Goal: Task Accomplishment & Management: Manage account settings

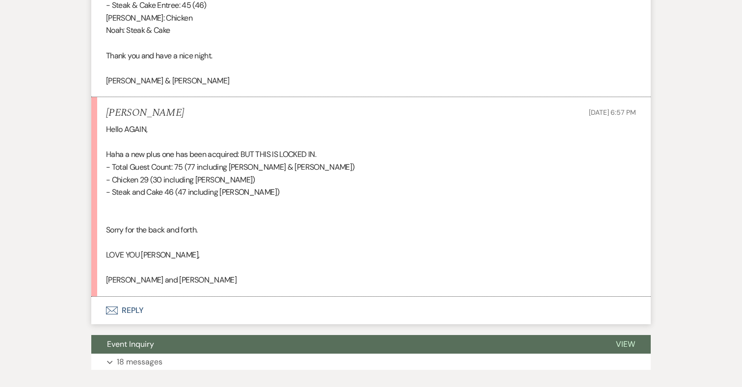
scroll to position [9468, 0]
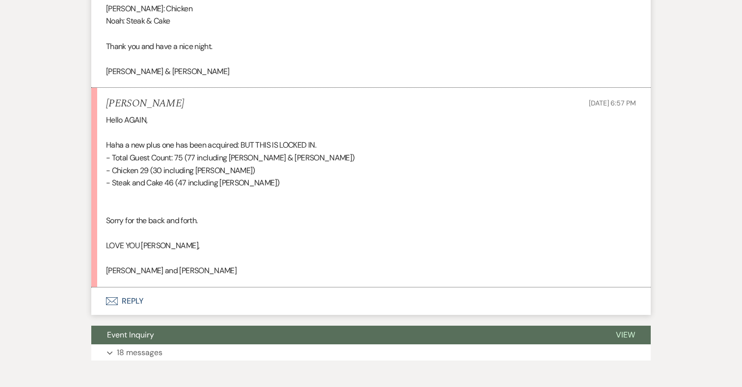
click at [139, 312] on button "Envelope Reply" at bounding box center [370, 300] width 559 height 27
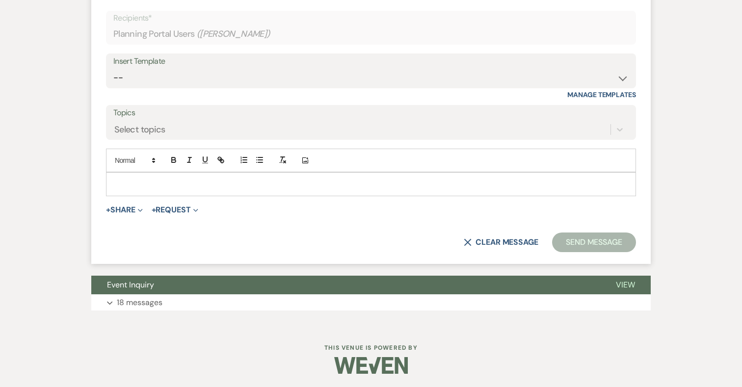
scroll to position [9796, 0]
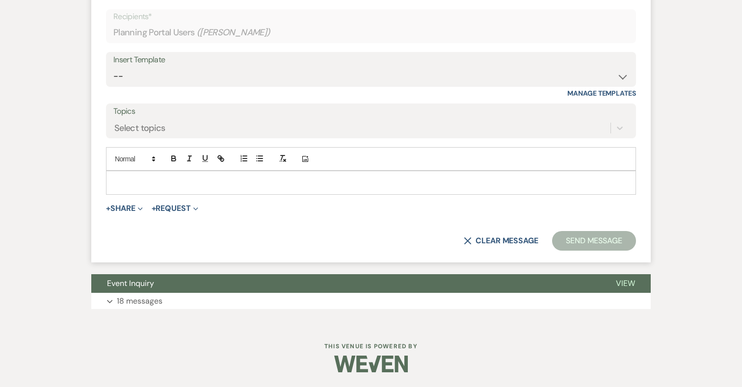
click at [172, 177] on p at bounding box center [371, 182] width 514 height 11
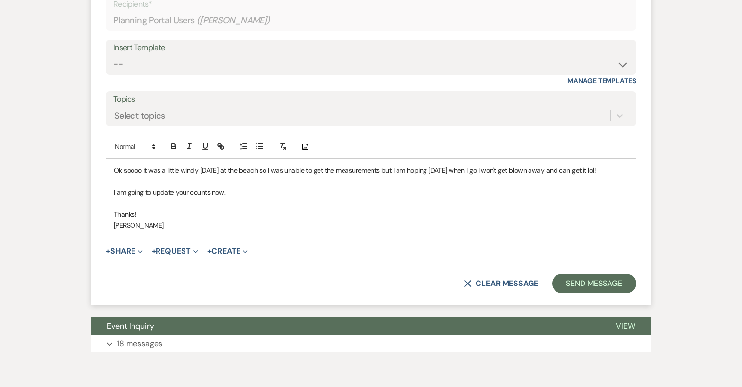
click at [376, 176] on p "Ok soooo it was a little windy today at the beach so I was unable to get the me…" at bounding box center [371, 170] width 514 height 11
drag, startPoint x: 391, startPoint y: 182, endPoint x: 377, endPoint y: 182, distance: 13.7
click at [377, 176] on p "Ok soooo it was a little windy today at the beach so I was unable to get the me…" at bounding box center [371, 170] width 514 height 11
click at [413, 176] on p "Ok soooo it was a little windy today at the beach so I was unable to get the me…" at bounding box center [371, 170] width 514 height 11
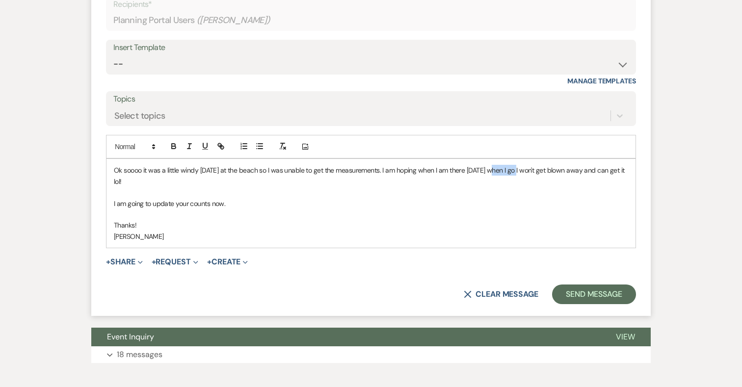
drag, startPoint x: 494, startPoint y: 182, endPoint x: 519, endPoint y: 184, distance: 25.6
click at [519, 184] on p "Ok soooo it was a little windy today at the beach so I was unable to get the me…" at bounding box center [371, 176] width 514 height 22
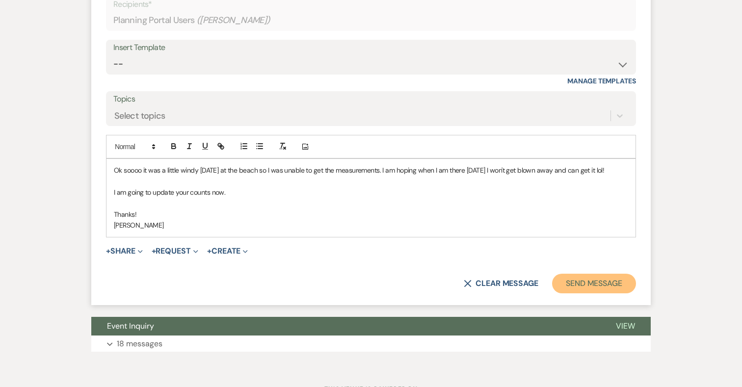
click at [584, 293] on button "Send Message" at bounding box center [594, 284] width 84 height 20
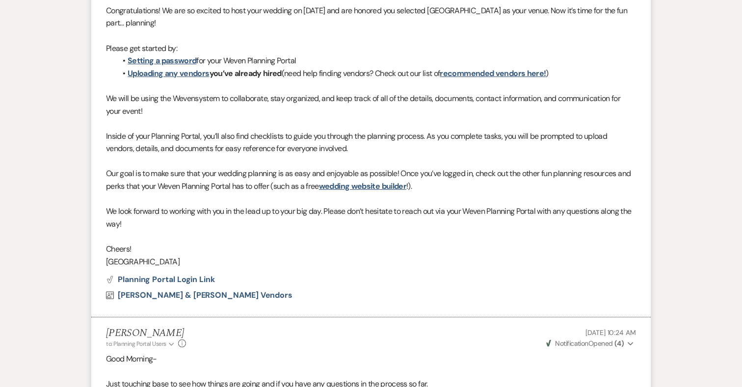
scroll to position [0, 0]
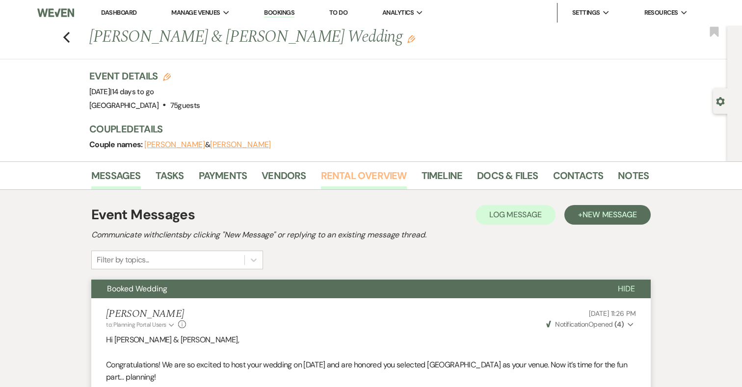
click at [363, 177] on link "Rental Overview" at bounding box center [364, 179] width 86 height 22
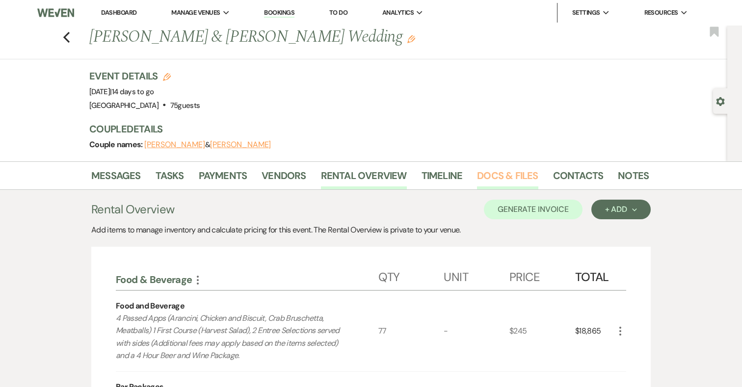
click at [493, 171] on link "Docs & Files" at bounding box center [507, 179] width 61 height 22
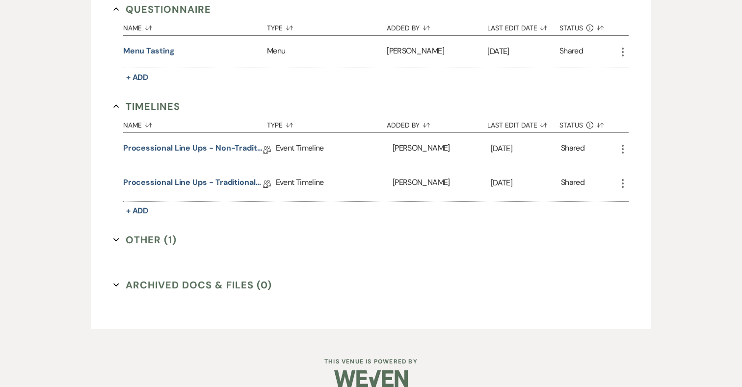
scroll to position [1052, 0]
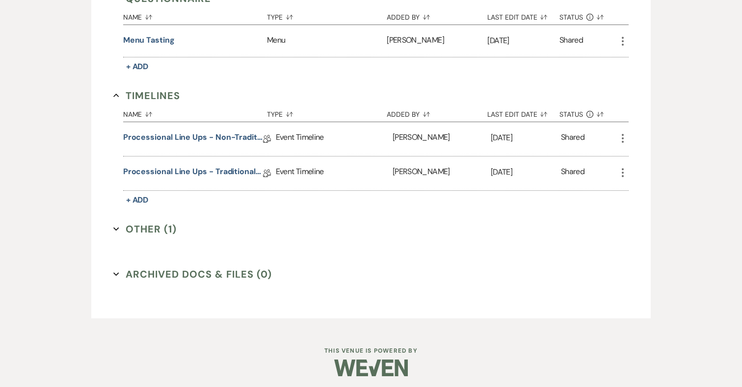
click at [137, 224] on button "Other (1) Expand" at bounding box center [144, 229] width 63 height 15
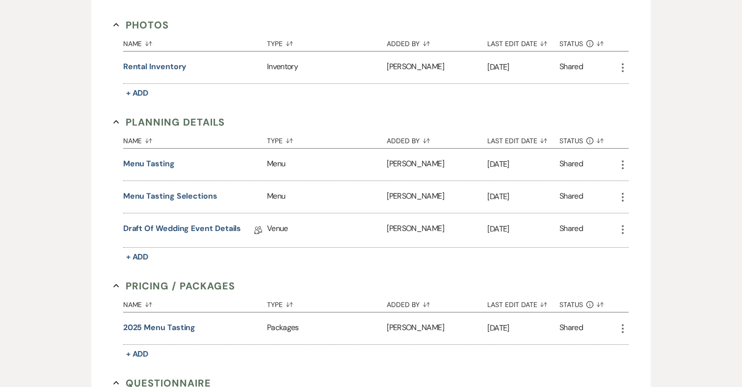
scroll to position [672, 0]
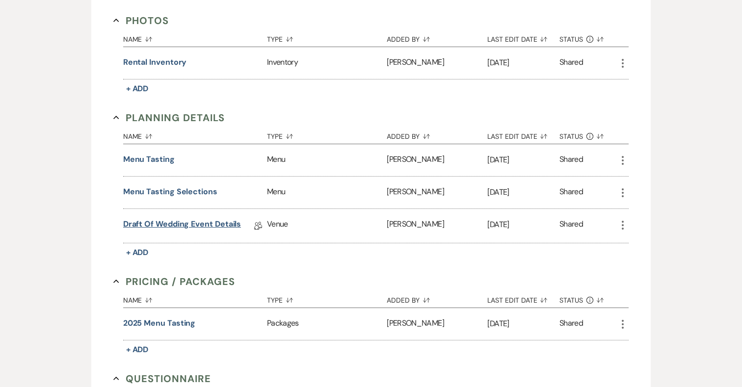
click at [223, 220] on link "Draft of Wedding Event Details" at bounding box center [182, 225] width 118 height 15
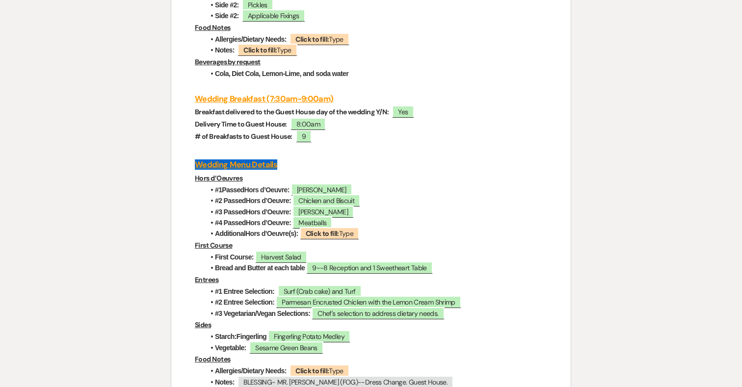
scroll to position [2242, 0]
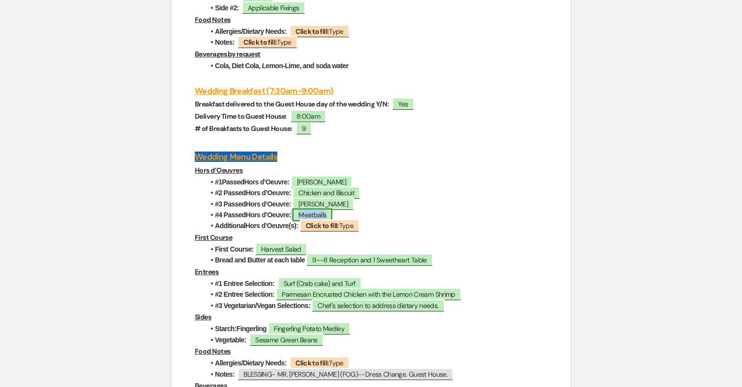
click at [321, 208] on span "Meatballs" at bounding box center [312, 214] width 40 height 13
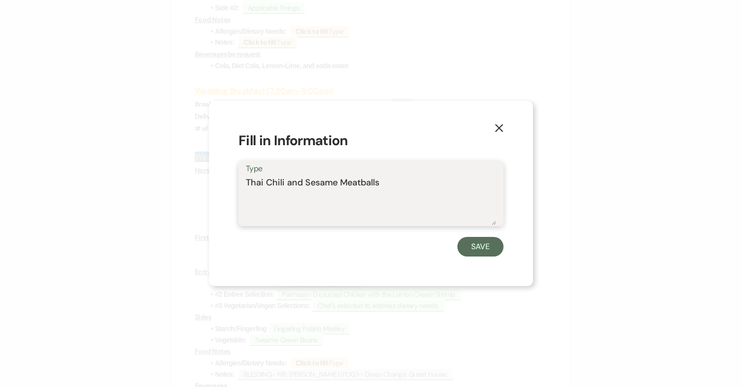
drag, startPoint x: 401, startPoint y: 181, endPoint x: 204, endPoint y: 181, distance: 197.7
click at [204, 181] on div "X Fill in Information Type Thai Chili and Sesame Meatballs Save" at bounding box center [371, 193] width 742 height 387
paste textarea "Sticky Thai Sesame & Chili Lime"
type textarea "Sticky Thai Sesame & Chili Lime"
click at [479, 251] on button "Save" at bounding box center [480, 247] width 46 height 20
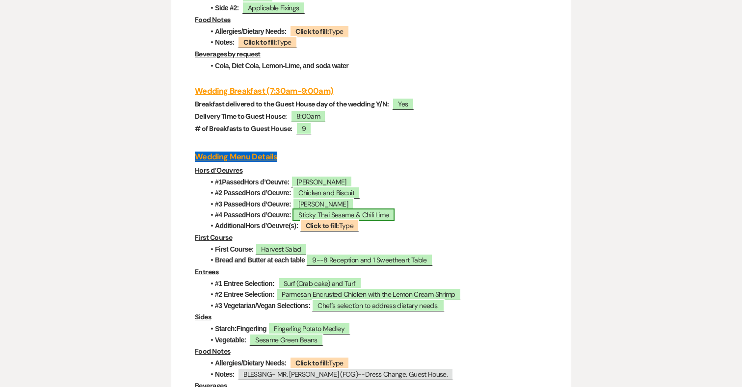
click at [387, 208] on span "Sticky Thai Sesame & Chili Lime" at bounding box center [343, 214] width 102 height 13
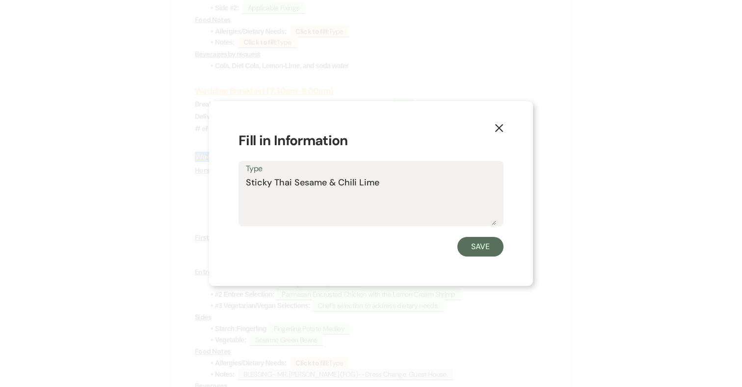
click at [411, 181] on textarea "Sticky Thai Sesame & Chili Lime" at bounding box center [371, 200] width 250 height 49
type textarea "Sticky Thai Sesame & Chili Lime Meatballs"
click at [497, 245] on button "Save" at bounding box center [480, 247] width 46 height 20
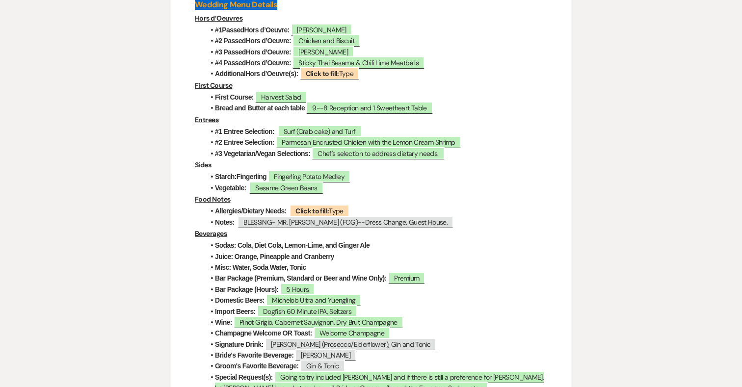
scroll to position [2389, 0]
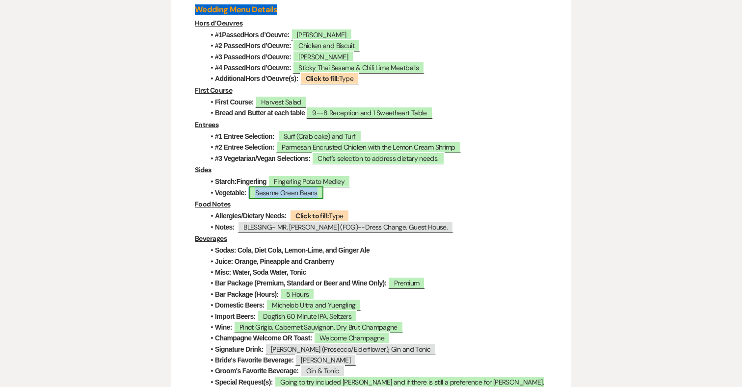
click at [309, 186] on span "Sesame Green Beans" at bounding box center [286, 192] width 74 height 13
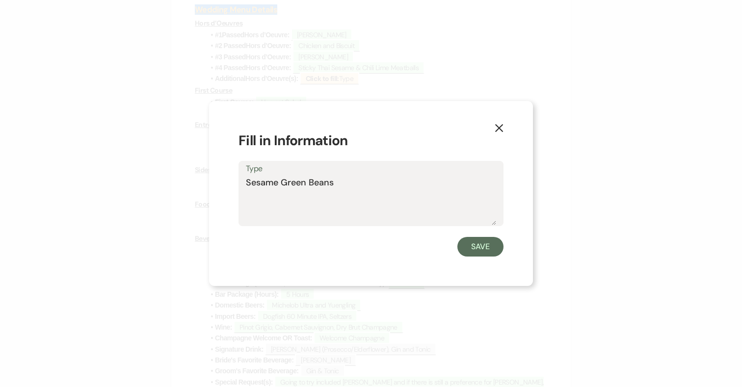
drag, startPoint x: 338, startPoint y: 183, endPoint x: 211, endPoint y: 183, distance: 127.1
click at [211, 183] on div "X Fill in Information Type Sesame Green Beans Save" at bounding box center [371, 193] width 324 height 185
click at [494, 128] on icon "X" at bounding box center [498, 128] width 9 height 9
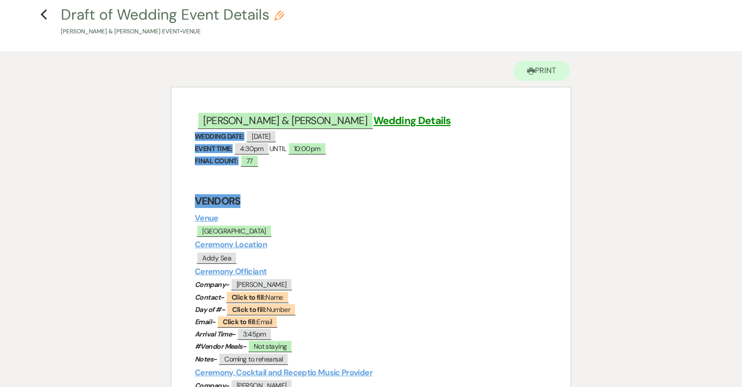
scroll to position [0, 0]
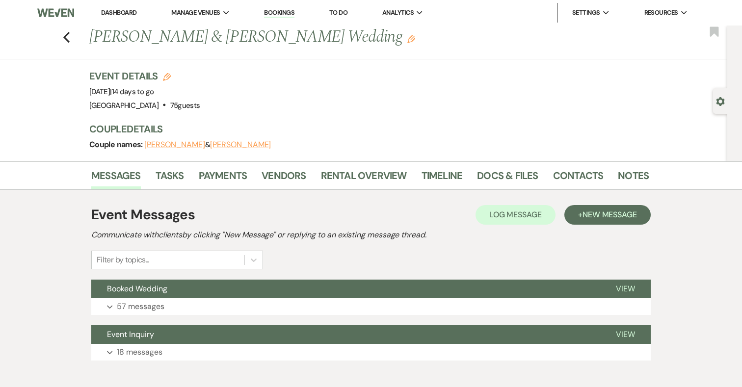
click at [348, 167] on li "Rental Overview" at bounding box center [371, 178] width 101 height 24
click at [347, 175] on link "Rental Overview" at bounding box center [364, 179] width 86 height 22
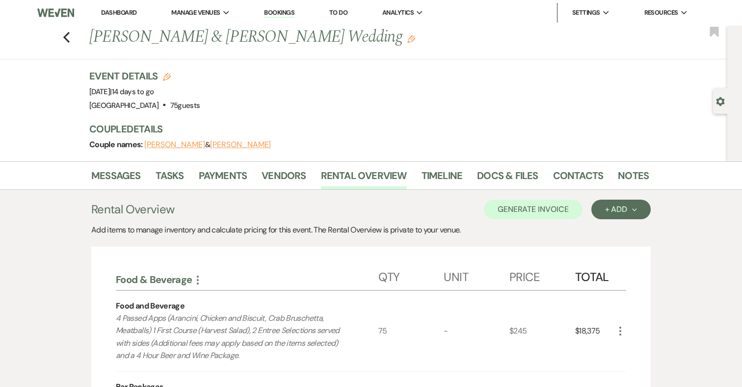
click at [168, 77] on icon "Edit" at bounding box center [167, 77] width 8 height 8
select select "698"
select select "eventDateAnd"
select select "false"
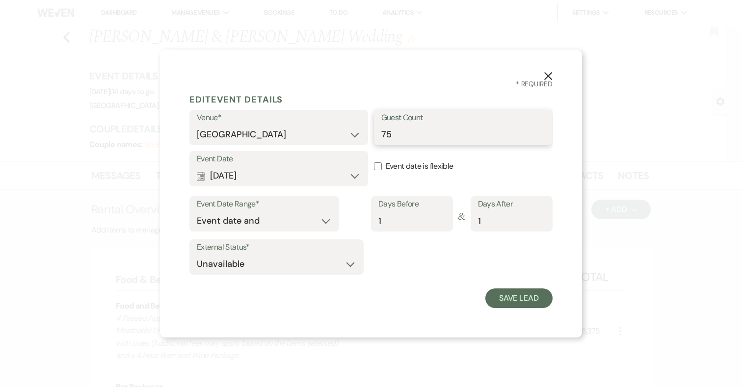
click at [393, 133] on input "75" at bounding box center [463, 134] width 164 height 19
type input "77"
click at [494, 159] on label "Event date is flexible" at bounding box center [463, 166] width 179 height 31
click at [382, 162] on input "Event date is flexible" at bounding box center [378, 166] width 8 height 8
click at [376, 165] on input "Event date is flexible" at bounding box center [378, 166] width 8 height 8
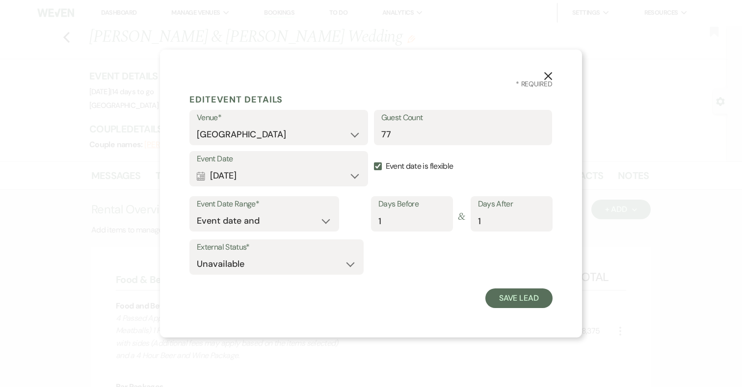
checkbox input "false"
click at [529, 300] on button "Save Lead" at bounding box center [518, 298] width 67 height 20
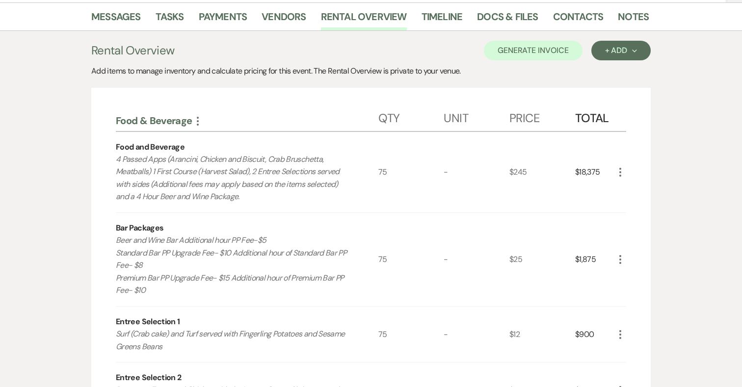
scroll to position [164, 0]
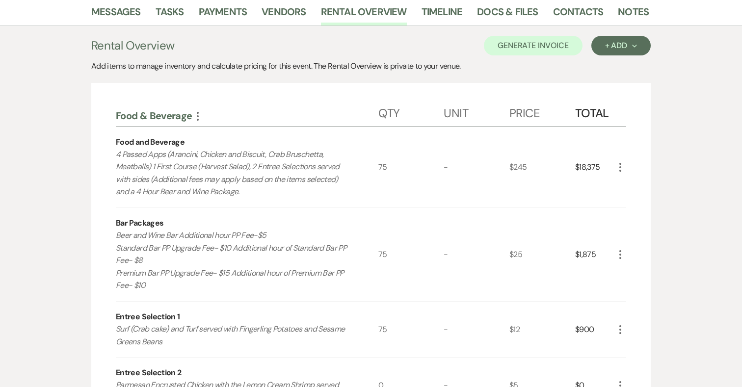
click at [621, 164] on use "button" at bounding box center [620, 167] width 2 height 9
click at [647, 186] on button "Pencil Edit" at bounding box center [639, 187] width 51 height 16
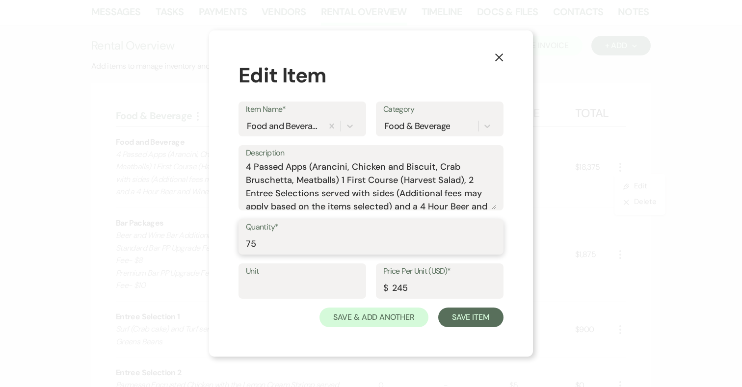
click at [270, 242] on input "75" at bounding box center [371, 243] width 250 height 19
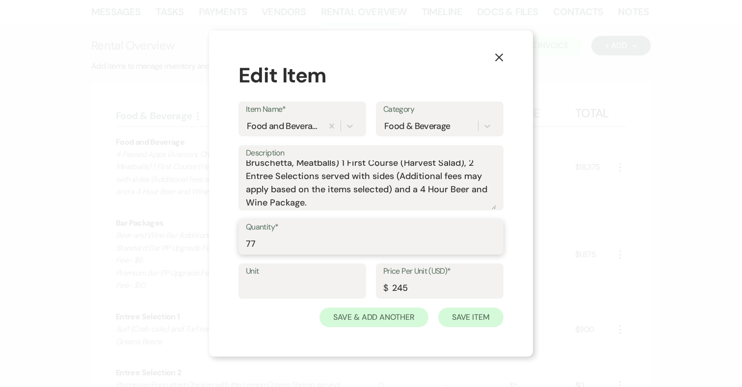
type input "77"
click at [469, 317] on button "Save Item" at bounding box center [470, 318] width 65 height 20
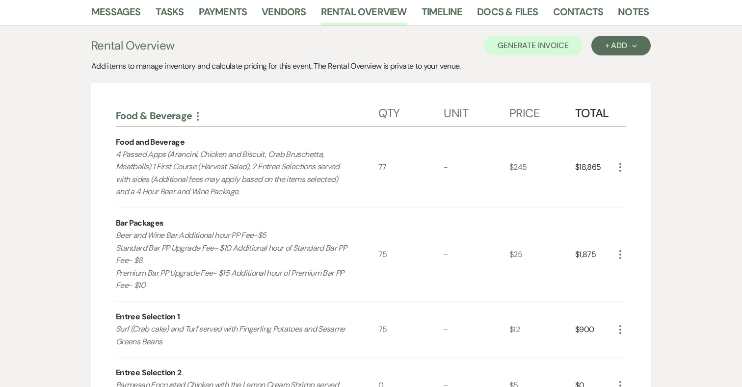
click at [620, 255] on use "button" at bounding box center [620, 254] width 2 height 9
click at [642, 273] on button "Pencil Edit" at bounding box center [639, 274] width 51 height 16
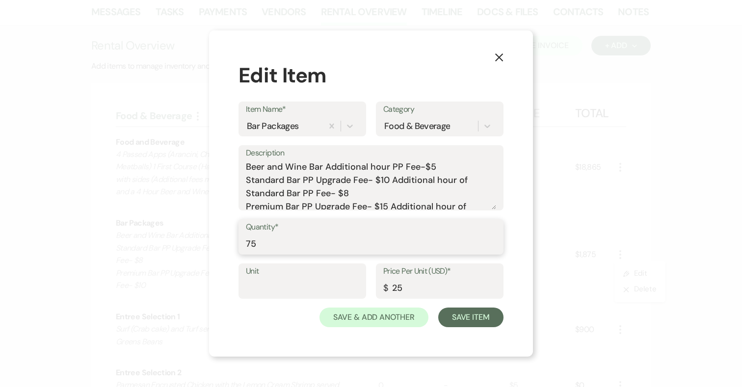
click at [266, 244] on input "75" at bounding box center [371, 243] width 250 height 19
type input "77"
click at [403, 286] on input "25" at bounding box center [439, 288] width 113 height 19
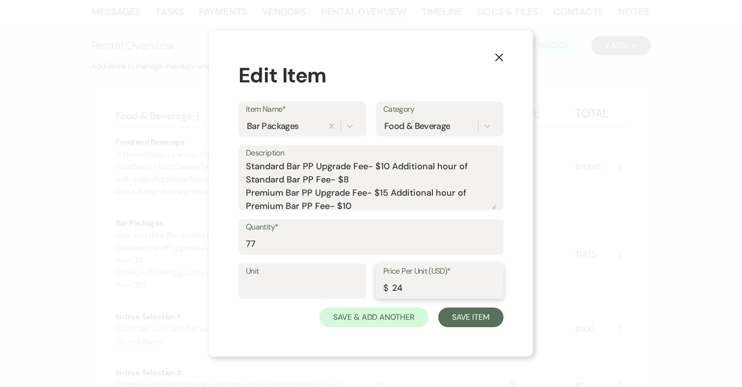
scroll to position [13, 0]
type input "24"
click at [476, 315] on button "Save Item" at bounding box center [470, 318] width 65 height 20
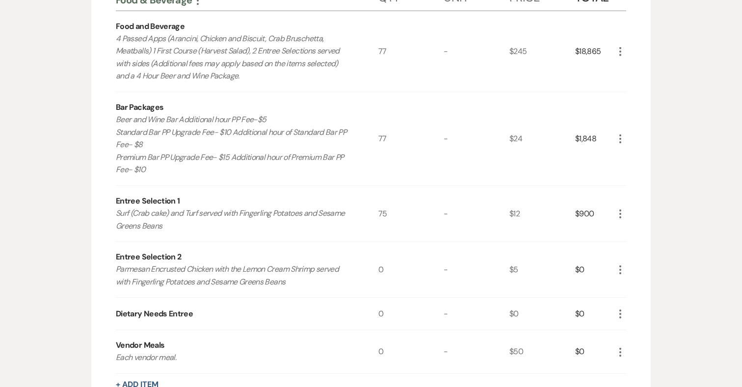
scroll to position [272, 0]
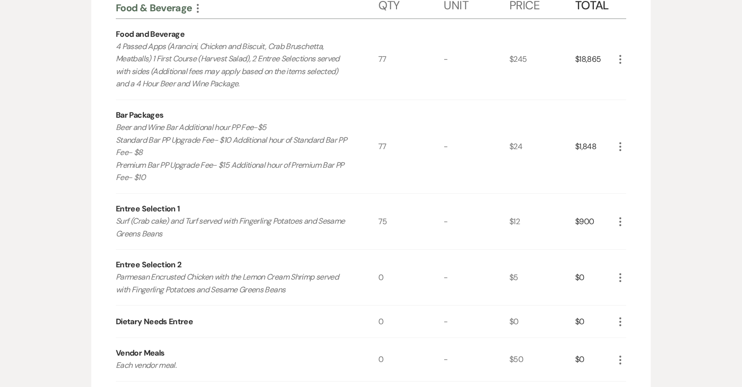
click at [621, 219] on icon "More" at bounding box center [620, 222] width 12 height 12
click at [632, 241] on button "Pencil Edit" at bounding box center [639, 241] width 51 height 16
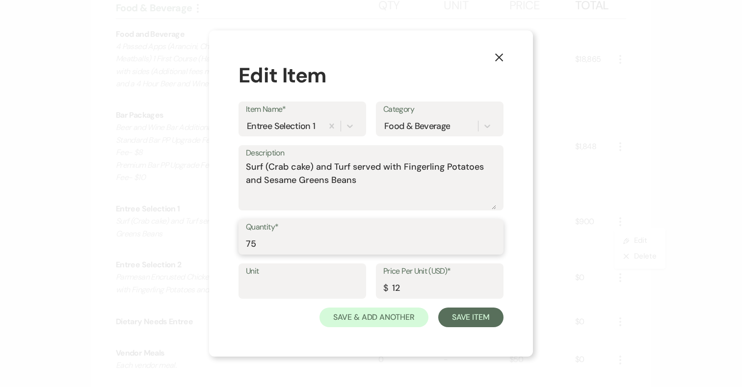
drag, startPoint x: 265, startPoint y: 240, endPoint x: 223, endPoint y: 240, distance: 42.7
click at [223, 240] on div "X Edit Item Item Name* Entree Selection 1 Category Food & Beverage Description …" at bounding box center [371, 193] width 324 height 326
type input "47"
click at [472, 316] on button "Save Item" at bounding box center [470, 318] width 65 height 20
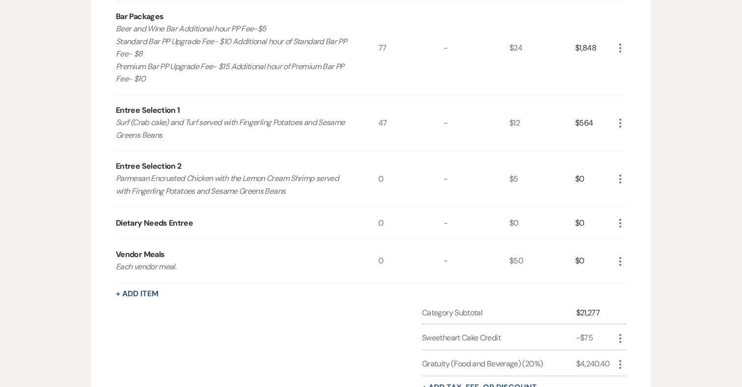
scroll to position [366, 0]
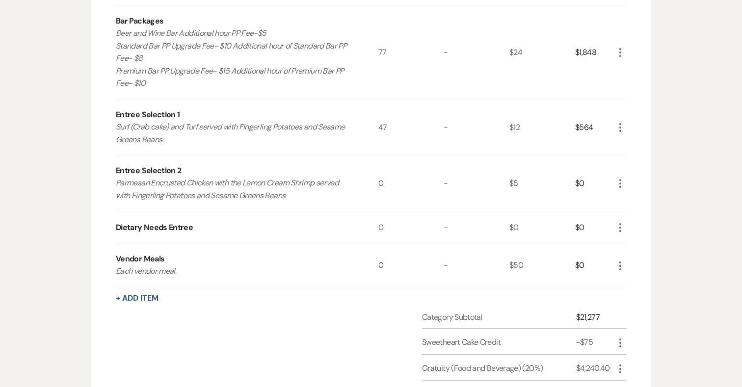
click at [621, 183] on icon "More" at bounding box center [620, 184] width 12 height 12
click at [656, 202] on button "Pencil Edit" at bounding box center [639, 203] width 51 height 16
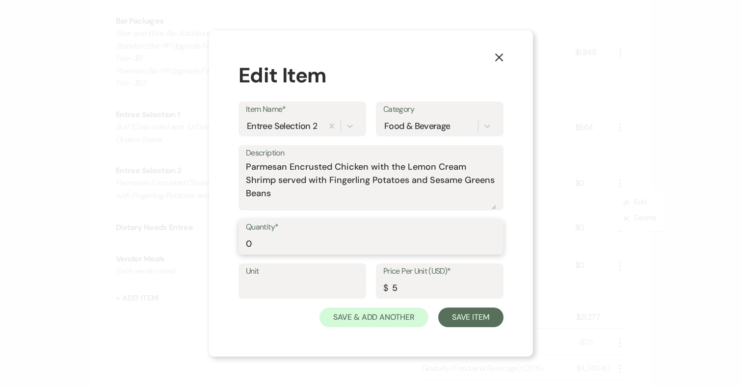
drag, startPoint x: 282, startPoint y: 242, endPoint x: 221, endPoint y: 242, distance: 60.3
click at [221, 242] on div "X Edit Item Item Name* Entree Selection 2 Category Food & Beverage Description …" at bounding box center [371, 193] width 324 height 326
type input "30"
click at [464, 323] on button "Save Item" at bounding box center [470, 318] width 65 height 20
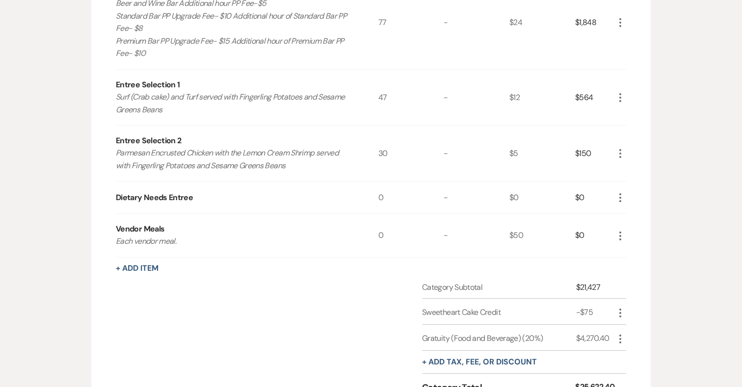
scroll to position [399, 0]
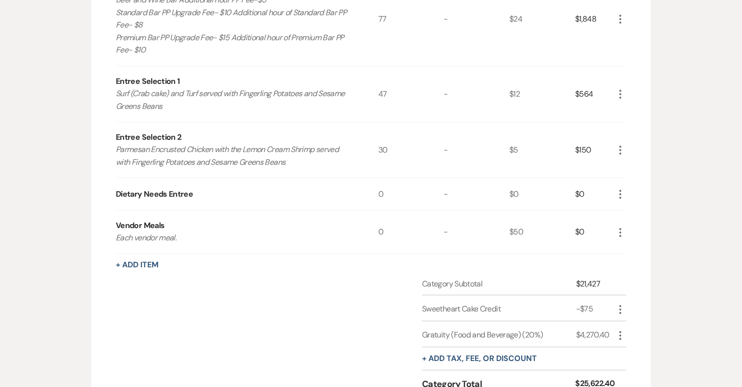
click at [622, 232] on icon "More" at bounding box center [620, 233] width 12 height 12
click at [632, 250] on button "Pencil Edit" at bounding box center [639, 252] width 51 height 16
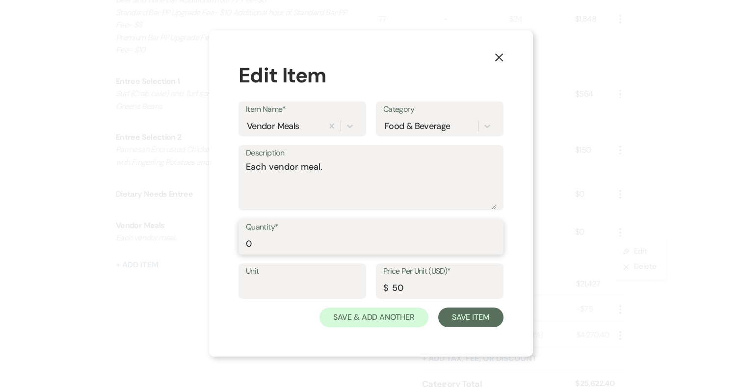
drag, startPoint x: 249, startPoint y: 240, endPoint x: 237, endPoint y: 240, distance: 12.3
click at [238, 240] on div "X Edit Item Item Name* Vendor Meals Category Food & Beverage Description Each v…" at bounding box center [371, 193] width 324 height 326
type input "4"
click at [463, 314] on button "Save Item" at bounding box center [470, 318] width 65 height 20
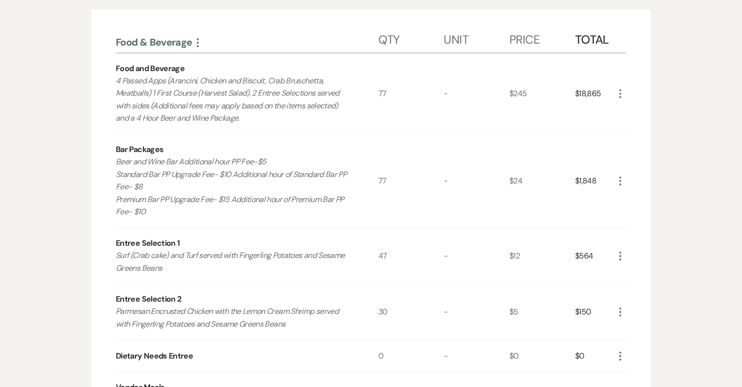
scroll to position [235, 0]
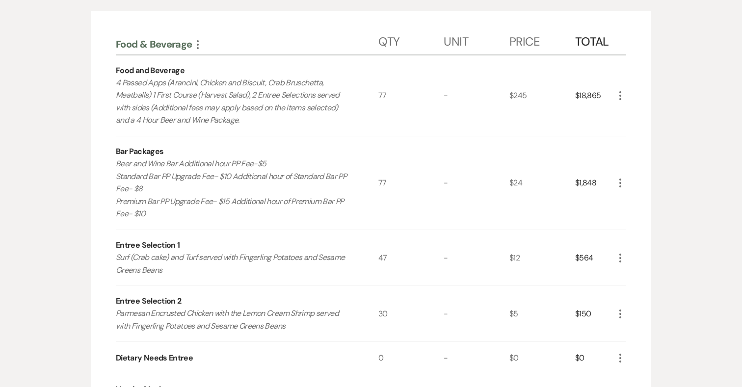
click at [622, 180] on icon "More" at bounding box center [620, 183] width 12 height 12
click at [634, 201] on button "Pencil Edit" at bounding box center [639, 202] width 51 height 16
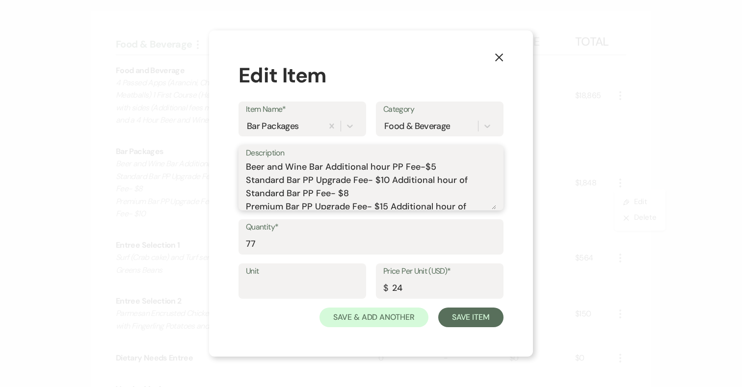
drag, startPoint x: 246, startPoint y: 168, endPoint x: 351, endPoint y: 195, distance: 107.9
click at [351, 195] on textarea "Beer and Wine Bar Additional hour PP Fee-$5 Standard Bar PP Upgrade Fee- $10 Ad…" at bounding box center [371, 184] width 250 height 49
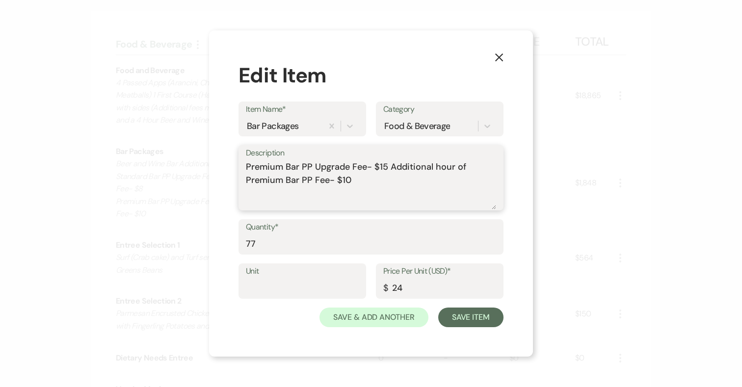
click at [247, 179] on textarea "Premium Bar PP Upgrade Fee- $15 Additional hour of Premium Bar PP Fee- $10" at bounding box center [371, 184] width 250 height 49
click at [390, 165] on textarea "Premium Bar PP Upgrade Fee- $15 Additional hour of Premium Bar PP Fee- $10" at bounding box center [371, 184] width 250 height 49
click at [246, 166] on textarea "Premium Bar PP Upgrade Fee- $15 Additional hour of Premium Bar PP Fee- $10" at bounding box center [371, 184] width 250 height 49
click at [345, 166] on textarea "5 Hour Premium Bar PP Upgrade Fee- $15 Additional hour of Premium Bar PP Fee- $…" at bounding box center [371, 184] width 250 height 49
type textarea "5 Hour Premium Bar PP Upgrade Fee- $15 Additional hour of Premium Bar PP Fee- $…"
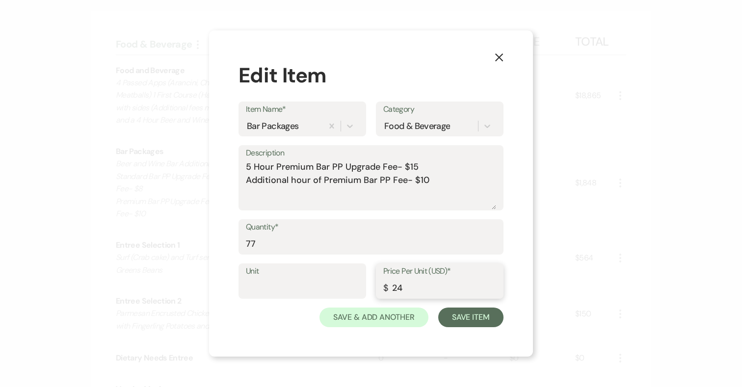
click at [407, 290] on input "24" at bounding box center [439, 288] width 113 height 19
type input "25"
click at [458, 312] on button "Save Item" at bounding box center [470, 318] width 65 height 20
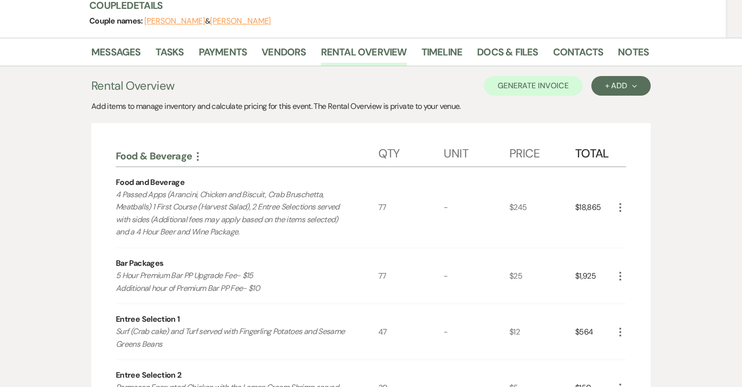
scroll to position [119, 0]
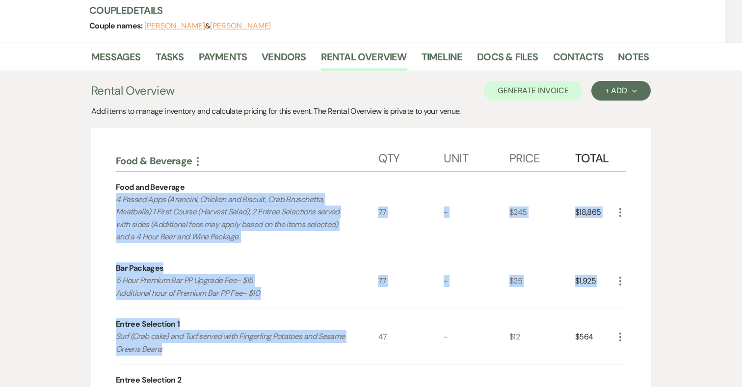
drag, startPoint x: 115, startPoint y: 198, endPoint x: 251, endPoint y: 353, distance: 206.1
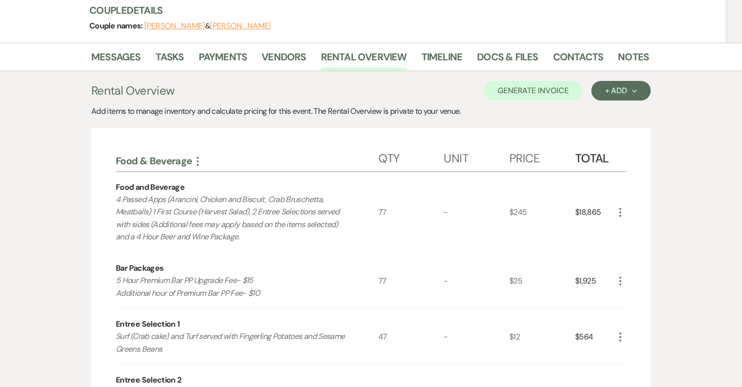
click at [197, 230] on p "4 Passed Apps (Arancini, Chicken and Biscuit, Crab Bruschetta, Meatballs) 1 Fir…" at bounding box center [234, 218] width 236 height 50
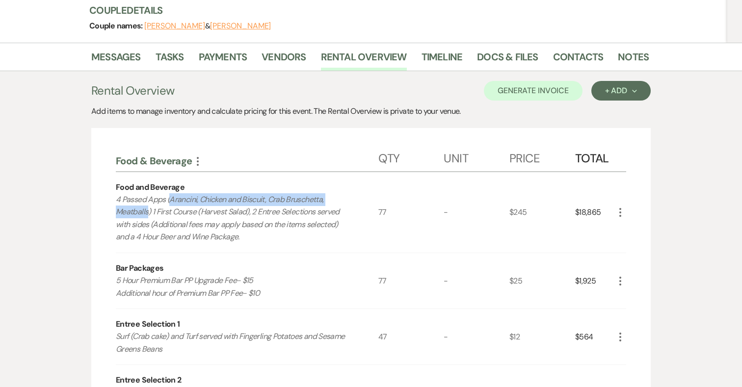
drag, startPoint x: 171, startPoint y: 199, endPoint x: 148, endPoint y: 211, distance: 26.8
click at [148, 211] on p "4 Passed Apps (Arancini, Chicken and Biscuit, Crab Bruschetta, Meatballs) 1 Fir…" at bounding box center [234, 218] width 236 height 50
copy p "Arancini, Chicken and Biscuit, Crab Bruschetta, Meatballs"
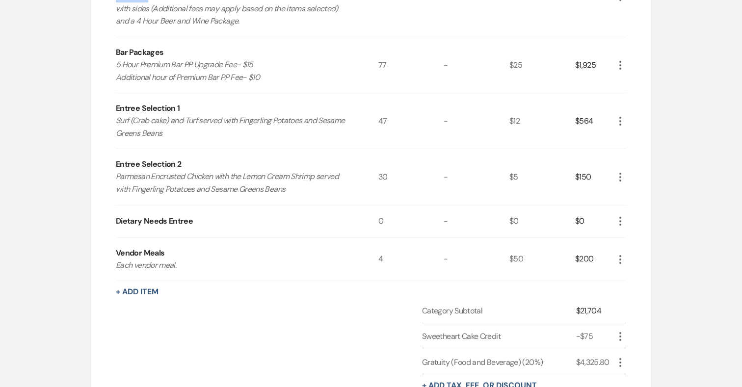
scroll to position [347, 0]
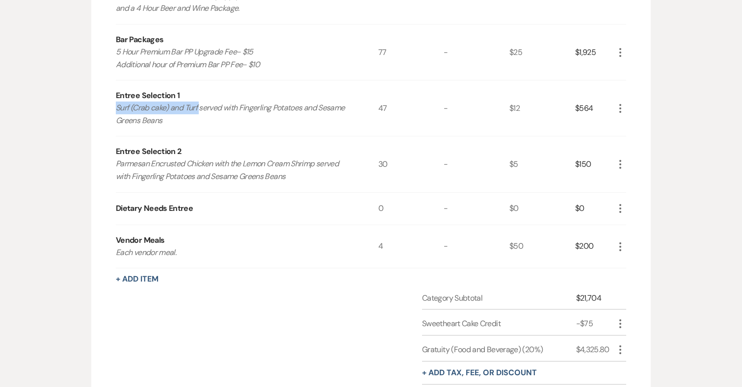
drag, startPoint x: 129, startPoint y: 107, endPoint x: 200, endPoint y: 102, distance: 70.8
click at [200, 102] on p "Surf (Crab cake) and Turf served with Fingerling Potatoes and Sesame Greens Bea…" at bounding box center [234, 114] width 236 height 25
copy p "Surf (Crab cake) and Turf"
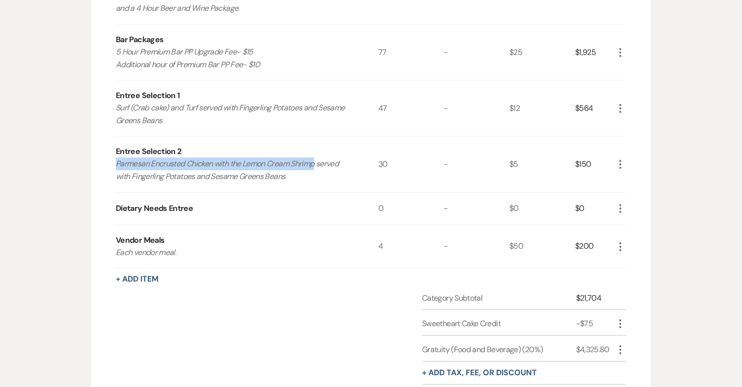
drag, startPoint x: 116, startPoint y: 164, endPoint x: 317, endPoint y: 168, distance: 201.2
click at [317, 168] on p "Parmesan Encrusted Chicken with the Lemon Cream Shrimp served with Fingerling P…" at bounding box center [234, 169] width 236 height 25
copy p "Parmesan Encrusted Chicken with the Lemon Cream Shrimp"
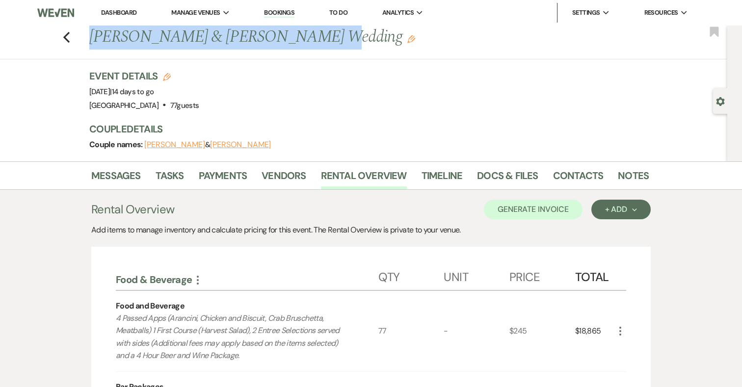
drag, startPoint x: 91, startPoint y: 35, endPoint x: 294, endPoint y: 35, distance: 203.1
click at [294, 35] on h1 "Taylor Kvilhaug & Noah Hartwell's Wedding Edit" at bounding box center [309, 38] width 440 height 24
copy h1 "Taylor Kvilhaug & Noah Hartwell"
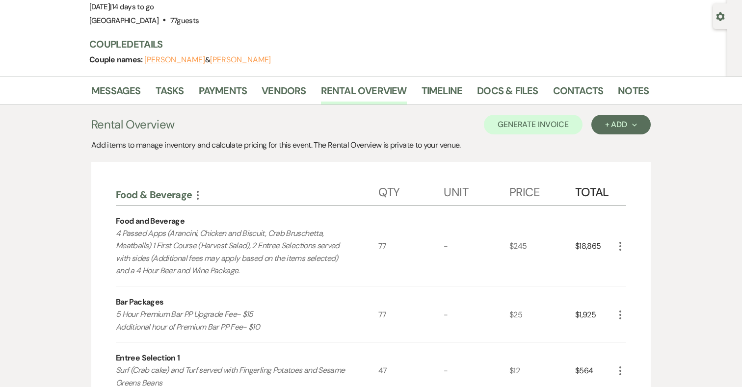
scroll to position [88, 0]
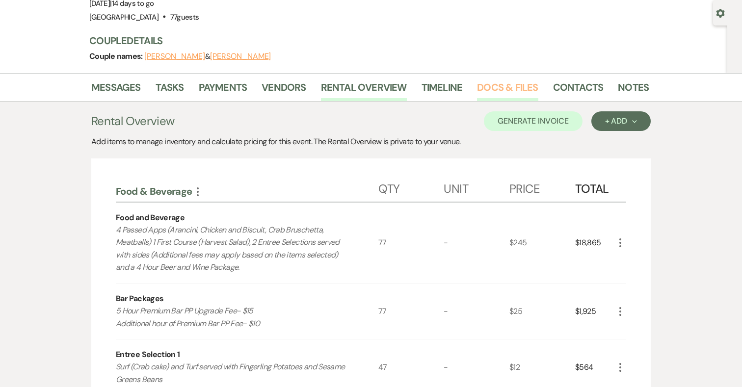
click at [508, 87] on link "Docs & Files" at bounding box center [507, 90] width 61 height 22
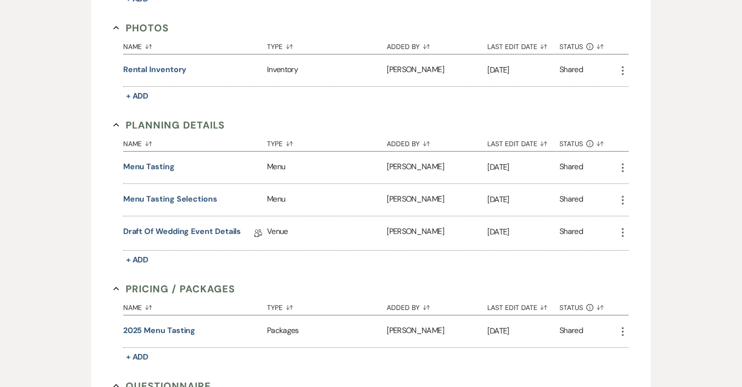
scroll to position [716, 0]
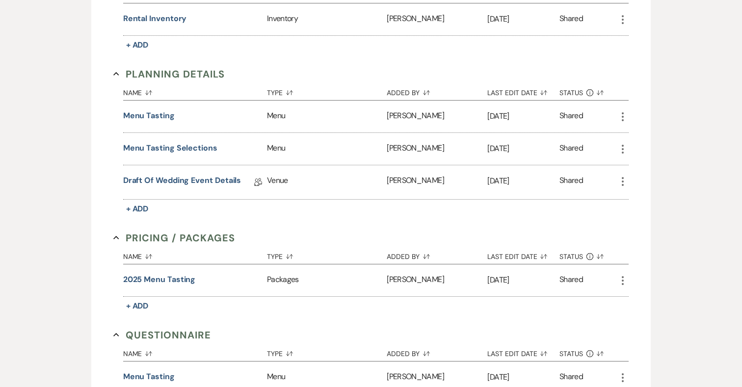
click at [623, 179] on icon "More" at bounding box center [623, 182] width 12 height 12
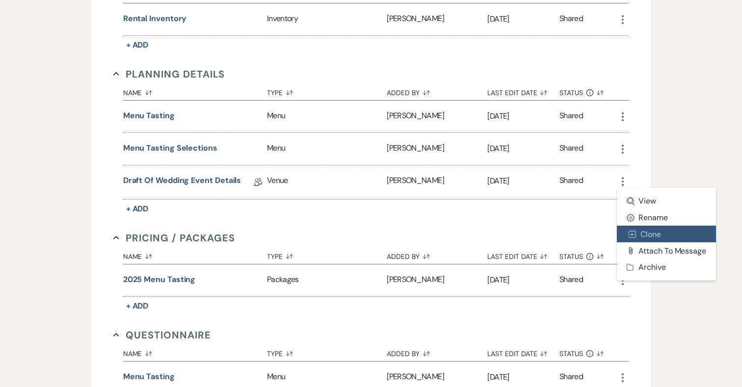
click at [643, 230] on button "Duplicate Clone" at bounding box center [666, 234] width 99 height 17
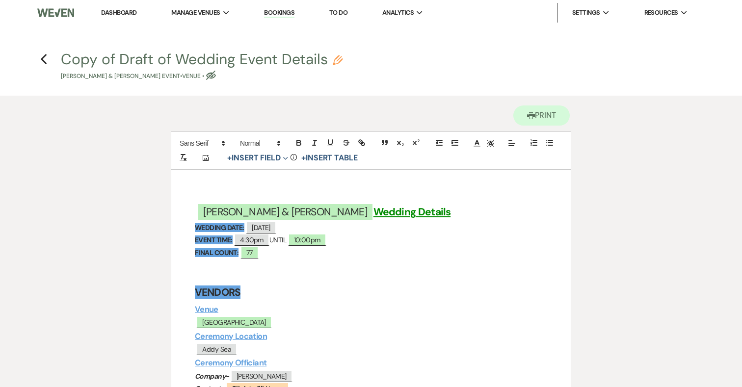
click at [114, 52] on button "Copy of Draft of Wedding Event Details Pencil Noah Hartwell & Taylor Kvilhaug's…" at bounding box center [202, 66] width 282 height 29
select select "60"
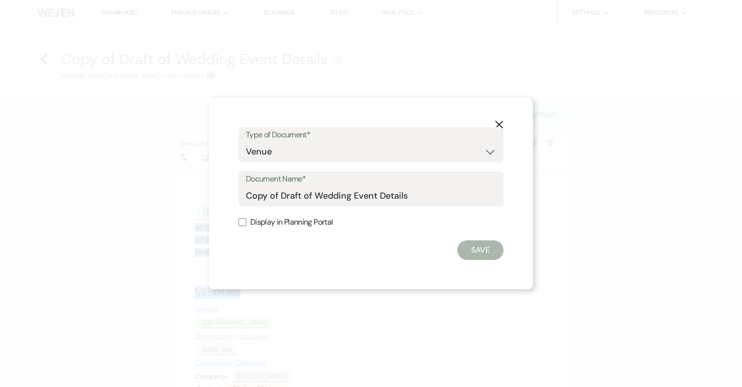
click at [501, 120] on icon "X" at bounding box center [498, 124] width 9 height 9
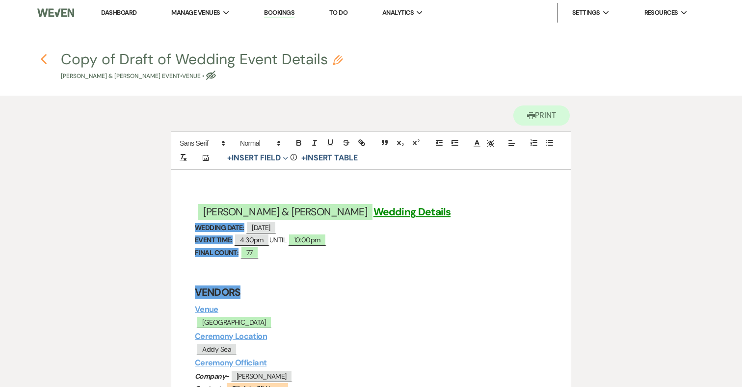
click at [45, 55] on use "button" at bounding box center [43, 59] width 6 height 11
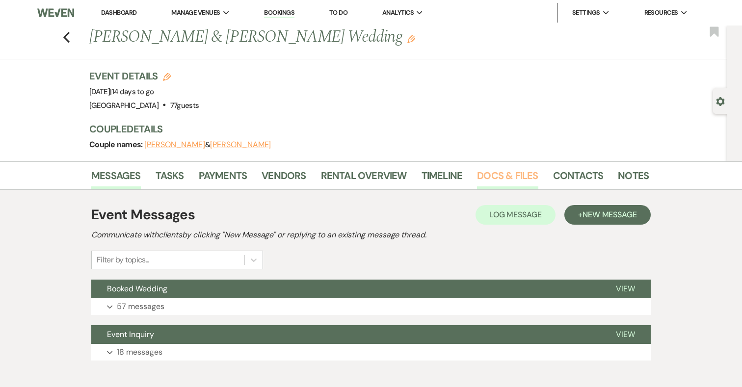
click at [500, 173] on link "Docs & Files" at bounding box center [507, 179] width 61 height 22
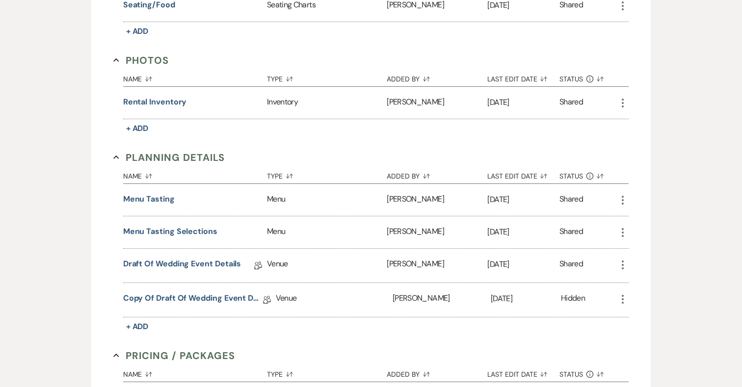
scroll to position [634, 0]
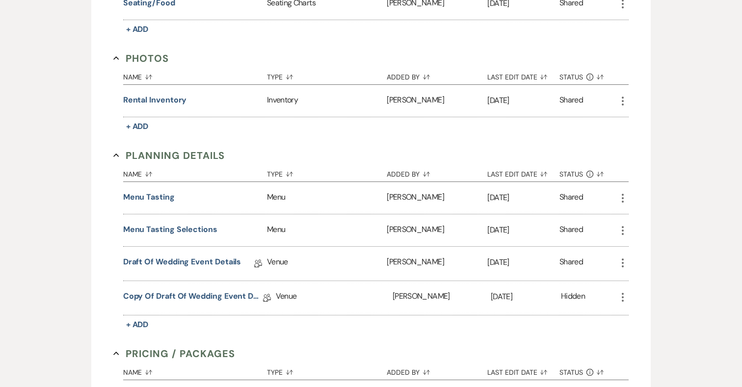
click at [627, 291] on icon "More" at bounding box center [623, 297] width 12 height 12
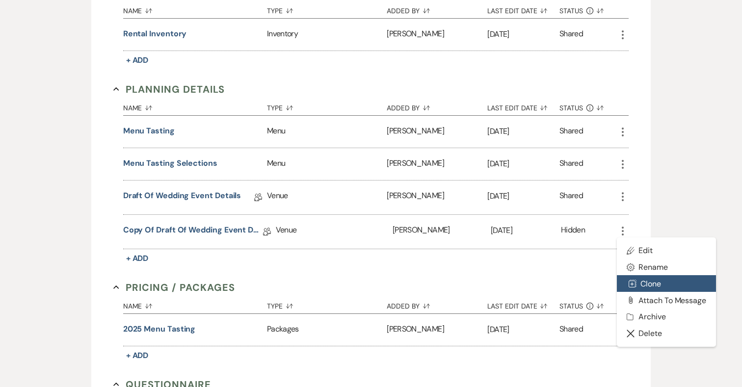
scroll to position [701, 0]
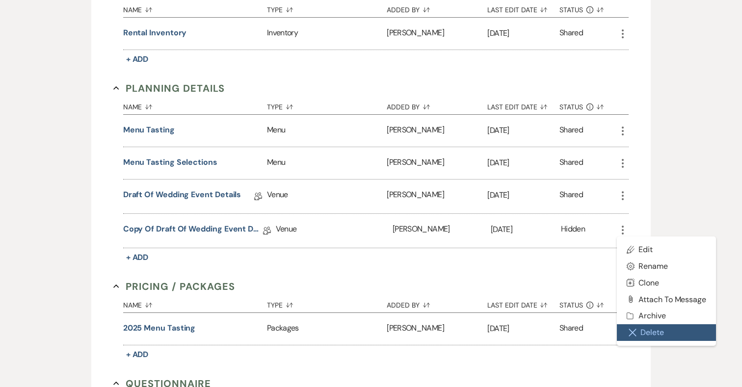
click at [640, 329] on button "Close Delete X Delete" at bounding box center [666, 332] width 99 height 17
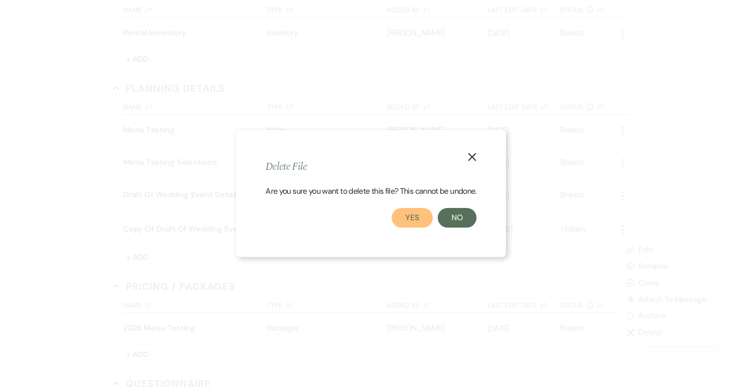
click at [413, 218] on button "Yes" at bounding box center [411, 218] width 41 height 20
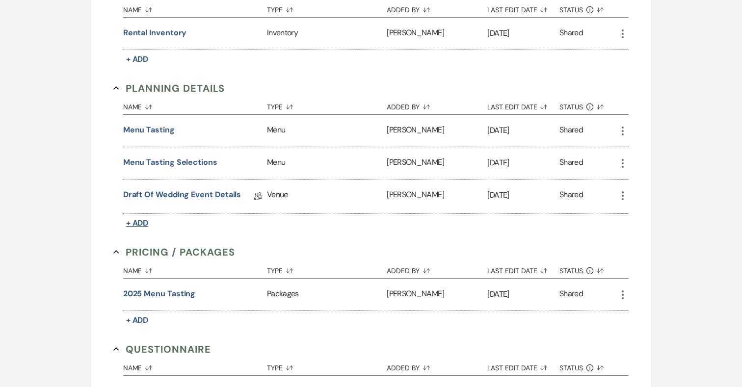
click at [141, 221] on span "+ Add" at bounding box center [137, 223] width 23 height 10
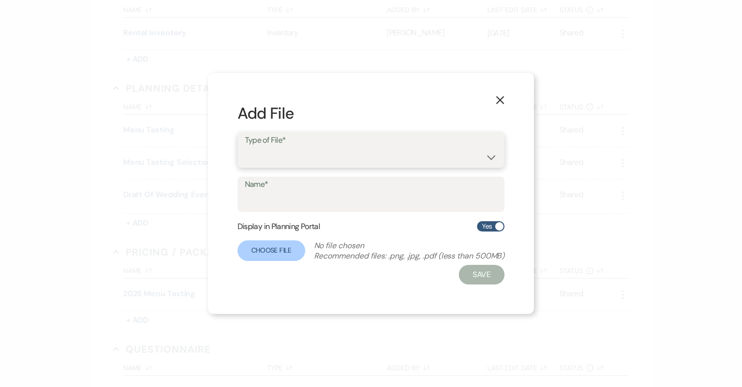
click at [320, 157] on select "Beverage Ceremony Event Finalize + Share Guests Lodging Menu Vendors Venue" at bounding box center [371, 157] width 253 height 19
click at [503, 95] on button "X" at bounding box center [500, 99] width 15 height 17
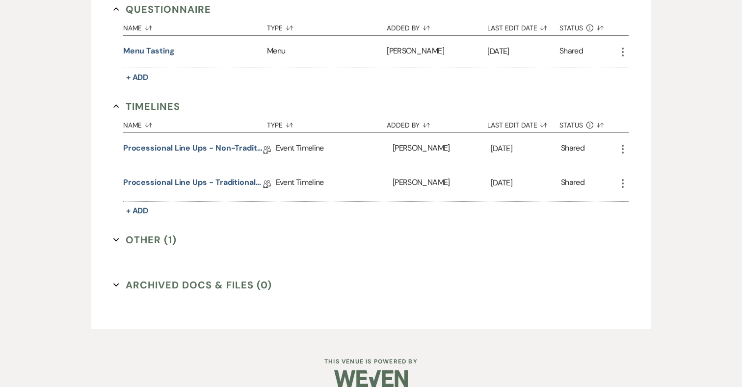
scroll to position [1049, 0]
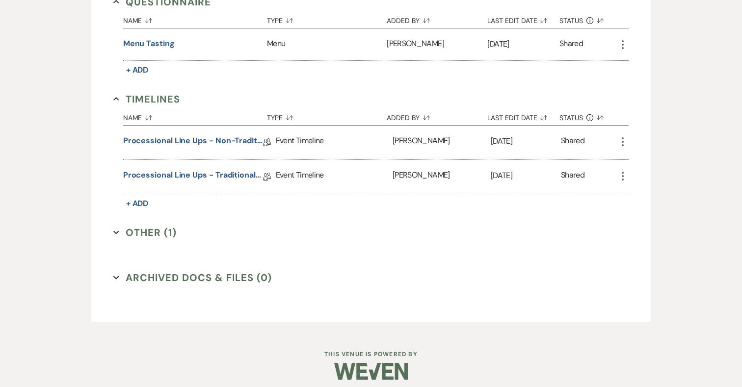
click at [132, 233] on button "Other (1) Expand" at bounding box center [144, 232] width 63 height 15
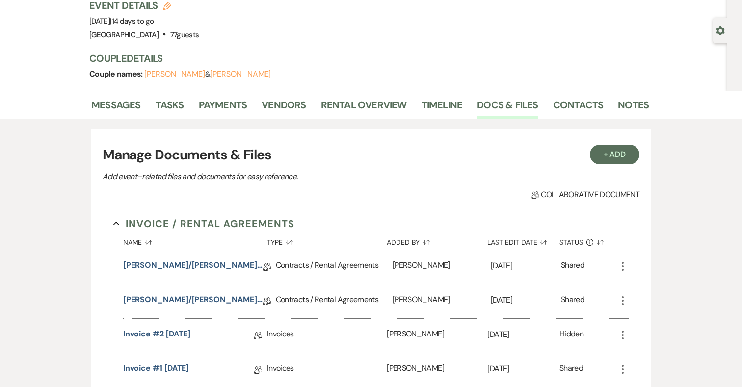
scroll to position [0, 0]
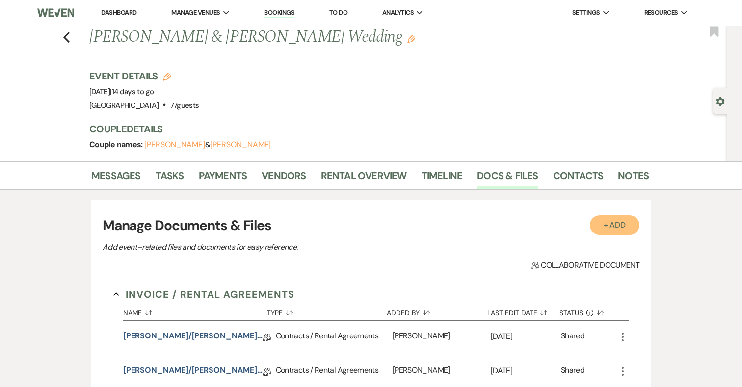
click at [624, 224] on button "+ Add" at bounding box center [615, 225] width 50 height 20
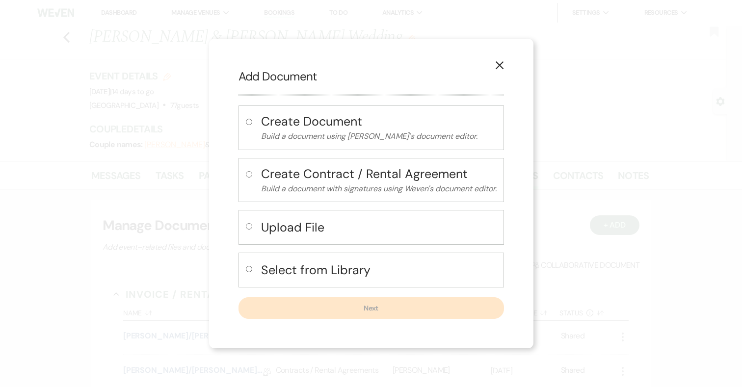
click at [315, 262] on h4 "Select from Library" at bounding box center [378, 269] width 235 height 17
radio input "true"
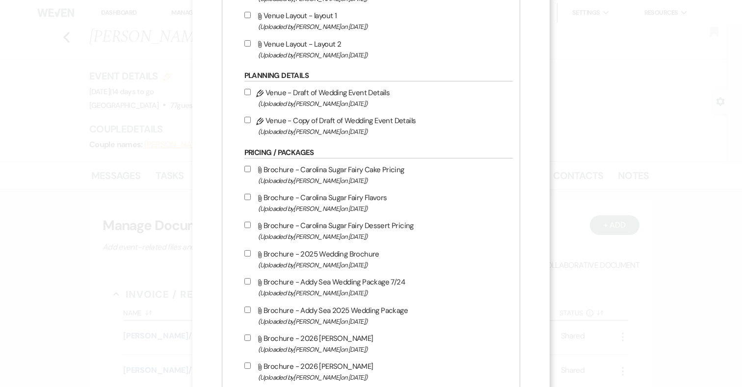
scroll to position [442, 0]
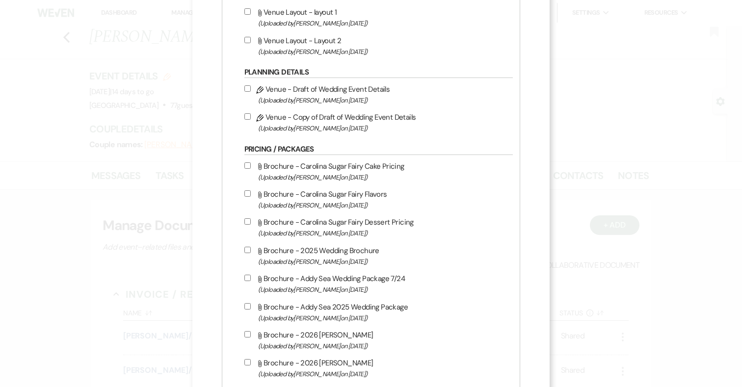
click at [251, 118] on input "Pencil Venue - Copy of Draft of Wedding Event Details (Uploaded by Katie Duke o…" at bounding box center [247, 116] width 6 height 6
checkbox input "true"
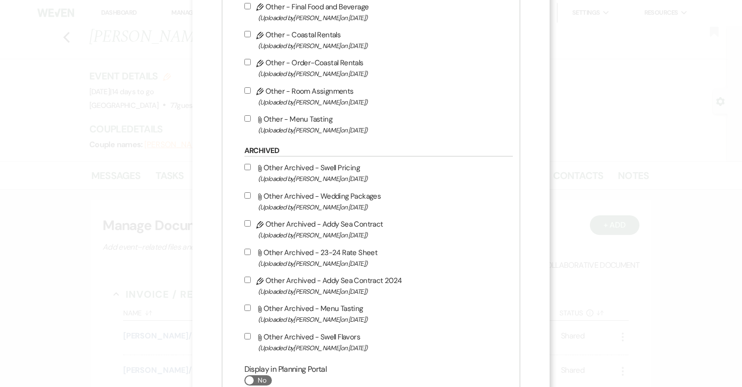
scroll to position [1303, 0]
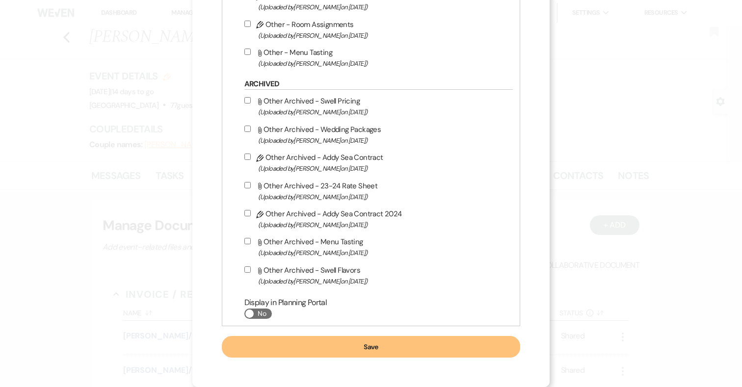
click at [407, 344] on button "Save" at bounding box center [371, 347] width 299 height 22
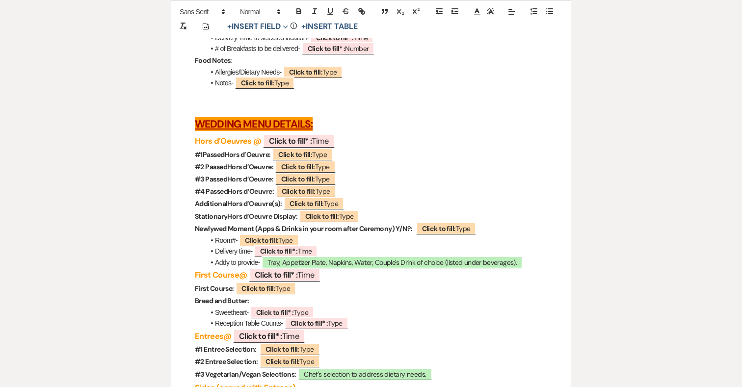
scroll to position [2989, 0]
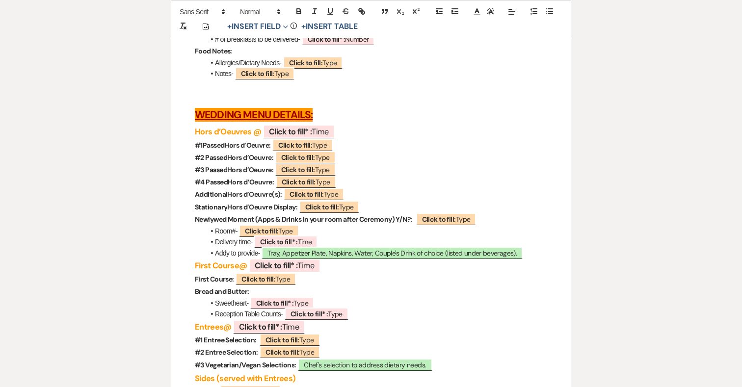
click at [397, 106] on h3 at bounding box center [371, 99] width 352 height 14
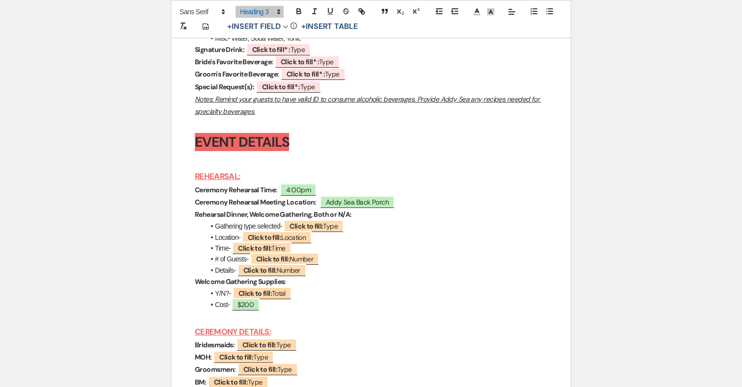
scroll to position [3568, 0]
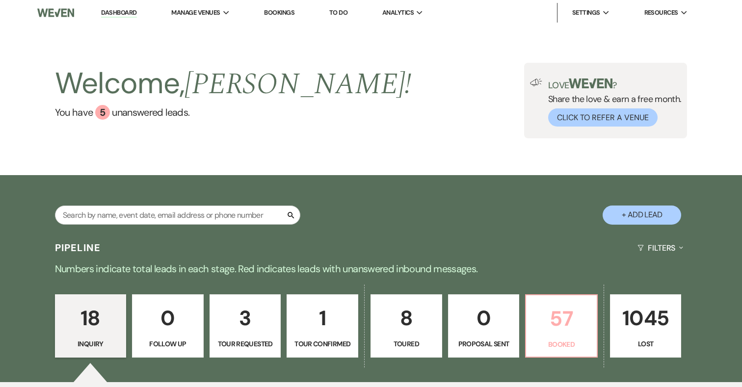
click at [558, 310] on p "57" at bounding box center [561, 318] width 59 height 33
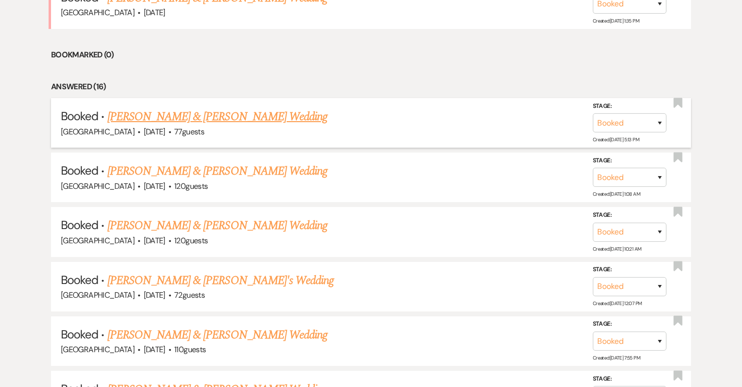
scroll to position [689, 0]
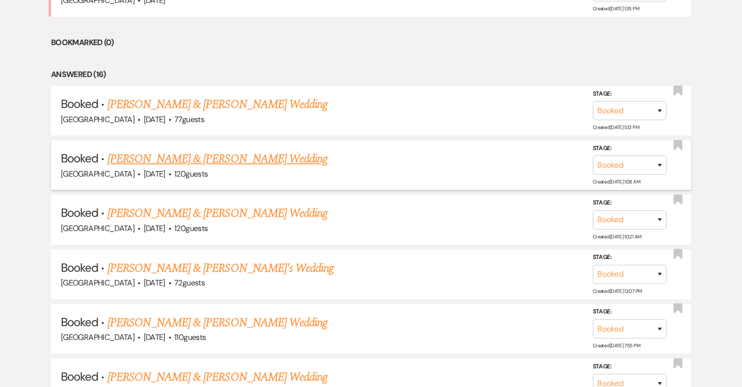
click at [232, 156] on link "Alex Doll & Harry Pershing's Wedding" at bounding box center [217, 159] width 220 height 18
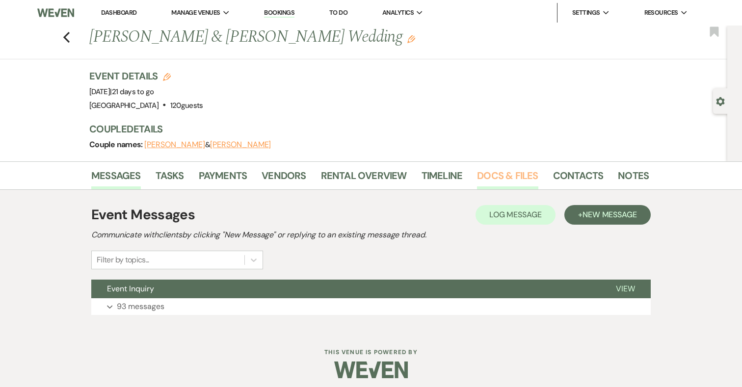
click at [504, 173] on link "Docs & Files" at bounding box center [507, 179] width 61 height 22
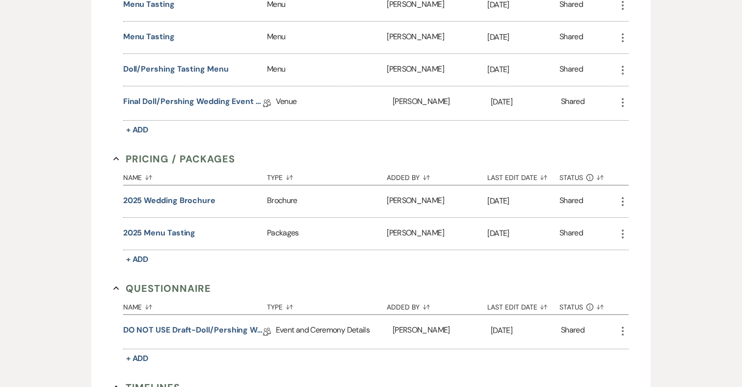
scroll to position [793, 0]
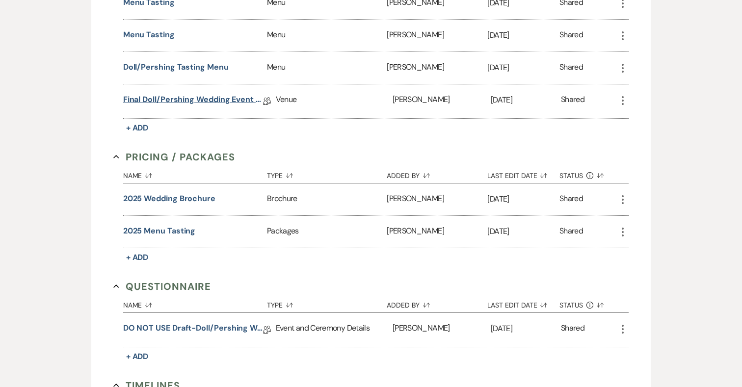
click at [211, 94] on link "Final Doll/Pershing Wedding Event Details" at bounding box center [193, 101] width 140 height 15
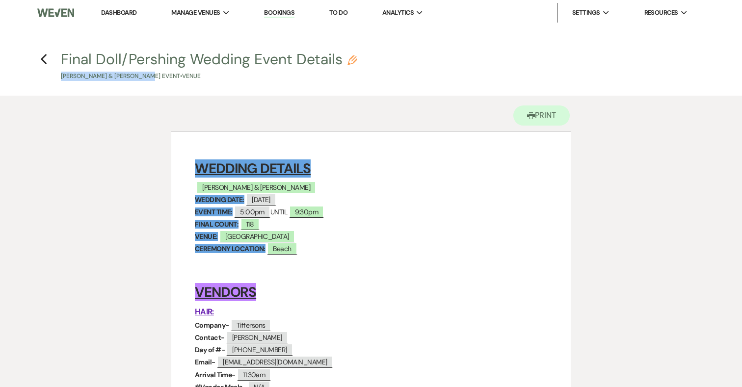
drag, startPoint x: 58, startPoint y: 76, endPoint x: 149, endPoint y: 78, distance: 90.8
click at [149, 78] on span "Final Doll/Pershing Wedding Event Details Pencil Harry Pershing & Alex Doll's E…" at bounding box center [371, 66] width 632 height 29
copy p "Harry Pershing & Alex Doll'"
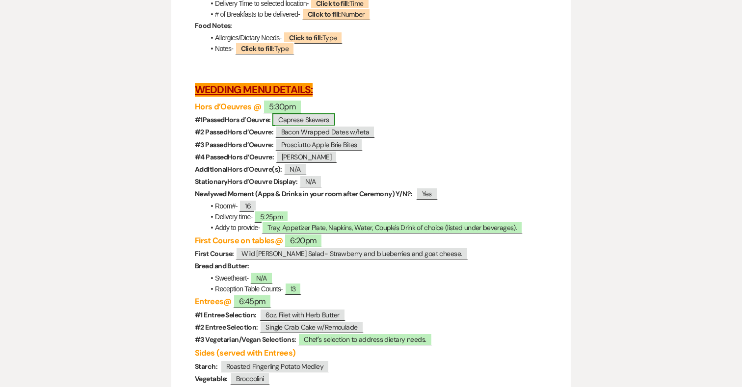
scroll to position [2747, 0]
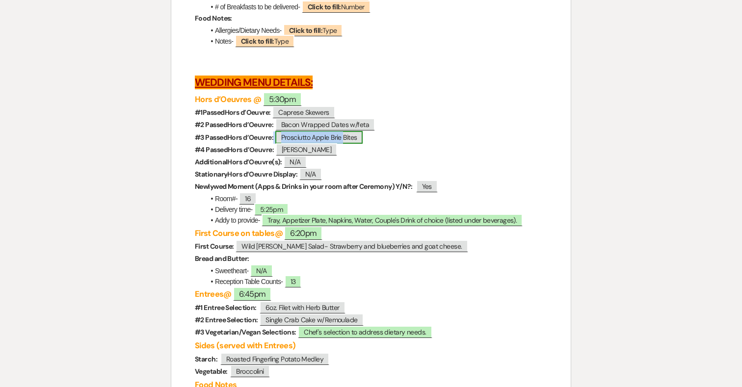
click at [315, 144] on span "Prosciutto Apple Brie Bites" at bounding box center [319, 137] width 88 height 13
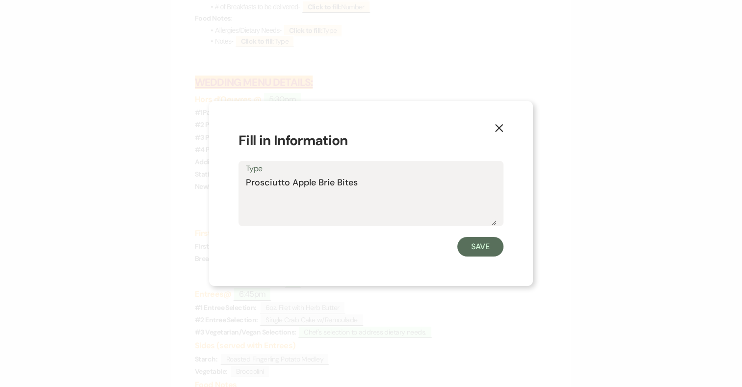
drag, startPoint x: 361, startPoint y: 182, endPoint x: 241, endPoint y: 182, distance: 120.2
click at [241, 182] on div "Type Prosciutto Apple Brie Bites" at bounding box center [370, 193] width 265 height 65
click at [476, 250] on button "Save" at bounding box center [480, 247] width 46 height 20
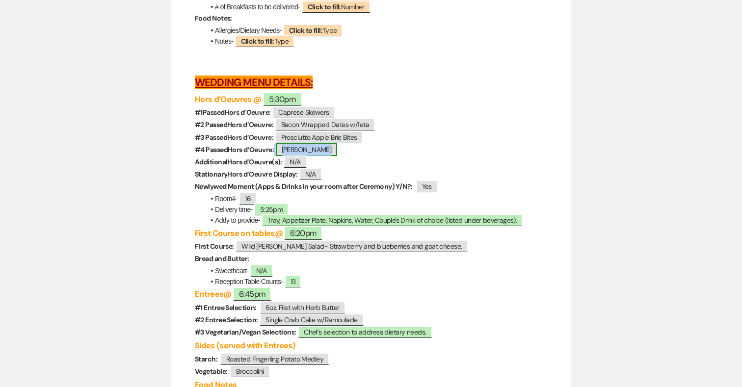
click at [324, 156] on span "[PERSON_NAME]" at bounding box center [307, 149] width 62 height 13
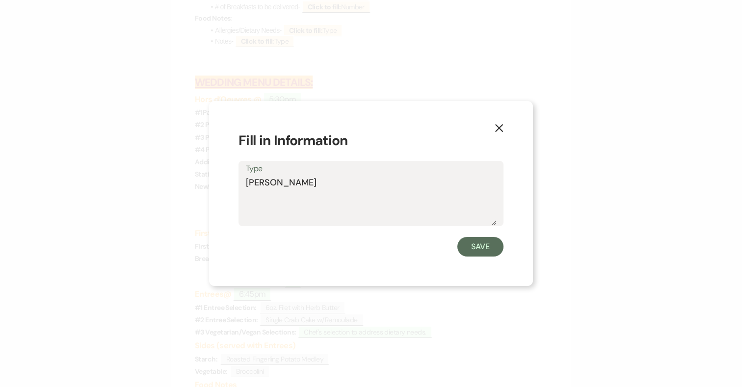
drag, startPoint x: 321, startPoint y: 183, endPoint x: 232, endPoint y: 183, distance: 89.8
click at [232, 183] on div "X Fill in Information Type Crab Bruschetta Save" at bounding box center [371, 193] width 324 height 185
click at [501, 128] on icon "X" at bounding box center [498, 128] width 9 height 9
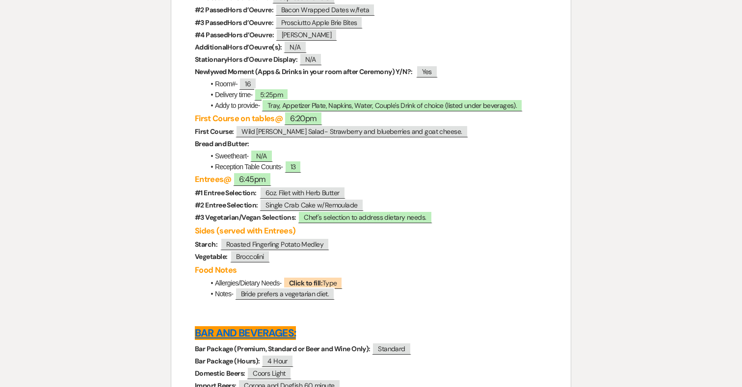
scroll to position [2870, 0]
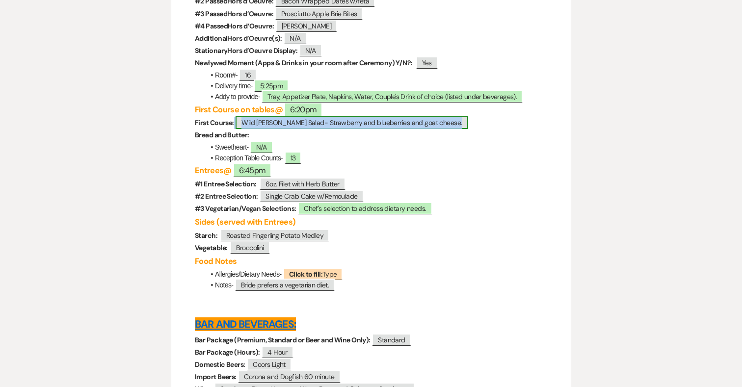
click at [318, 129] on span "Wild Berry Salad- Strawberry and blueberries and goat cheese." at bounding box center [351, 122] width 232 height 13
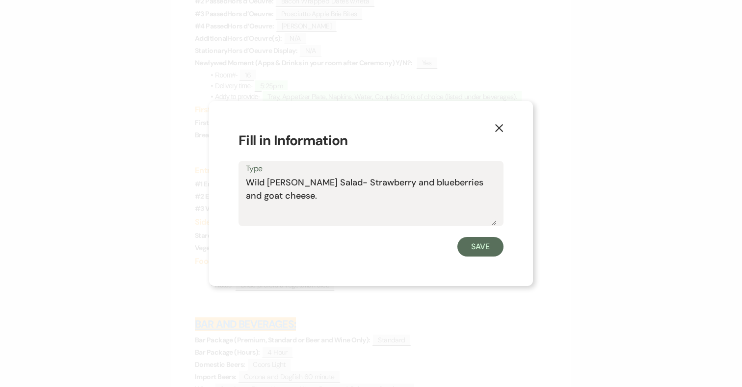
drag, startPoint x: 284, startPoint y: 195, endPoint x: 239, endPoint y: 188, distance: 45.2
click at [239, 188] on div "Type Wild Berry Salad- Strawberry and blueberries and goat cheese." at bounding box center [370, 193] width 265 height 65
click at [500, 127] on use "button" at bounding box center [499, 128] width 8 height 8
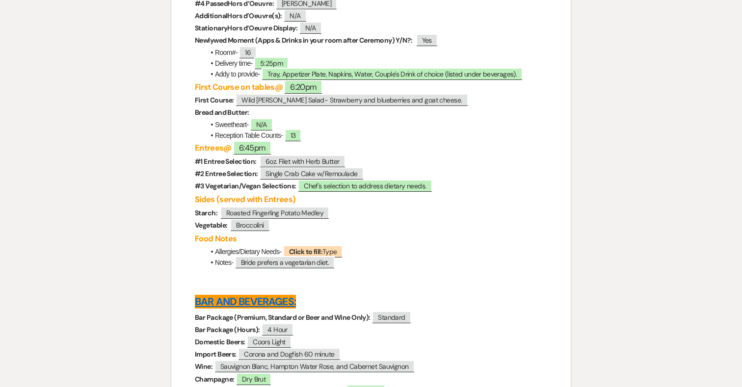
scroll to position [2895, 0]
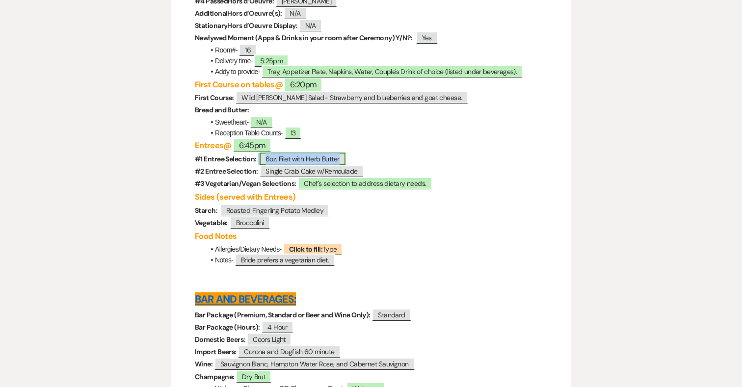
click at [334, 165] on span "6oz. Filet with Herb Butter" at bounding box center [303, 159] width 86 height 13
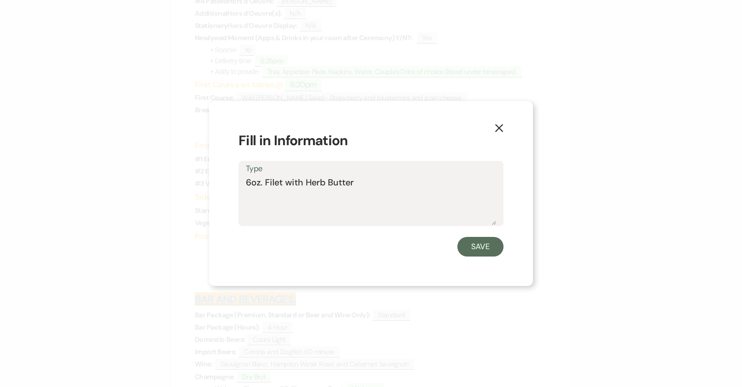
drag, startPoint x: 360, startPoint y: 184, endPoint x: 214, endPoint y: 184, distance: 145.2
click at [214, 184] on div "X Fill in Information Type 6oz. Filet with Herb Butter Save" at bounding box center [371, 193] width 324 height 185
click at [504, 128] on button "X" at bounding box center [499, 127] width 15 height 17
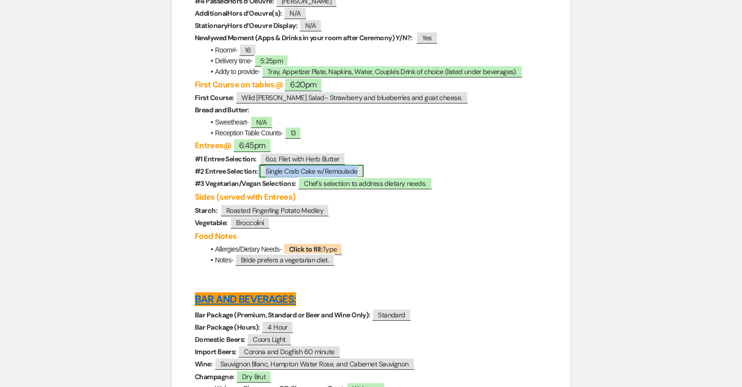
click at [341, 178] on span "Single Crab Cake w/Remoulade" at bounding box center [312, 171] width 104 height 13
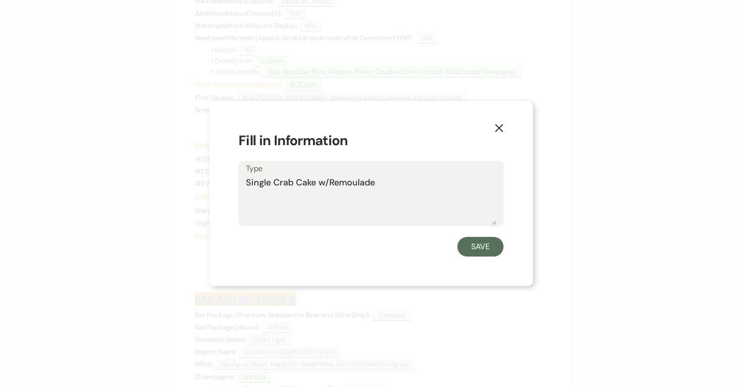
drag, startPoint x: 343, startPoint y: 182, endPoint x: 242, endPoint y: 183, distance: 101.1
click at [242, 183] on div "Type Single Crab Cake w/Remoulade" at bounding box center [370, 193] width 265 height 65
click at [496, 122] on button "X" at bounding box center [499, 127] width 15 height 17
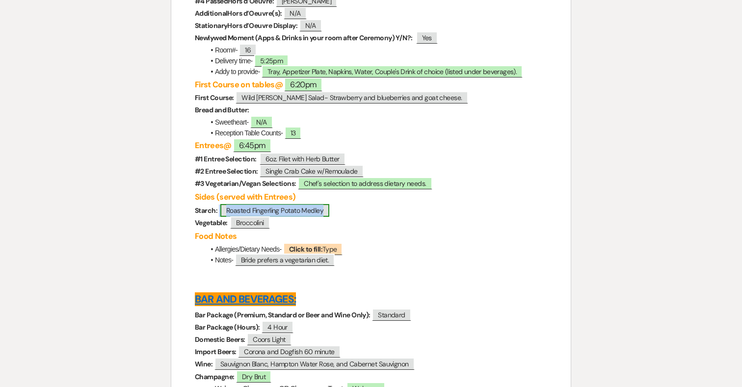
click at [291, 217] on span "Roasted Fingerling Potato Medley" at bounding box center [274, 210] width 109 height 13
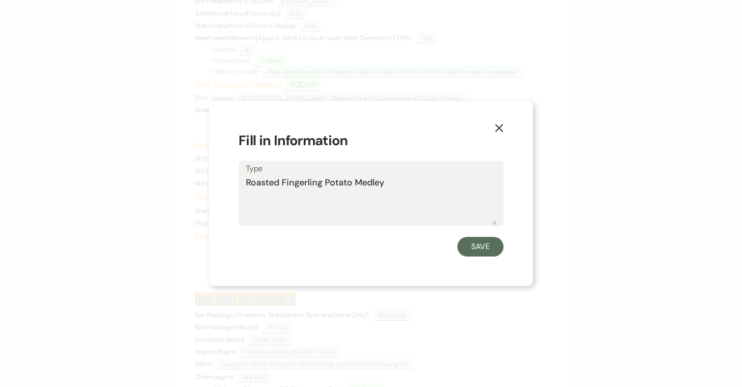
drag, startPoint x: 392, startPoint y: 184, endPoint x: 226, endPoint y: 180, distance: 166.3
click at [226, 180] on div "X Fill in Information Type Roasted Fingerling Potato Medley Save" at bounding box center [371, 193] width 324 height 185
click at [502, 128] on icon "X" at bounding box center [498, 128] width 9 height 9
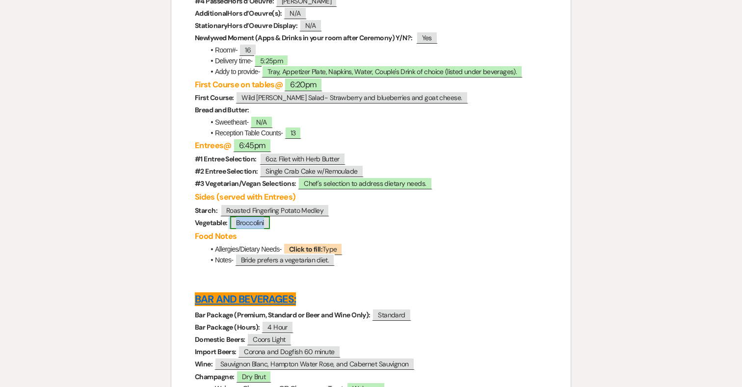
click at [257, 229] on span "Broccolini" at bounding box center [249, 222] width 39 height 13
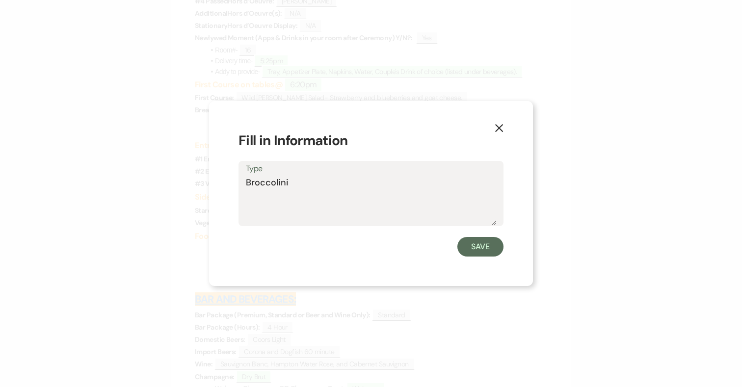
drag, startPoint x: 285, startPoint y: 184, endPoint x: 200, endPoint y: 184, distance: 85.4
click at [200, 184] on div "X Fill in Information Type Broccolini Save" at bounding box center [371, 193] width 742 height 387
click at [499, 124] on icon "X" at bounding box center [498, 128] width 9 height 9
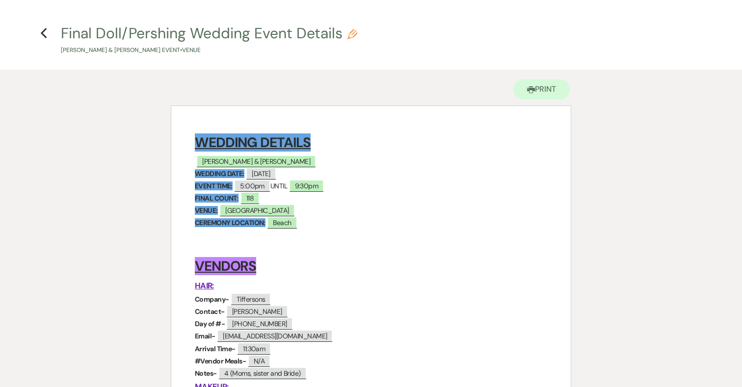
scroll to position [0, 0]
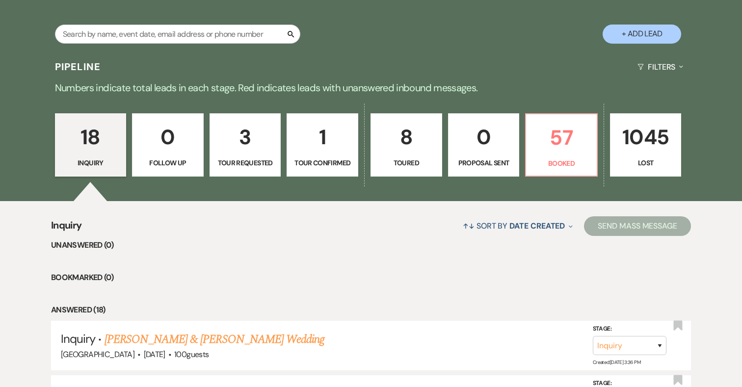
scroll to position [81, 0]
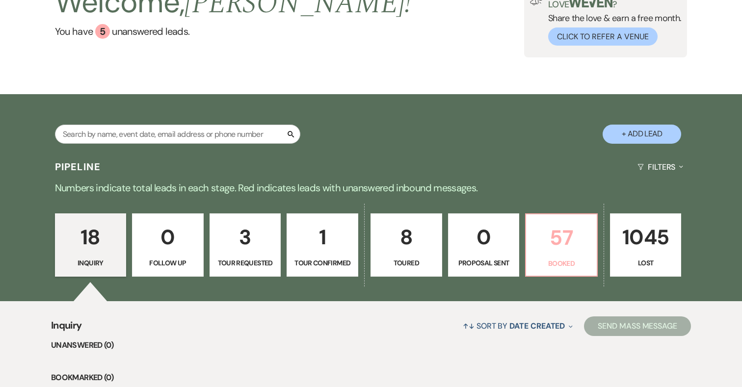
click at [571, 239] on p "57" at bounding box center [561, 237] width 59 height 33
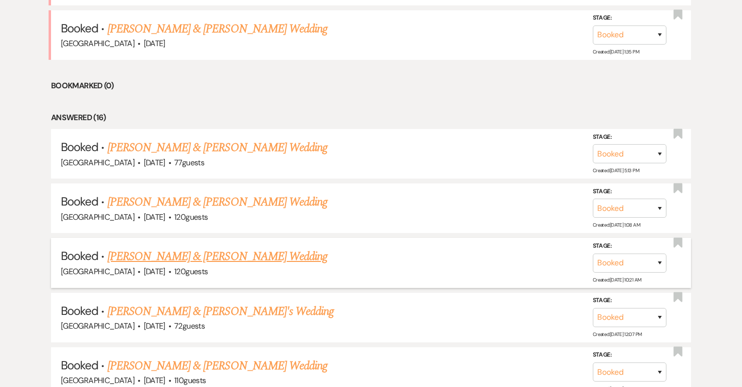
scroll to position [659, 0]
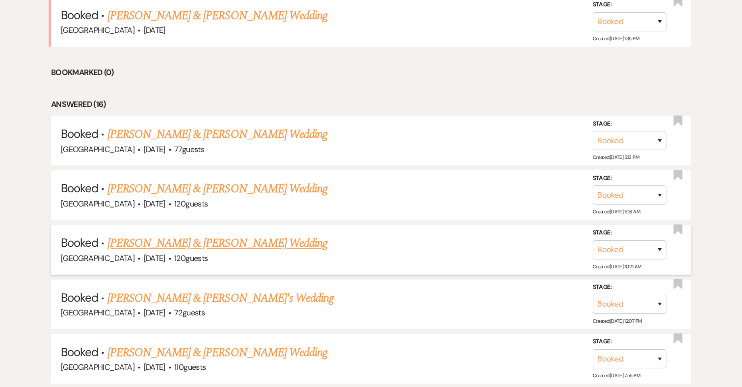
click at [257, 239] on link "[PERSON_NAME] & [PERSON_NAME] Wedding" at bounding box center [217, 243] width 220 height 18
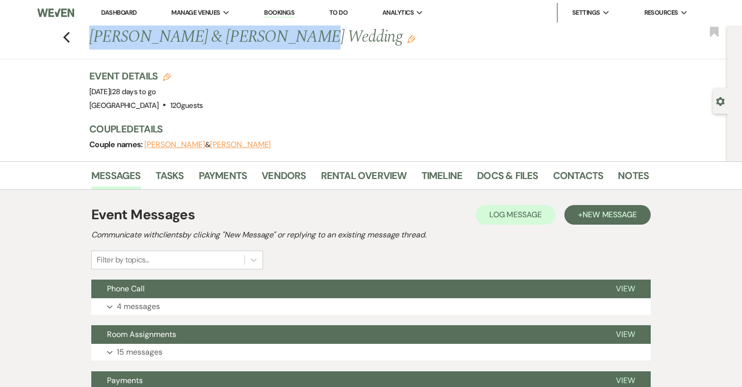
drag, startPoint x: 276, startPoint y: 37, endPoint x: 88, endPoint y: 37, distance: 187.9
click at [88, 37] on div "Previous [PERSON_NAME] & [PERSON_NAME] Wedding Edit" at bounding box center [363, 38] width 559 height 24
copy h1 "[PERSON_NAME] & [PERSON_NAME]"
click at [500, 173] on link "Docs & Files" at bounding box center [507, 179] width 61 height 22
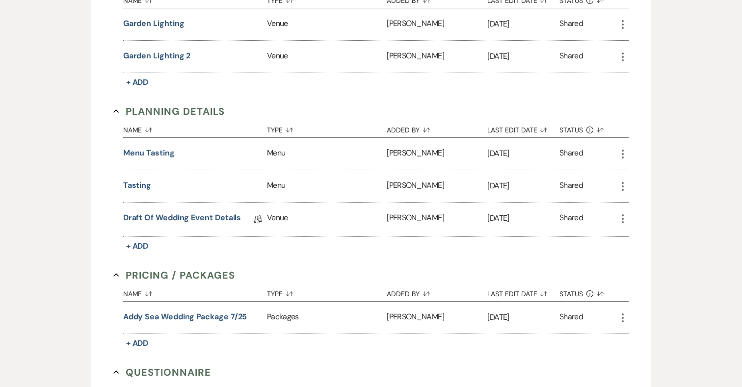
scroll to position [751, 0]
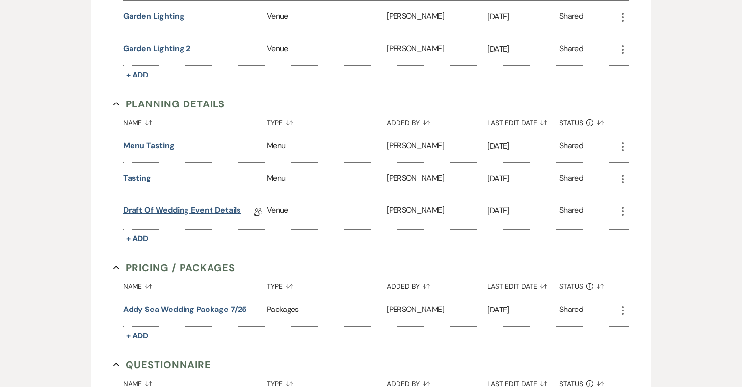
click at [223, 208] on link "Draft of Wedding Event Details" at bounding box center [182, 212] width 118 height 15
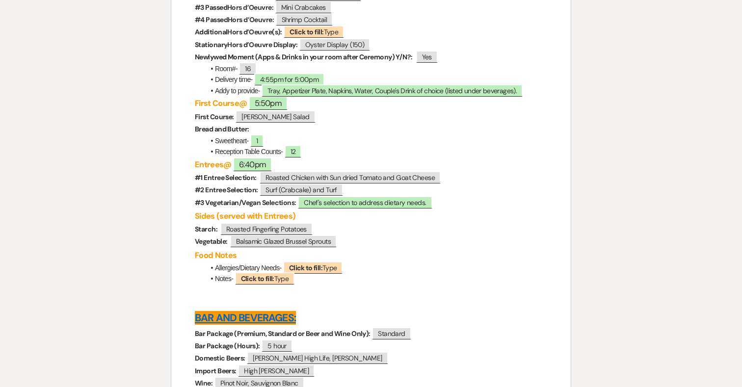
scroll to position [2653, 0]
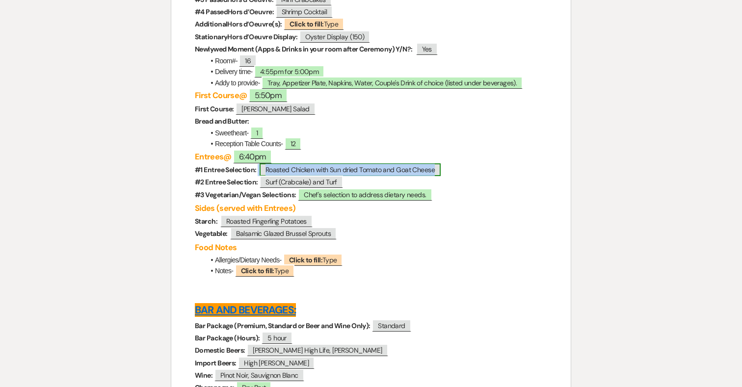
click at [385, 176] on span "Roasted Chicken with Sun dried Tomato and Goat Cheese" at bounding box center [350, 169] width 181 height 13
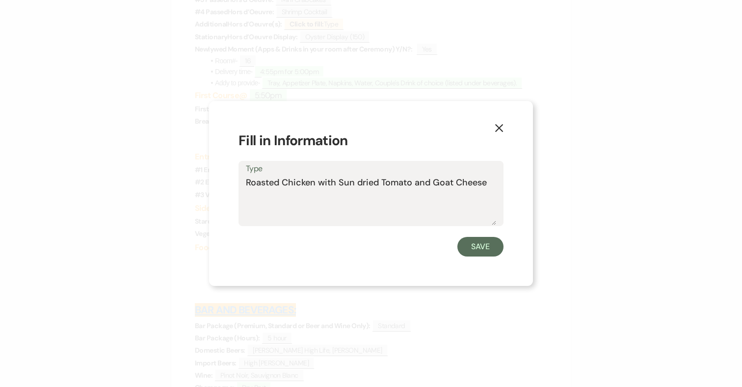
drag, startPoint x: 492, startPoint y: 182, endPoint x: 240, endPoint y: 183, distance: 251.2
click at [240, 183] on div "Type Roasted Chicken with Sun dried Tomato and Goat Cheese" at bounding box center [370, 193] width 265 height 65
click at [481, 247] on button "Save" at bounding box center [480, 247] width 46 height 20
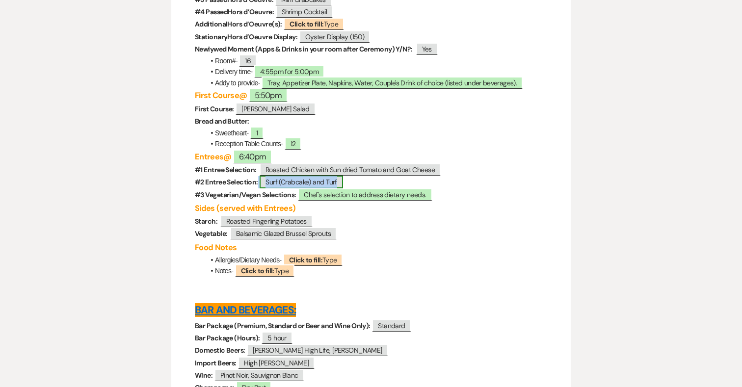
click at [326, 188] on span "Surf (Crabcake) and Turf" at bounding box center [301, 182] width 83 height 13
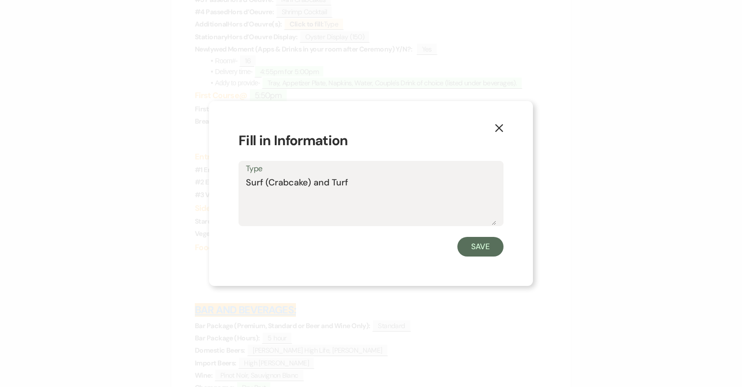
drag, startPoint x: 357, startPoint y: 184, endPoint x: 243, endPoint y: 184, distance: 113.3
click at [243, 184] on div "Type Surf (Crabcake) and Turf" at bounding box center [370, 193] width 265 height 65
click at [485, 246] on button "Save" at bounding box center [480, 247] width 46 height 20
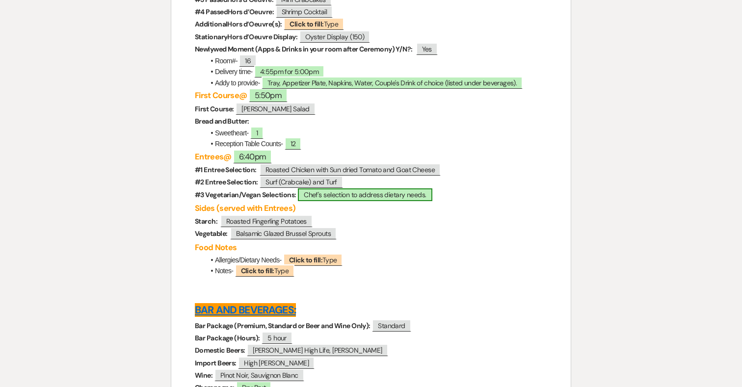
scroll to position [2676, 0]
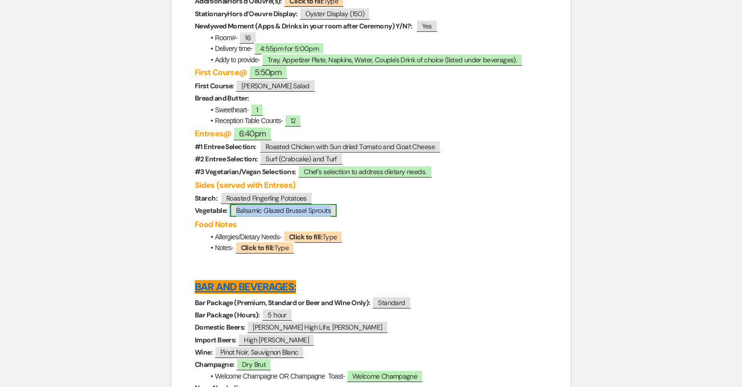
click at [301, 217] on span "Balsamic Glazed Brussel Sprouts" at bounding box center [283, 210] width 106 height 13
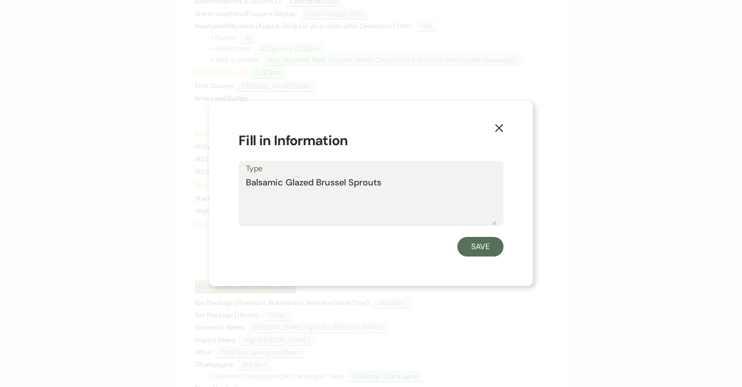
drag, startPoint x: 388, startPoint y: 184, endPoint x: 243, endPoint y: 183, distance: 145.2
click at [243, 183] on div "Type Balsamic Glazed Brussel Sprouts" at bounding box center [370, 193] width 265 height 65
click at [499, 122] on button "X" at bounding box center [499, 127] width 15 height 17
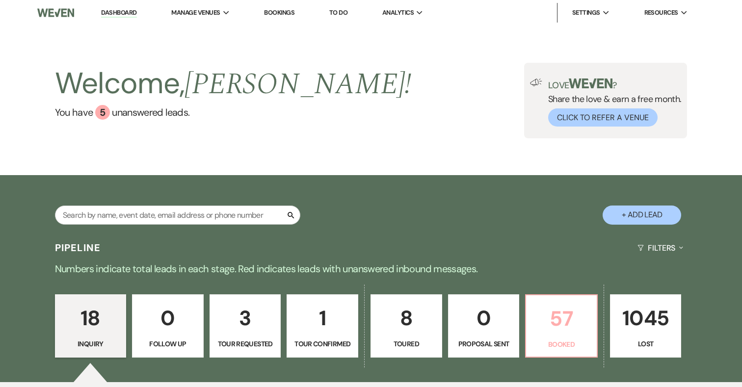
click at [555, 316] on p "57" at bounding box center [561, 318] width 59 height 33
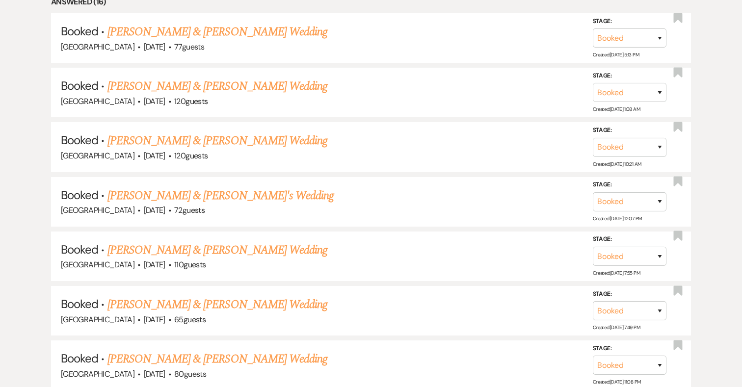
scroll to position [762, 0]
click at [286, 191] on link "[PERSON_NAME] & [PERSON_NAME]'s Wedding" at bounding box center [220, 195] width 227 height 18
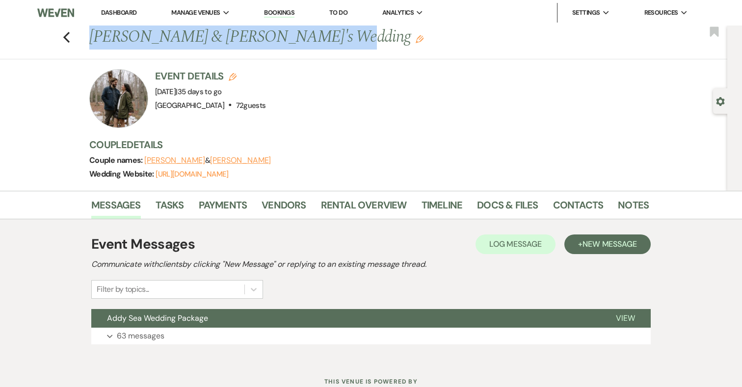
drag, startPoint x: 311, startPoint y: 36, endPoint x: 92, endPoint y: 30, distance: 219.4
click at [92, 30] on h1 "[PERSON_NAME] & [PERSON_NAME]'s Wedding Edit" at bounding box center [309, 38] width 440 height 24
copy h1 "[PERSON_NAME] & [PERSON_NAME]"
click at [514, 203] on link "Docs & Files" at bounding box center [507, 208] width 61 height 22
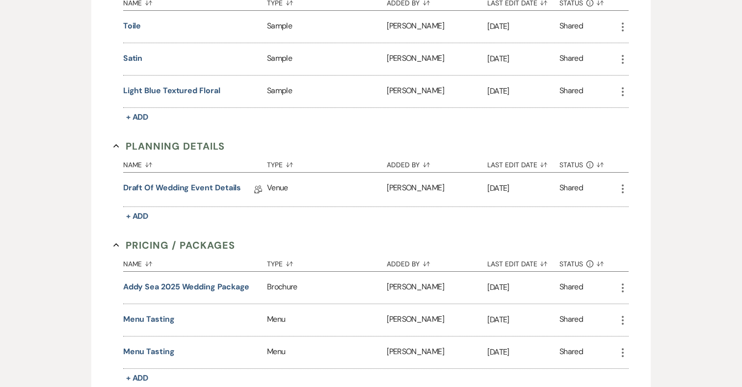
scroll to position [731, 0]
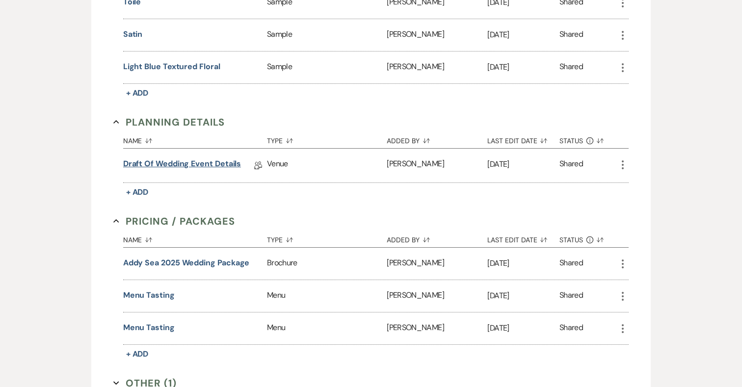
click at [219, 166] on link "Draft of Wedding Event Details" at bounding box center [182, 165] width 118 height 15
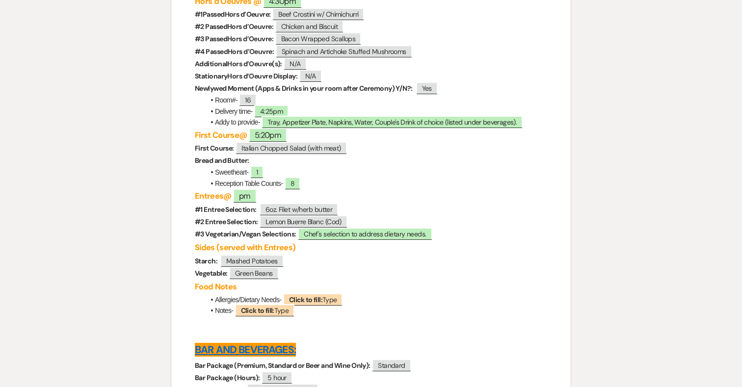
scroll to position [2883, 0]
click at [353, 21] on span "Beef Crostini w/ Chimichurri" at bounding box center [318, 14] width 92 height 13
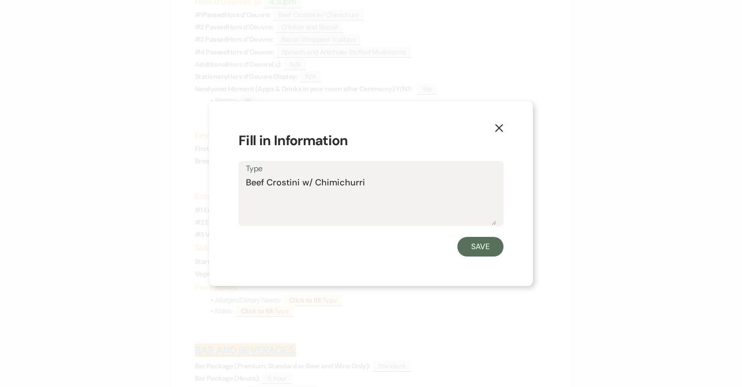
drag, startPoint x: 361, startPoint y: 178, endPoint x: 245, endPoint y: 180, distance: 115.8
click at [245, 180] on div "Type Beef Crostini w/ Chimichurri" at bounding box center [370, 193] width 265 height 65
click at [481, 249] on button "Save" at bounding box center [480, 247] width 46 height 20
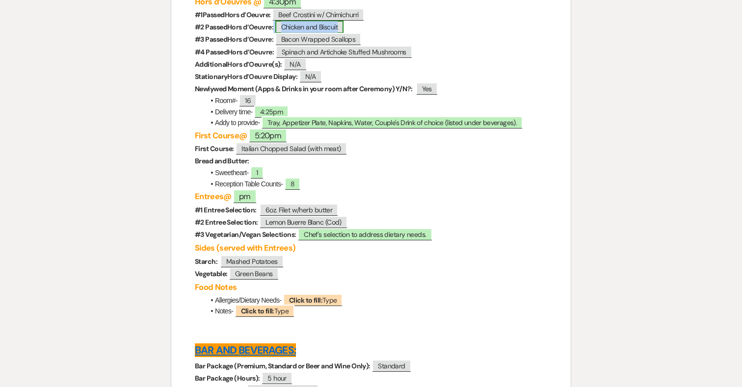
click at [314, 33] on span "Chicken and Biscuit" at bounding box center [309, 27] width 68 height 13
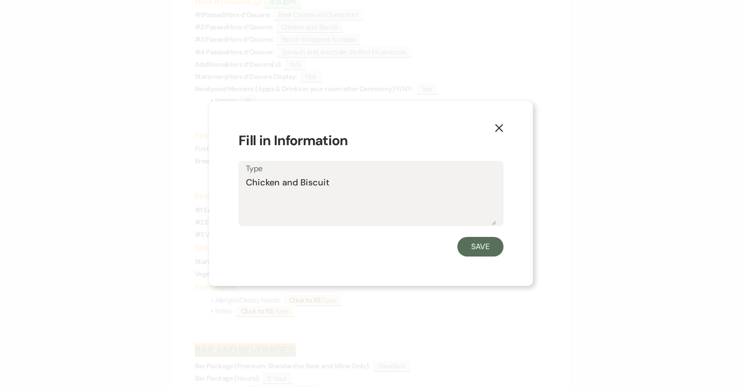
drag, startPoint x: 333, startPoint y: 183, endPoint x: 246, endPoint y: 182, distance: 86.8
click at [246, 182] on textarea "Chicken and Biscuit" at bounding box center [371, 200] width 250 height 49
click at [480, 249] on button "Save" at bounding box center [480, 247] width 46 height 20
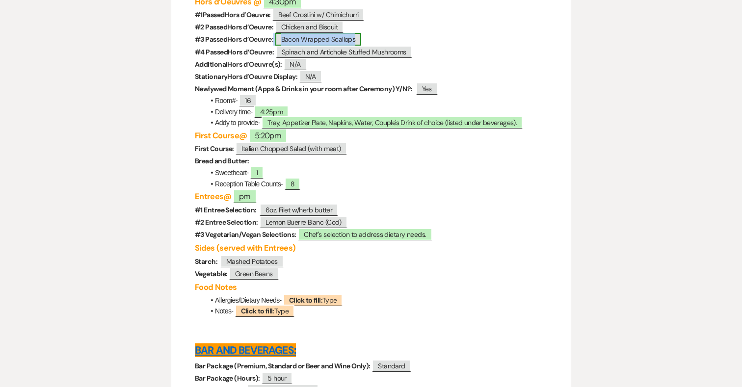
click at [315, 46] on span "Bacon Wrapped Scallops" at bounding box center [318, 39] width 86 height 13
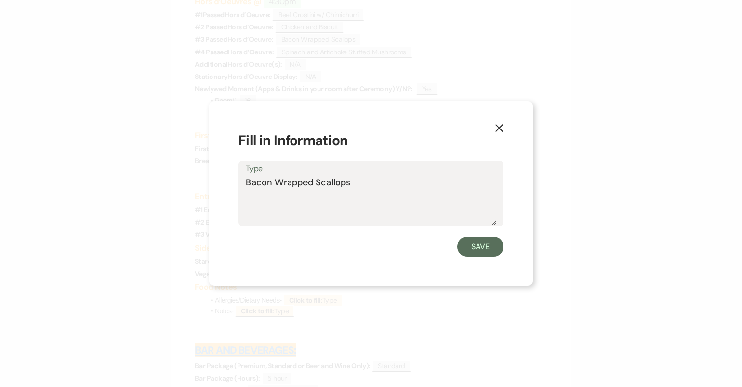
drag, startPoint x: 363, startPoint y: 183, endPoint x: 215, endPoint y: 183, distance: 148.6
click at [215, 183] on div "X Fill in Information Type Bacon Wrapped Scallops Save" at bounding box center [371, 193] width 324 height 185
click at [484, 251] on button "Save" at bounding box center [480, 247] width 46 height 20
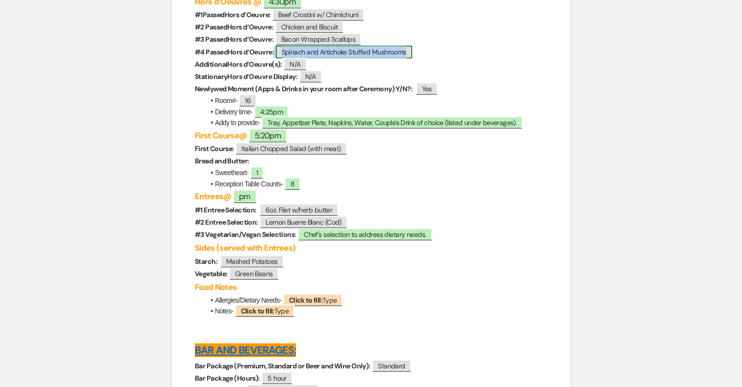
click at [313, 58] on span "Spinach and Artichoke Stuffed Mushrooms" at bounding box center [344, 52] width 136 height 13
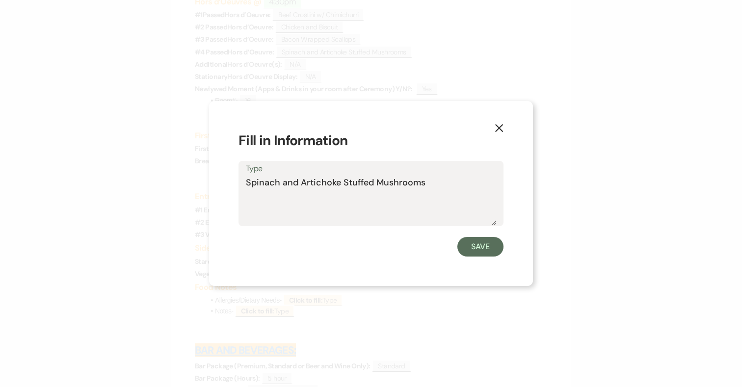
drag, startPoint x: 429, startPoint y: 181, endPoint x: 246, endPoint y: 178, distance: 183.0
click at [246, 178] on textarea "Spinach and Artichoke Stuffed Mushrooms" at bounding box center [371, 200] width 250 height 49
click at [500, 126] on use "button" at bounding box center [499, 128] width 8 height 8
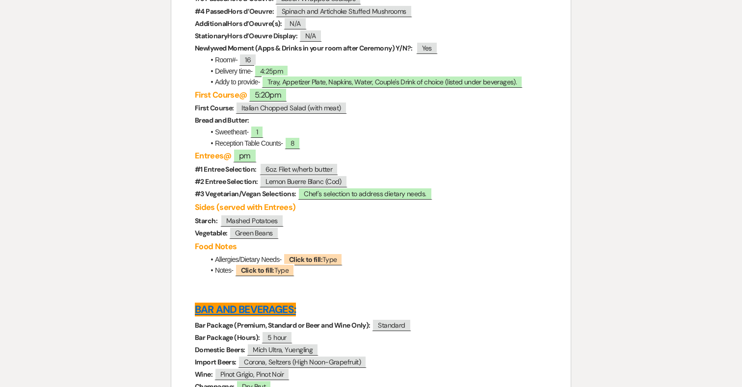
scroll to position [2927, 0]
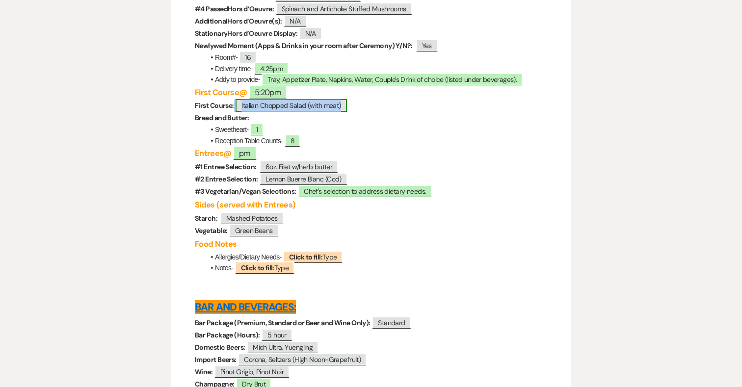
click at [285, 112] on span "Italian Chopped Salad (with meat)" at bounding box center [290, 105] width 111 height 13
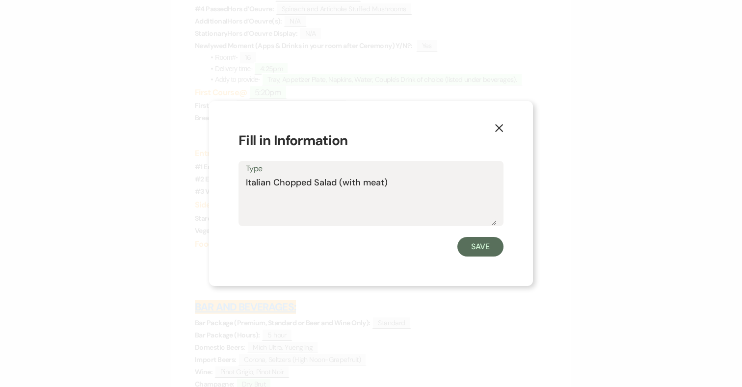
drag, startPoint x: 396, startPoint y: 182, endPoint x: 242, endPoint y: 182, distance: 154.0
click at [242, 182] on div "Type Italian Chopped Salad (with meat)" at bounding box center [370, 193] width 265 height 65
click at [483, 244] on button "Save" at bounding box center [480, 247] width 46 height 20
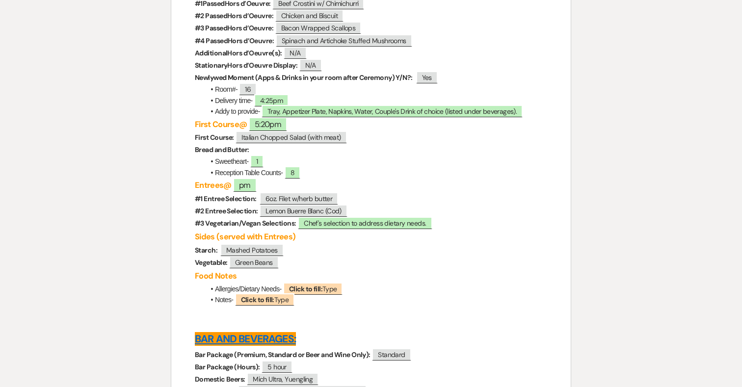
scroll to position [2879, 0]
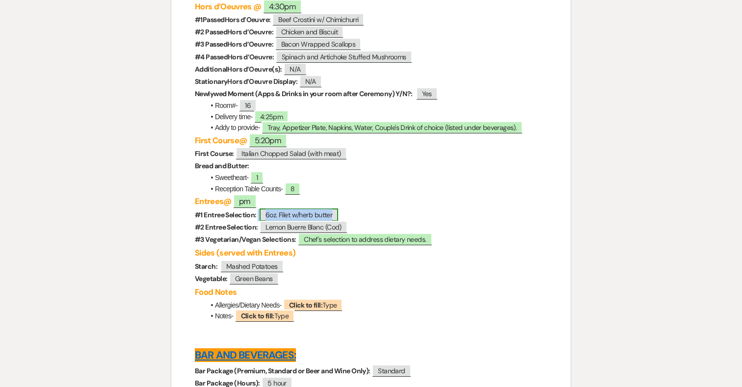
click at [311, 221] on span "6oz. Filet w/herb butter" at bounding box center [299, 214] width 79 height 13
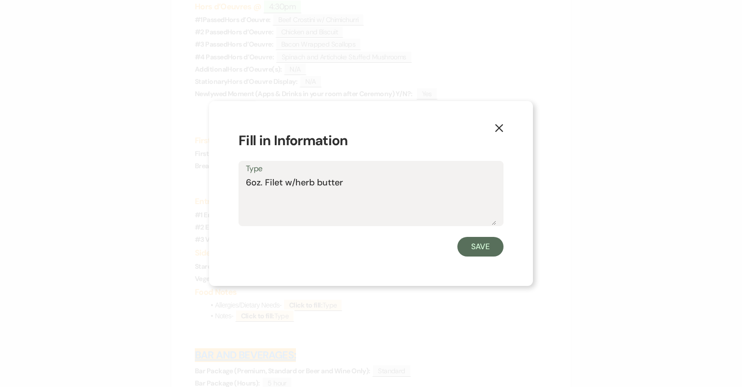
drag, startPoint x: 353, startPoint y: 182, endPoint x: 222, endPoint y: 182, distance: 131.5
click at [222, 182] on div "X Fill in Information Type 6oz. Filet w/herb butter Save" at bounding box center [371, 193] width 324 height 185
click at [498, 249] on button "Save" at bounding box center [480, 247] width 46 height 20
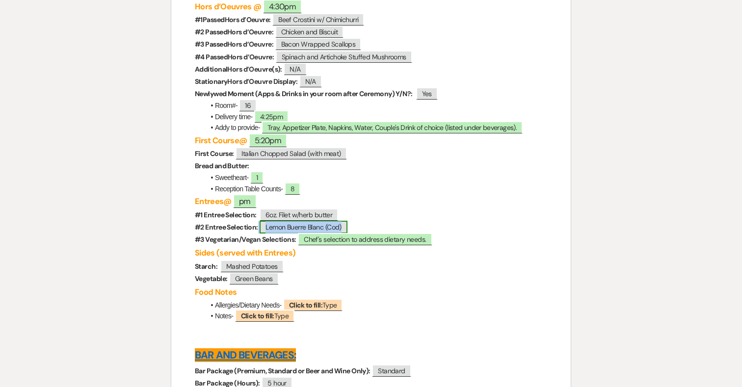
click at [312, 234] on span "Lemon Buerre Blanc (Cod)" at bounding box center [304, 227] width 88 height 13
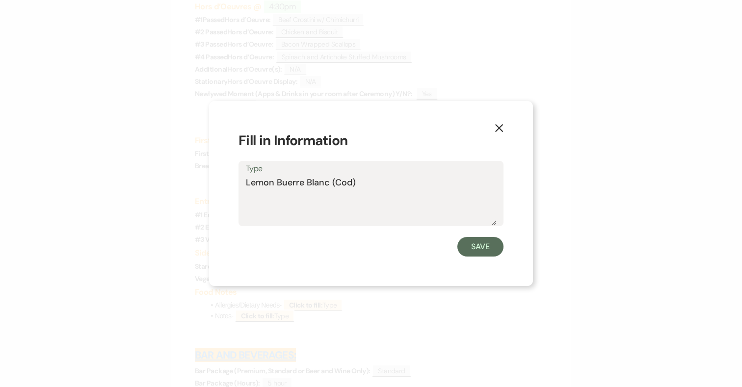
drag, startPoint x: 360, startPoint y: 183, endPoint x: 217, endPoint y: 183, distance: 143.2
click at [217, 183] on div "X Fill in Information Type Lemon Buerre Blanc (Cod) Save" at bounding box center [371, 193] width 324 height 185
click at [488, 243] on button "Save" at bounding box center [480, 247] width 46 height 20
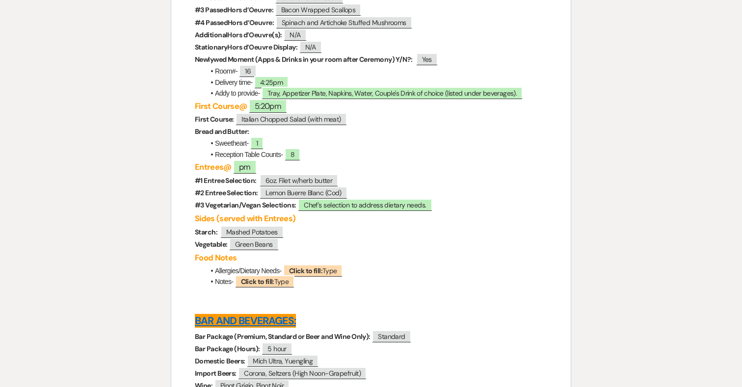
scroll to position [2913, 0]
click at [247, 238] on span "Mashed Potatoes" at bounding box center [251, 231] width 63 height 13
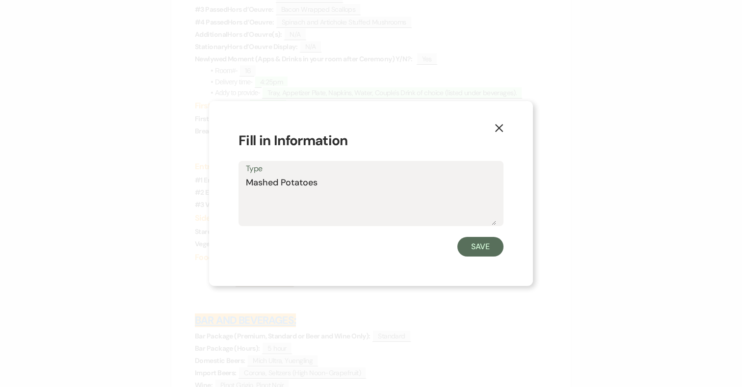
drag, startPoint x: 323, startPoint y: 184, endPoint x: 219, endPoint y: 185, distance: 104.0
click at [219, 185] on div "X Fill in Information Type Mashed Potatoes Save" at bounding box center [371, 193] width 324 height 185
click at [485, 253] on button "Save" at bounding box center [480, 247] width 46 height 20
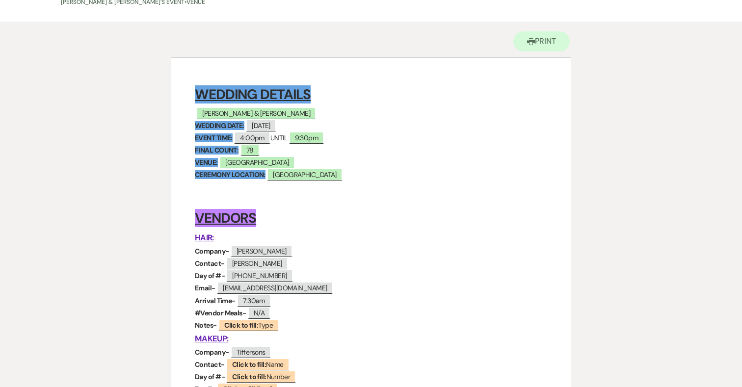
scroll to position [0, 0]
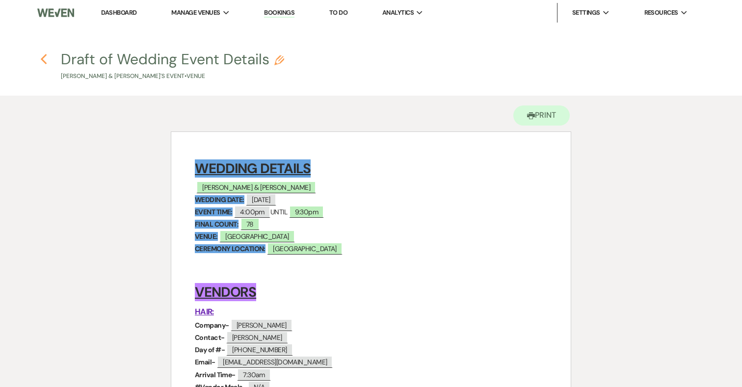
click at [42, 56] on icon "Previous" at bounding box center [43, 59] width 7 height 12
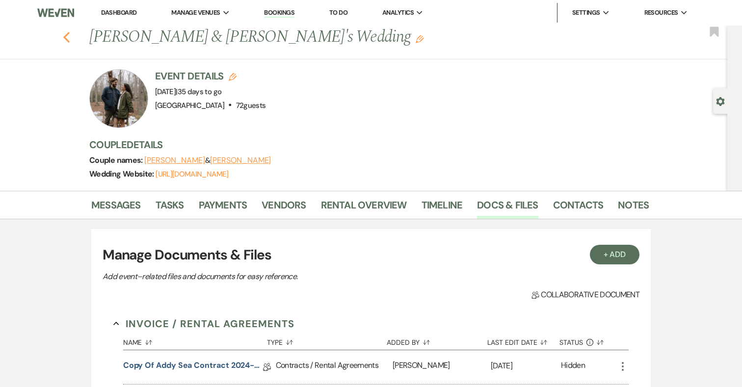
click at [66, 35] on use "button" at bounding box center [66, 37] width 6 height 11
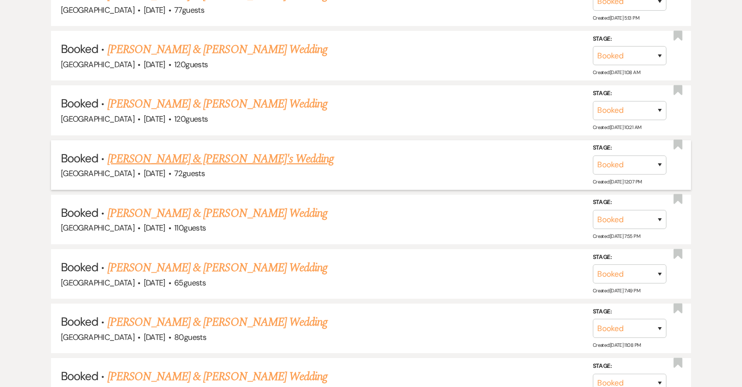
scroll to position [799, 0]
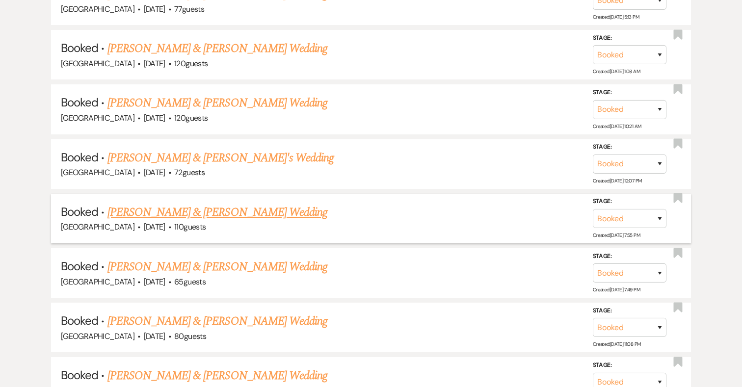
click at [231, 207] on link "[PERSON_NAME] & [PERSON_NAME] Wedding" at bounding box center [217, 213] width 220 height 18
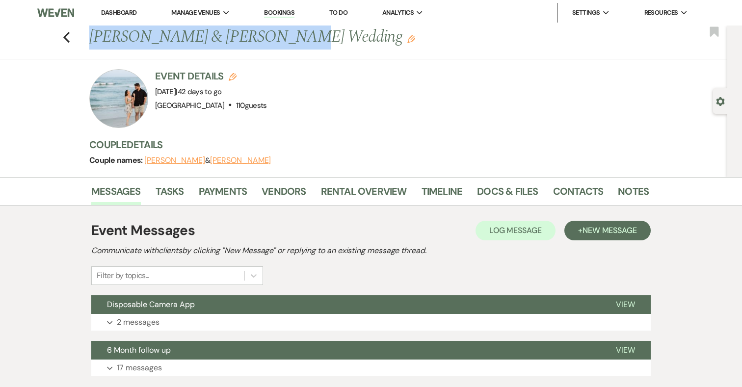
drag, startPoint x: 261, startPoint y: 33, endPoint x: 89, endPoint y: 32, distance: 172.7
click at [89, 32] on h1 "Hannah Kelly & Jerry Taylor's Wedding Edit" at bounding box center [309, 38] width 440 height 24
copy h1 "[PERSON_NAME] & [PERSON_NAME]"
click at [500, 189] on link "Docs & Files" at bounding box center [507, 194] width 61 height 22
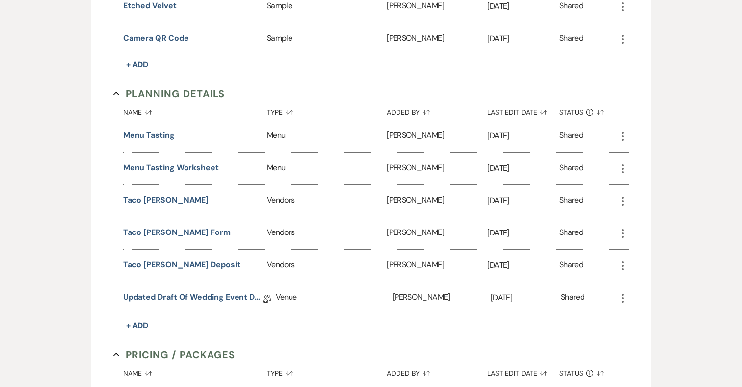
scroll to position [637, 0]
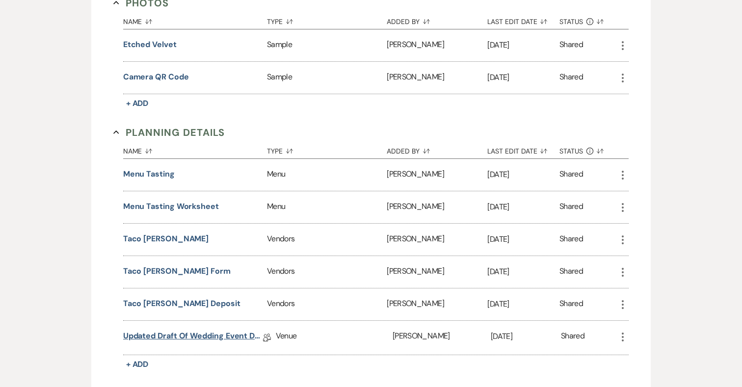
click at [173, 330] on link "Updated Draft of Wedding Event Details" at bounding box center [193, 337] width 140 height 15
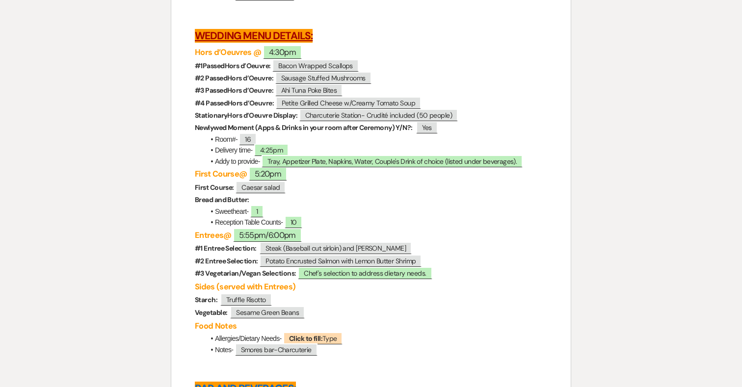
scroll to position [2783, 0]
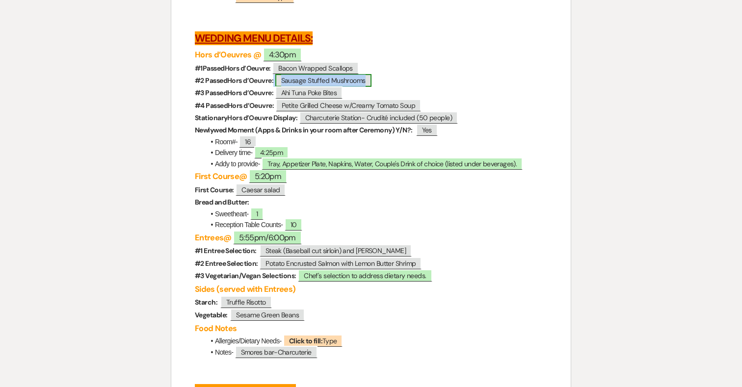
click at [347, 87] on span "Sausage Stuffed Mushrooms" at bounding box center [323, 80] width 96 height 13
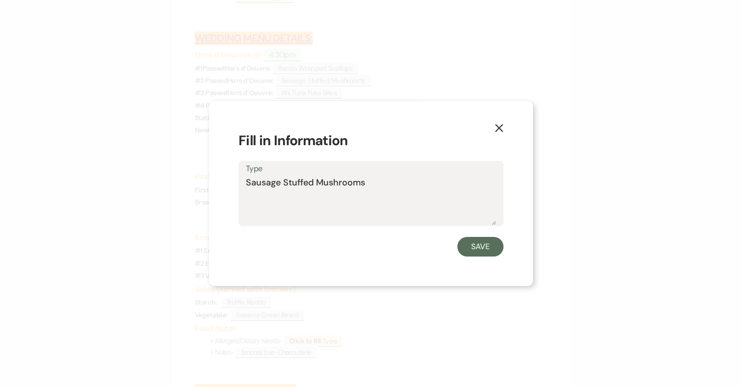
drag, startPoint x: 255, startPoint y: 181, endPoint x: 197, endPoint y: 181, distance: 58.4
click at [197, 181] on div "X Fill in Information Type Sausage Stuffed Mushrooms Save" at bounding box center [371, 193] width 742 height 387
click at [504, 127] on button "X" at bounding box center [499, 127] width 15 height 17
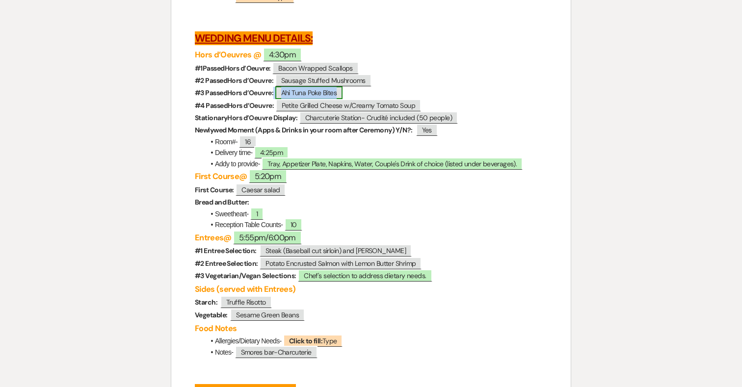
click at [329, 99] on span "Ahi Tuna Poke Bites" at bounding box center [308, 92] width 67 height 13
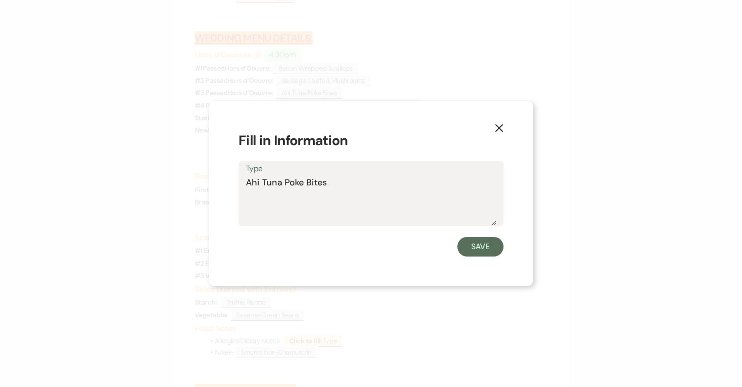
drag, startPoint x: 272, startPoint y: 182, endPoint x: 210, endPoint y: 183, distance: 62.3
click at [210, 183] on div "X Fill in Information Type Ahi Tuna Poke Bites Save" at bounding box center [371, 193] width 324 height 185
click at [501, 126] on use "button" at bounding box center [499, 128] width 8 height 8
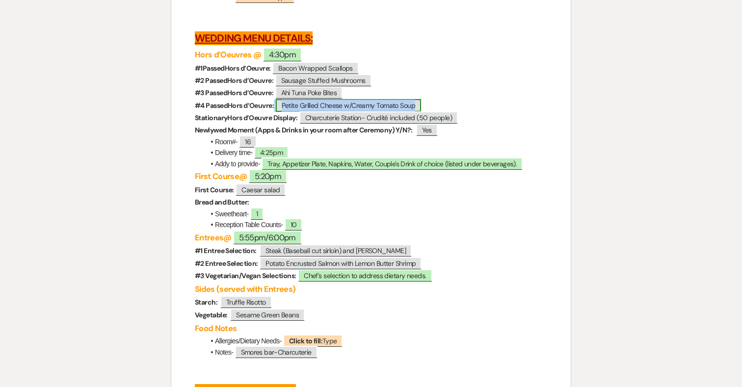
click at [340, 112] on span "Petite Grilled Cheese w/Creamy Tomato Soup" at bounding box center [348, 105] width 145 height 13
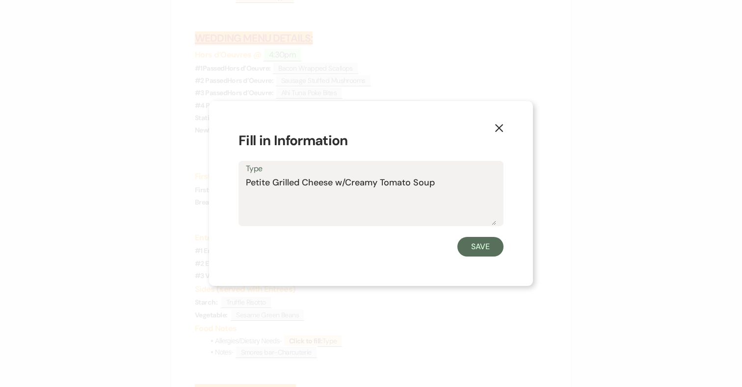
drag, startPoint x: 441, startPoint y: 183, endPoint x: 241, endPoint y: 182, distance: 199.7
click at [241, 182] on div "Type Petite Grilled Cheese w/Creamy Tomato Soup" at bounding box center [370, 193] width 265 height 65
click at [498, 129] on use "button" at bounding box center [499, 128] width 8 height 8
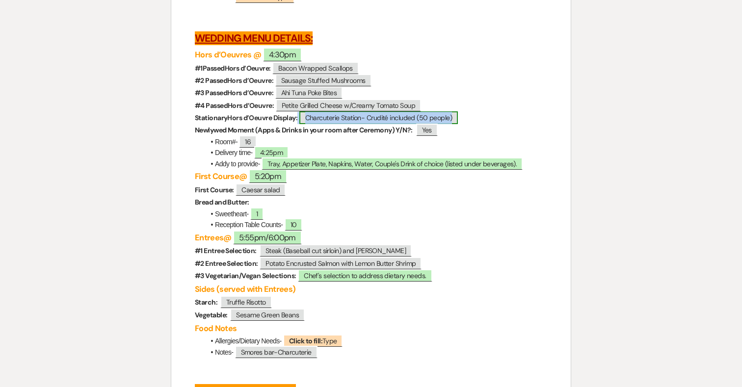
click at [373, 124] on span "Charcuterie Station- Crudité included (50 people)" at bounding box center [378, 117] width 159 height 13
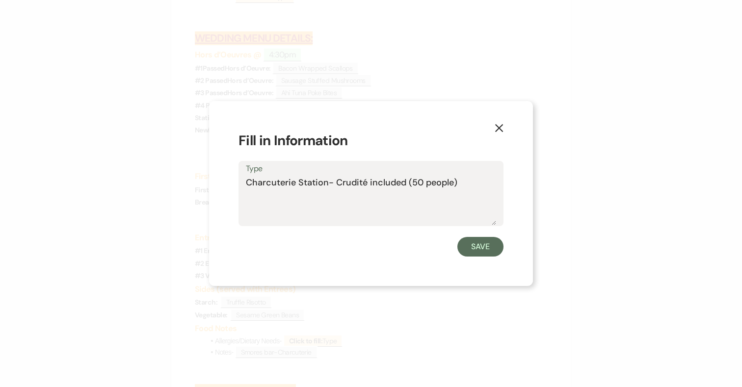
drag, startPoint x: 460, startPoint y: 182, endPoint x: 220, endPoint y: 183, distance: 239.9
click at [220, 183] on div "X Fill in Information Type Charcuterie Station- Crudité included (50 people) Sa…" at bounding box center [371, 193] width 324 height 185
click at [501, 129] on icon "X" at bounding box center [498, 128] width 9 height 9
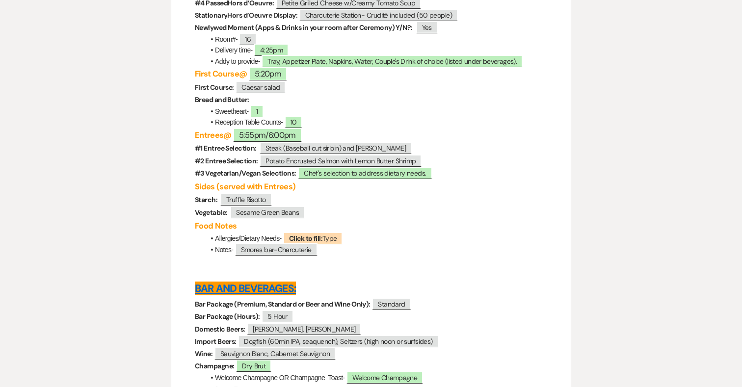
scroll to position [2895, 0]
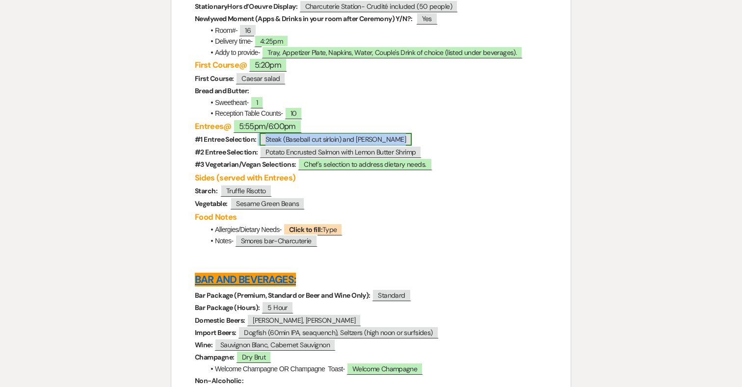
click at [344, 146] on span "Steak (Baseball cut sirloin) and [PERSON_NAME]" at bounding box center [336, 139] width 152 height 13
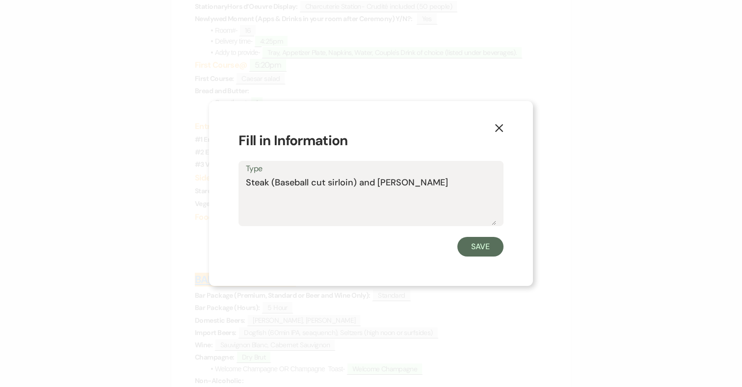
drag, startPoint x: 385, startPoint y: 183, endPoint x: 226, endPoint y: 183, distance: 158.4
click at [226, 183] on div "X Fill in Information Type Steak (Baseball cut sirloin) and Crab Cake Save" at bounding box center [371, 193] width 324 height 185
click at [503, 128] on button "X" at bounding box center [499, 127] width 15 height 17
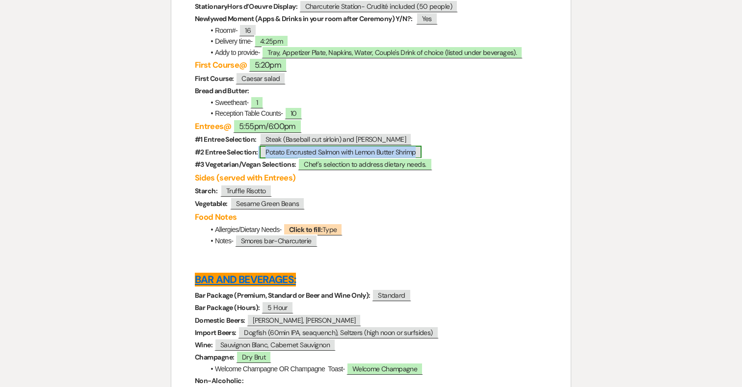
click at [331, 158] on span "Potato Encrusted Salmon with Lemon Butter Shrimp" at bounding box center [341, 152] width 162 height 13
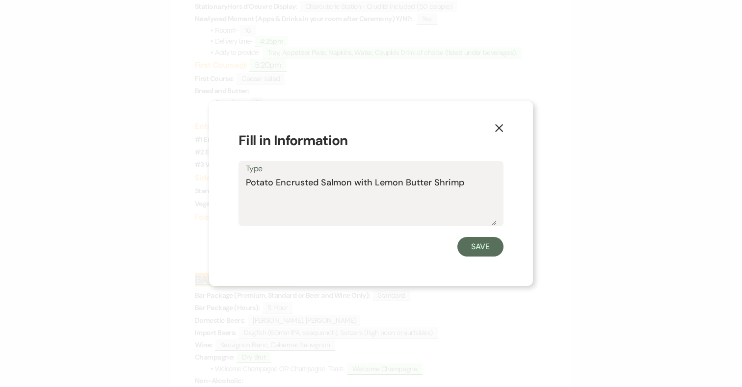
drag, startPoint x: 471, startPoint y: 182, endPoint x: 201, endPoint y: 182, distance: 270.8
click at [201, 182] on div "X Fill in Information Type Potato Encrusted Salmon with Lemon Butter Shrimp Save" at bounding box center [371, 193] width 742 height 387
click at [478, 250] on button "Save" at bounding box center [480, 247] width 46 height 20
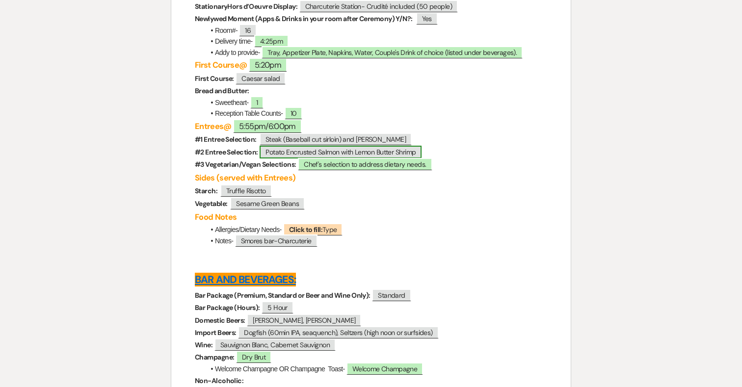
click at [399, 158] on span "Potato Encrusted Salmon with Lemon Butter Shrimp" at bounding box center [341, 152] width 162 height 13
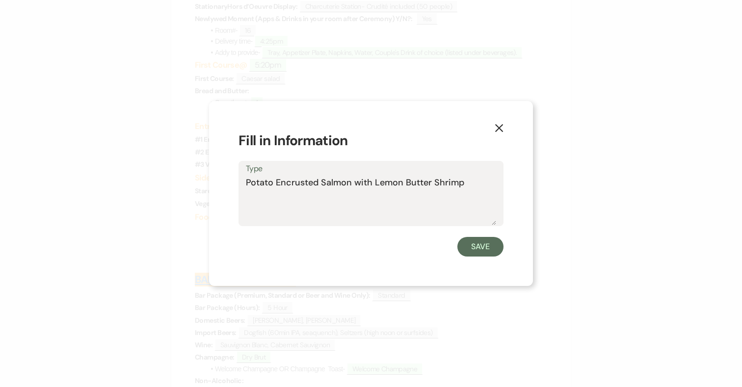
drag, startPoint x: 464, startPoint y: 181, endPoint x: 246, endPoint y: 175, distance: 217.9
click at [246, 175] on div "Type Potato Encrusted Salmon with Lemon Butter Shrimp" at bounding box center [370, 193] width 265 height 65
click at [499, 128] on use "button" at bounding box center [499, 128] width 8 height 8
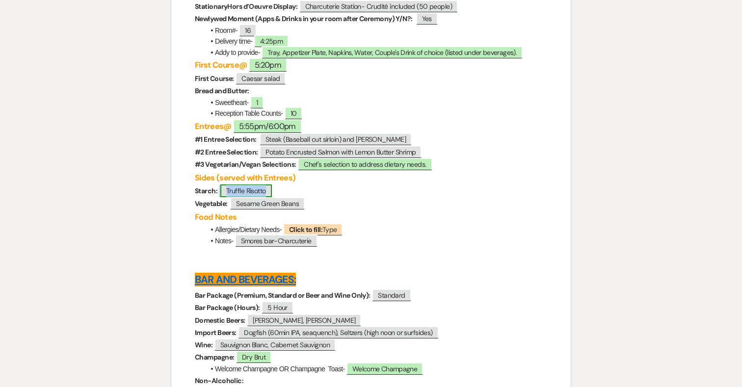
click at [254, 197] on span "Truffle Risotto" at bounding box center [246, 190] width 52 height 13
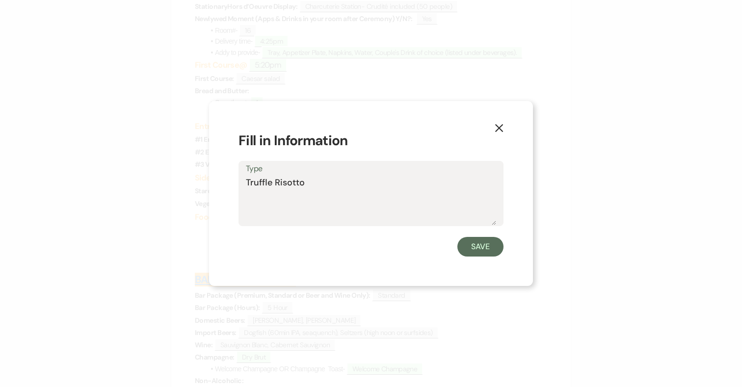
drag, startPoint x: 309, startPoint y: 184, endPoint x: 218, endPoint y: 184, distance: 90.3
click at [218, 184] on div "X Fill in Information Type Truffle Risotto Save" at bounding box center [371, 193] width 324 height 185
click at [501, 125] on use "button" at bounding box center [499, 128] width 8 height 8
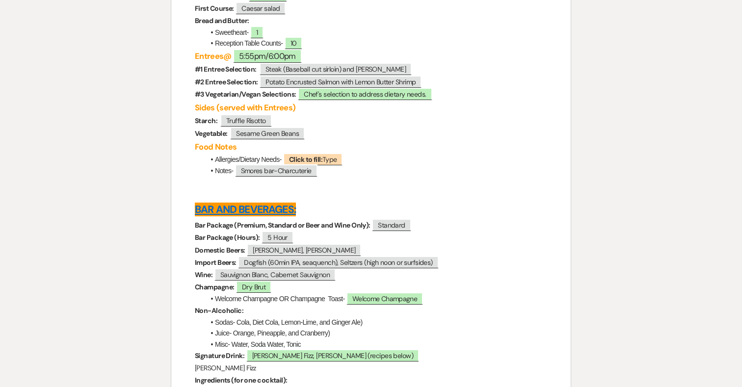
scroll to position [2965, 0]
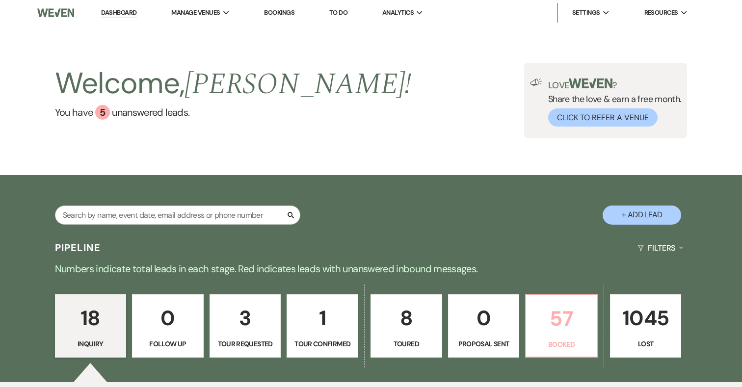
click at [567, 314] on p "57" at bounding box center [561, 318] width 59 height 33
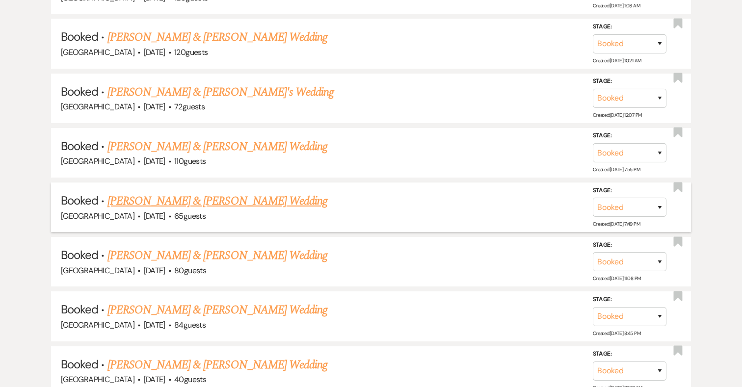
scroll to position [873, 0]
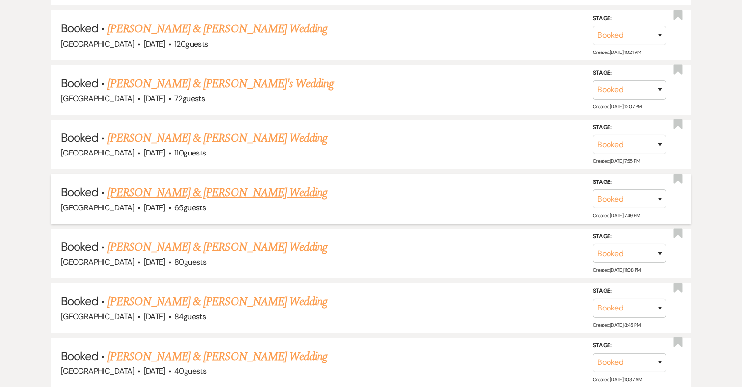
click at [230, 186] on link "[PERSON_NAME] & [PERSON_NAME] Wedding" at bounding box center [217, 193] width 220 height 18
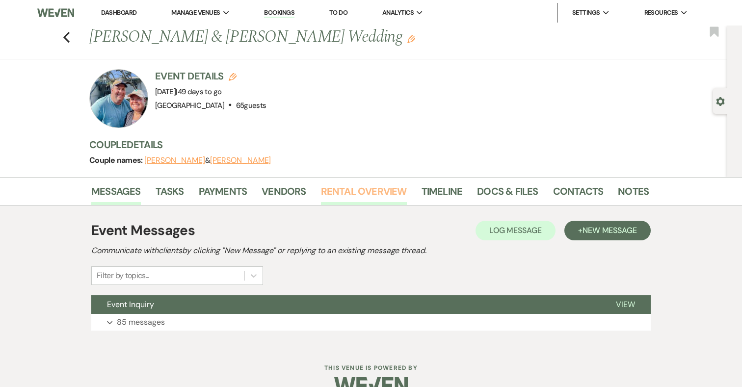
click at [357, 189] on link "Rental Overview" at bounding box center [364, 194] width 86 height 22
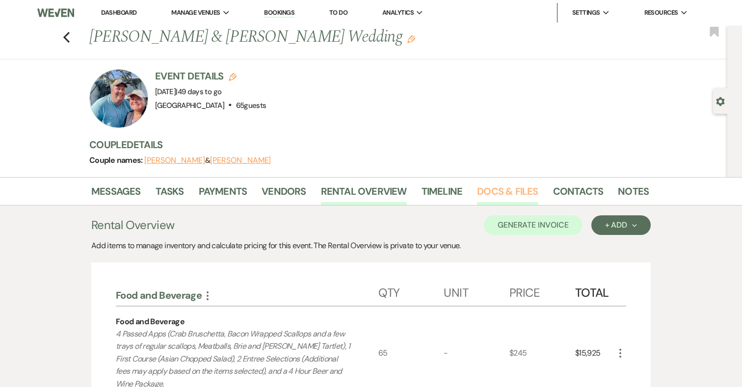
click at [510, 193] on link "Docs & Files" at bounding box center [507, 194] width 61 height 22
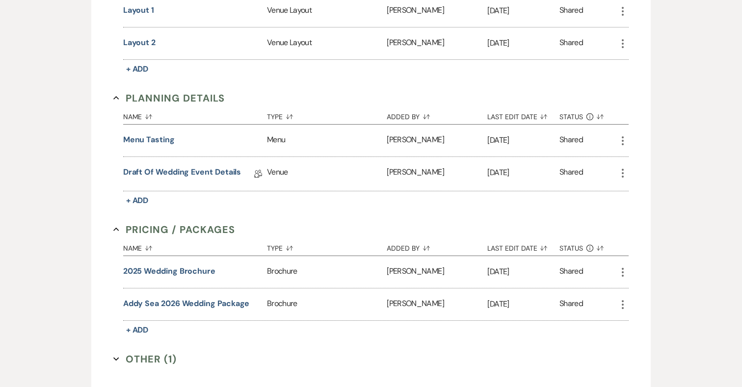
scroll to position [587, 0]
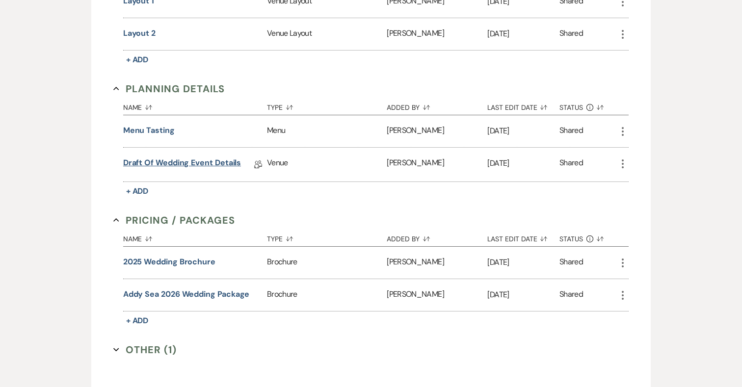
click at [215, 163] on link "Draft of Wedding Event Details" at bounding box center [182, 164] width 118 height 15
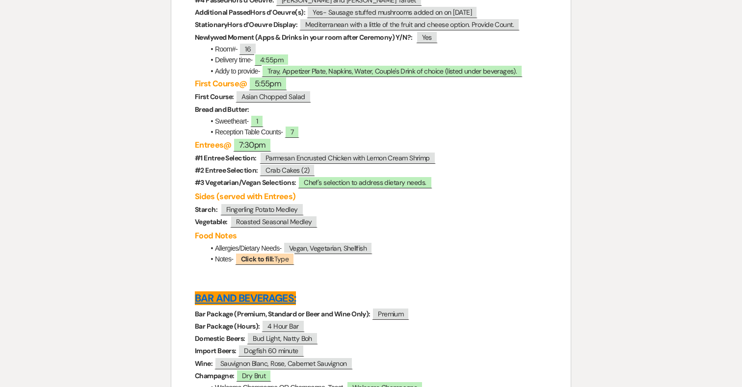
scroll to position [2665, 0]
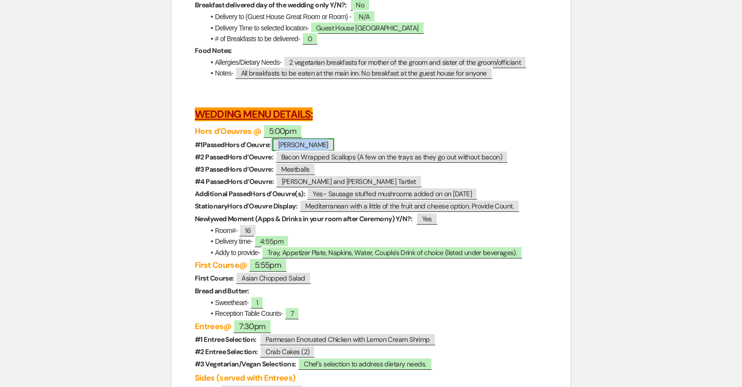
click at [314, 151] on span "Crab Bruschetta" at bounding box center [303, 144] width 62 height 13
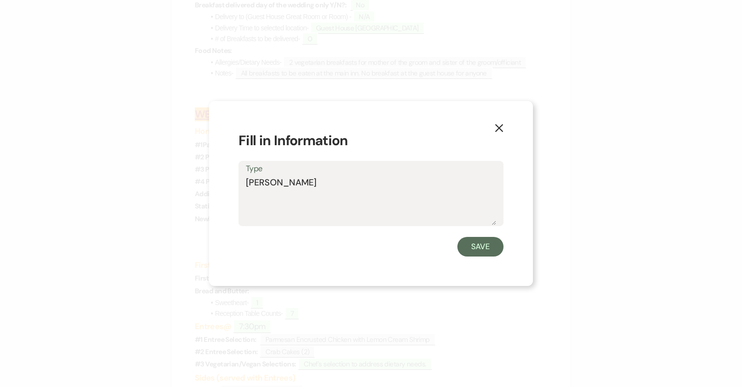
click at [500, 124] on icon "X" at bounding box center [498, 128] width 9 height 9
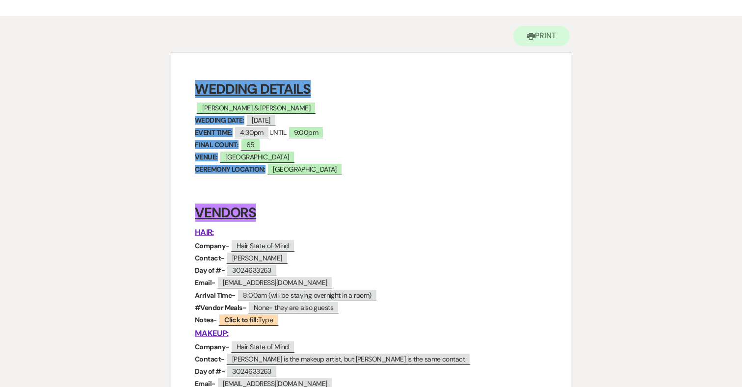
scroll to position [0, 0]
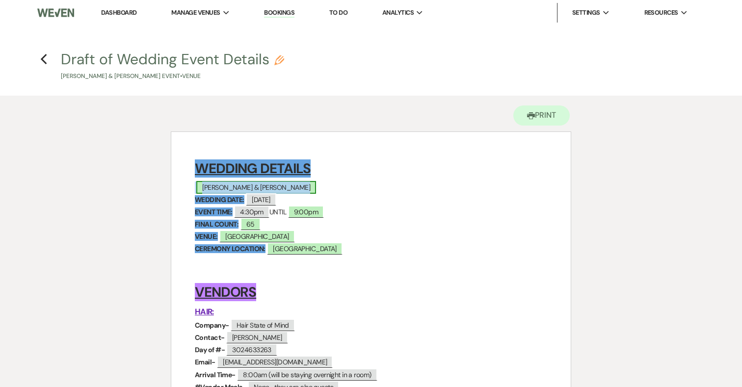
click at [272, 184] on span "Paul Enderson & Olivia Davidson" at bounding box center [256, 187] width 120 height 13
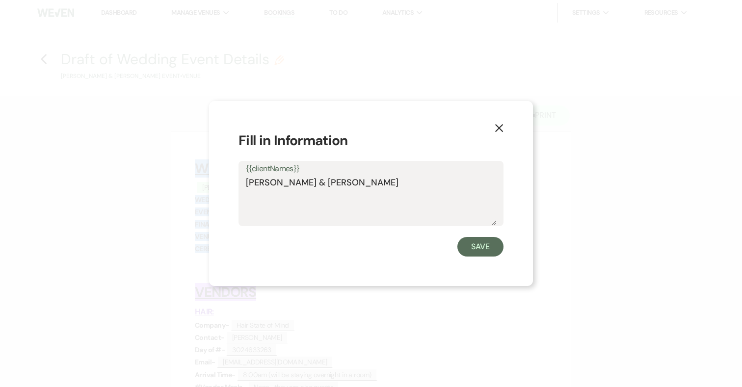
drag, startPoint x: 383, startPoint y: 184, endPoint x: 243, endPoint y: 182, distance: 140.3
click at [243, 182] on div "{{clientNames}} Paul Enderson & Olivia Davidson" at bounding box center [370, 193] width 265 height 65
click at [504, 129] on button "X" at bounding box center [499, 127] width 15 height 17
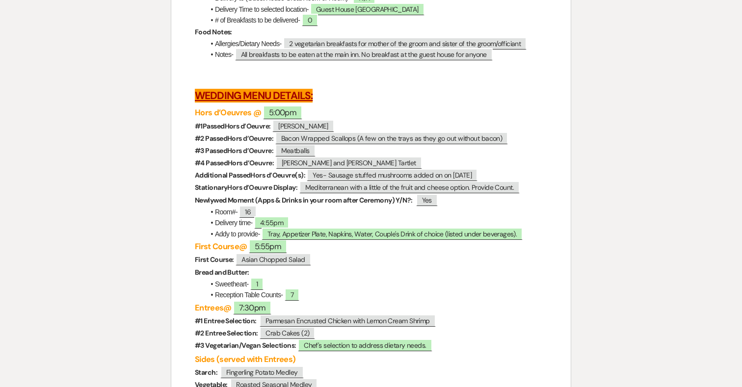
scroll to position [2694, 0]
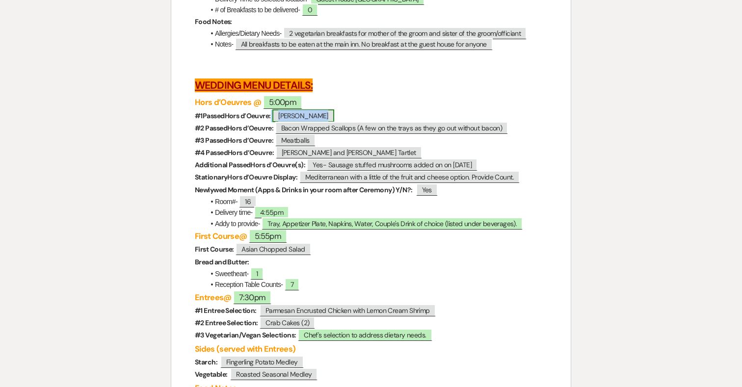
click at [324, 122] on span "Crab Bruschetta" at bounding box center [303, 115] width 62 height 13
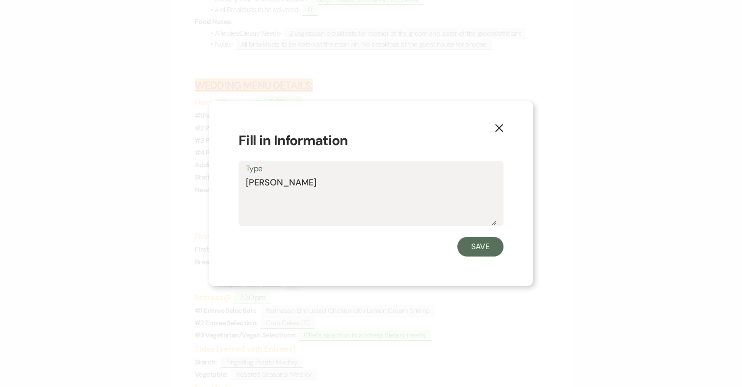
drag, startPoint x: 336, startPoint y: 184, endPoint x: 222, endPoint y: 184, distance: 114.3
click at [222, 184] on div "X Fill in Information Type Crab Bruschetta Save" at bounding box center [371, 193] width 324 height 185
click at [499, 126] on icon "X" at bounding box center [498, 128] width 9 height 9
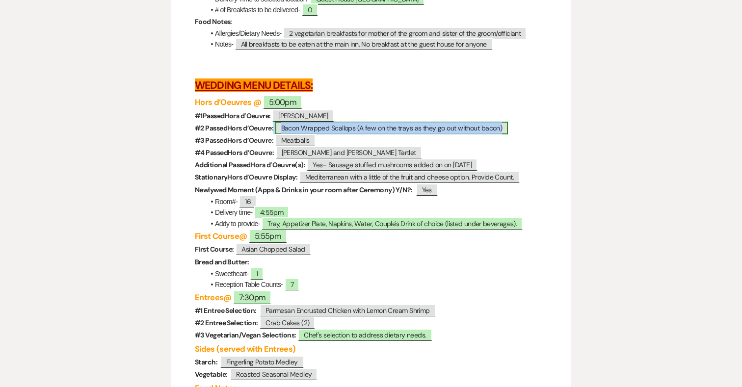
click at [327, 134] on span "Bacon Wrapped Scallops (A few on the trays as they go out without bacon)" at bounding box center [391, 128] width 233 height 13
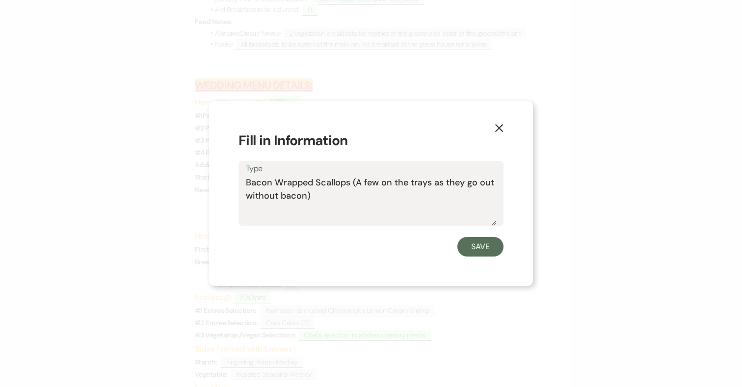
drag, startPoint x: 331, startPoint y: 197, endPoint x: 210, endPoint y: 176, distance: 123.0
click at [210, 176] on div "X Fill in Information Type Bacon Wrapped Scallops (A few on the trays as they g…" at bounding box center [371, 193] width 324 height 185
click at [484, 247] on button "Save" at bounding box center [480, 247] width 46 height 20
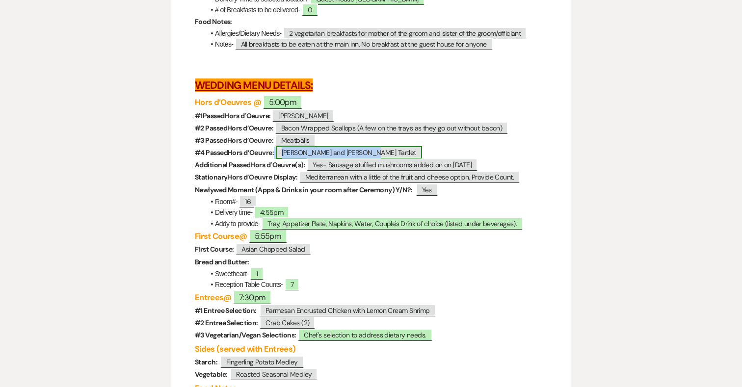
click at [329, 159] on span "Brie and Berry Tartlet" at bounding box center [349, 152] width 146 height 13
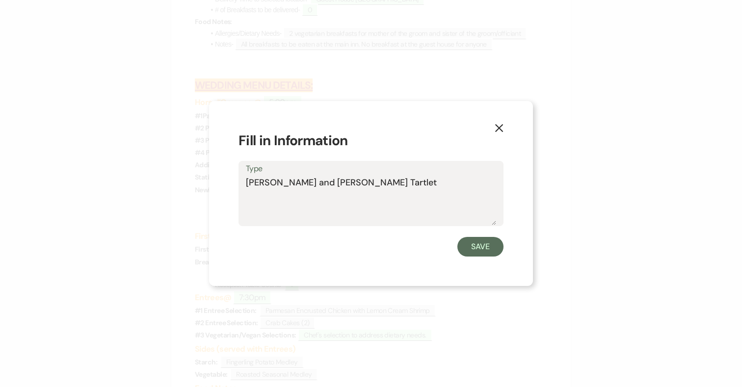
drag, startPoint x: 335, startPoint y: 180, endPoint x: 198, endPoint y: 180, distance: 137.4
click at [197, 180] on div "X Fill in Information Type Brie and Berry Tartlet Save" at bounding box center [371, 193] width 742 height 387
click at [488, 248] on button "Save" at bounding box center [480, 247] width 46 height 20
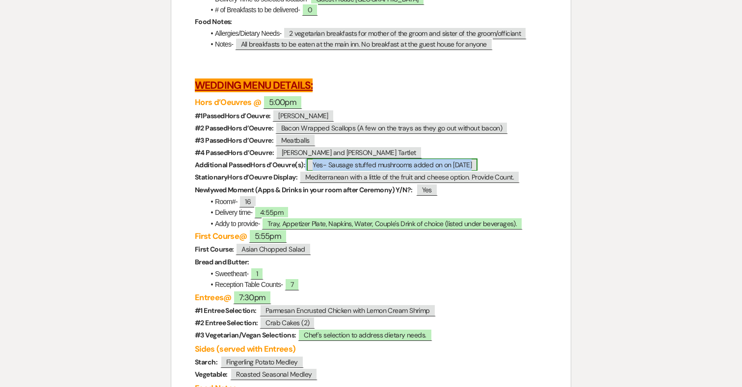
click at [351, 171] on span "Yes- Sausage stuffed mushrooms added on on 4/10/2025" at bounding box center [392, 164] width 171 height 13
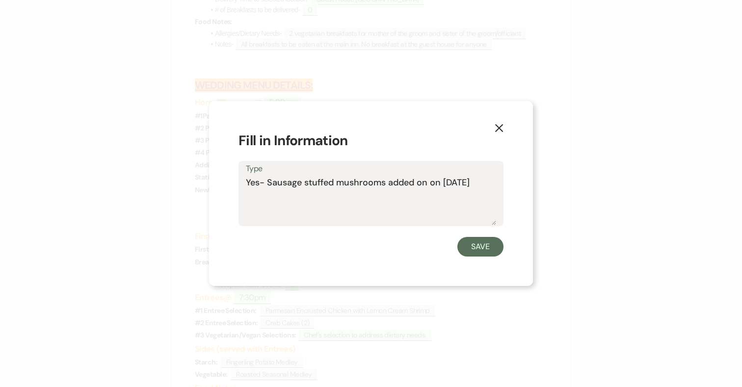
drag, startPoint x: 268, startPoint y: 181, endPoint x: 384, endPoint y: 182, distance: 116.3
click at [384, 182] on textarea "Yes- Sausage stuffed mushrooms added on on 4/10/2025" at bounding box center [371, 200] width 250 height 49
click at [499, 127] on icon "X" at bounding box center [498, 128] width 9 height 9
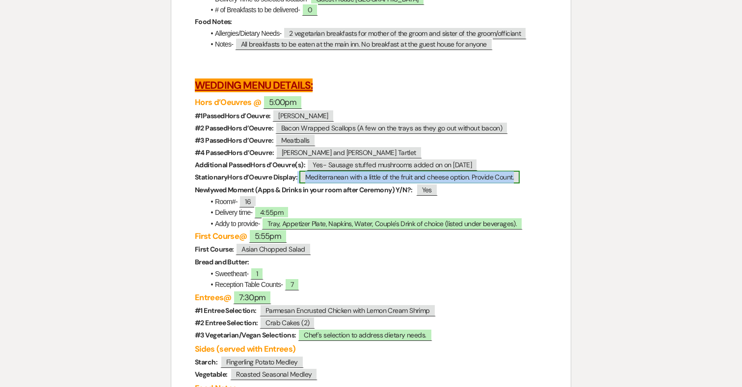
click at [439, 183] on span "Mediterranean with a little of the fruit and cheese option. Provide Count." at bounding box center [409, 177] width 221 height 13
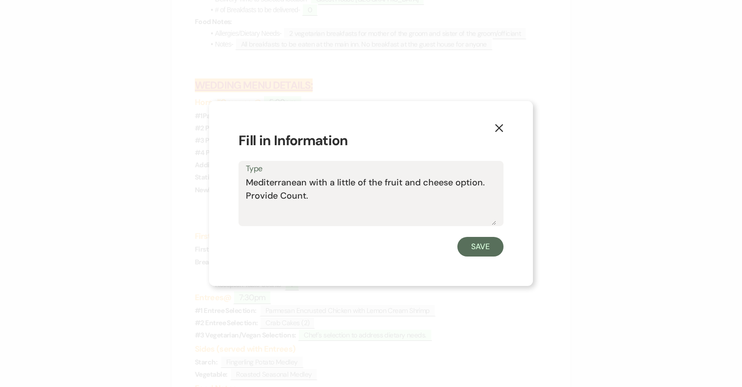
drag, startPoint x: 246, startPoint y: 183, endPoint x: 308, endPoint y: 184, distance: 61.8
click at [308, 184] on textarea "Mediterranean with a little of the fruit and cheese option. Provide Count." at bounding box center [371, 200] width 250 height 49
click at [489, 247] on button "Save" at bounding box center [480, 247] width 46 height 20
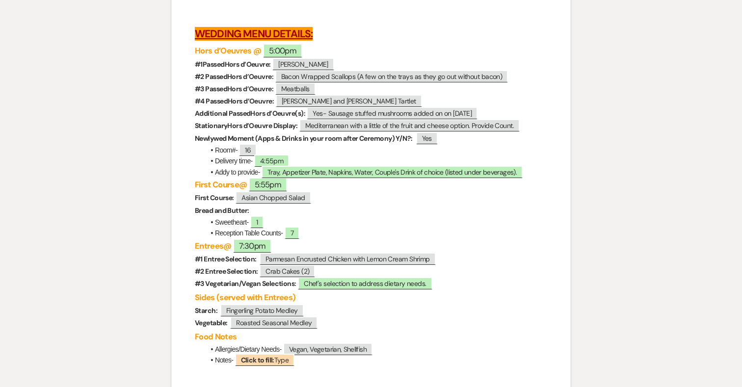
scroll to position [2747, 0]
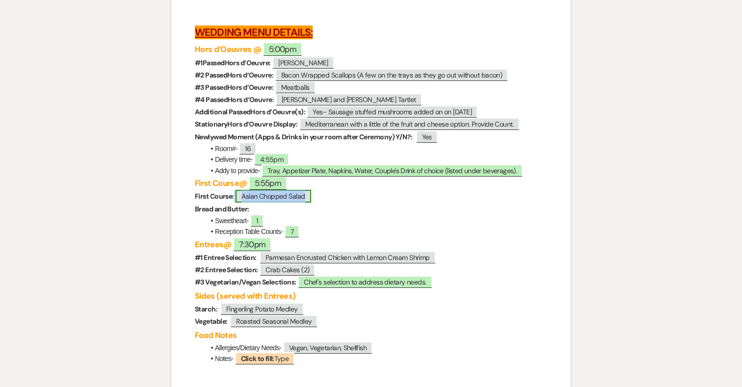
click at [277, 203] on span "Asian Chopped Salad" at bounding box center [272, 196] width 75 height 13
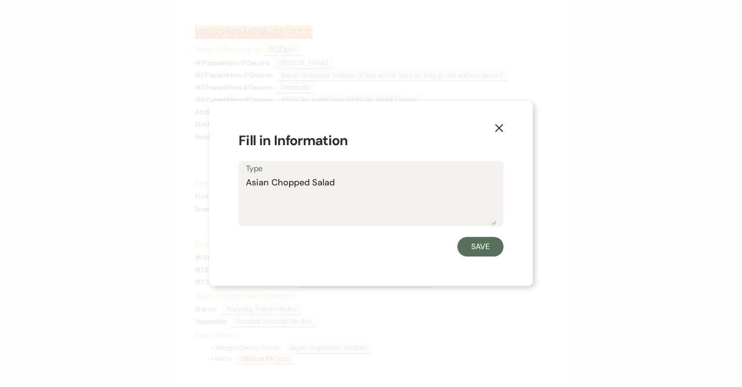
drag, startPoint x: 342, startPoint y: 183, endPoint x: 207, endPoint y: 183, distance: 134.9
click at [207, 183] on div "X Fill in Information Type Asian Chopped Salad Save" at bounding box center [371, 193] width 742 height 387
click at [503, 122] on button "X" at bounding box center [499, 127] width 15 height 17
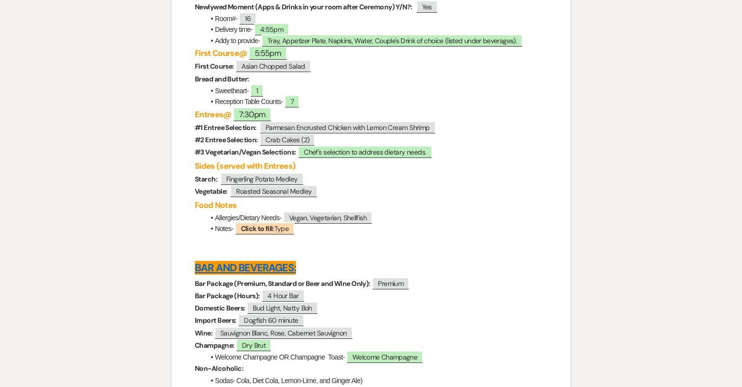
scroll to position [2880, 0]
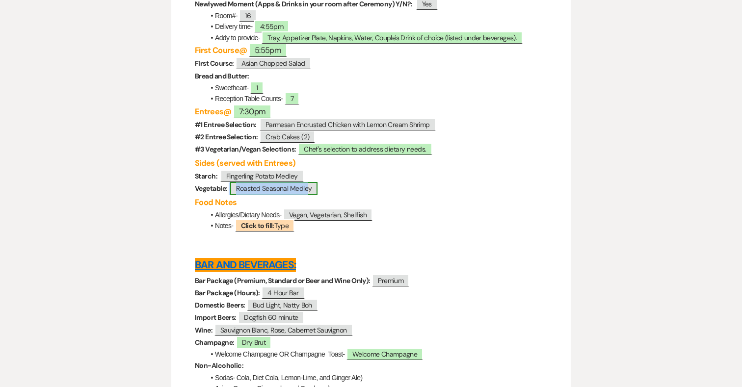
click at [272, 195] on span "Roasted Seasonal Medley" at bounding box center [273, 188] width 87 height 13
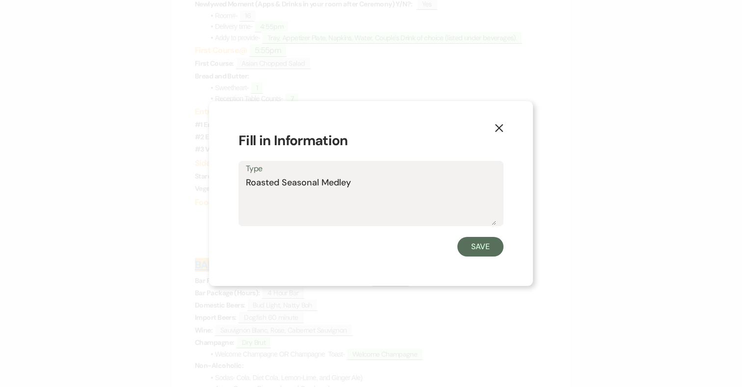
drag, startPoint x: 320, startPoint y: 183, endPoint x: 206, endPoint y: 183, distance: 114.3
click at [206, 183] on div "X Fill in Information Type Roasted Seasonal Medley Save" at bounding box center [371, 193] width 742 height 387
click at [486, 245] on button "Save" at bounding box center [480, 247] width 46 height 20
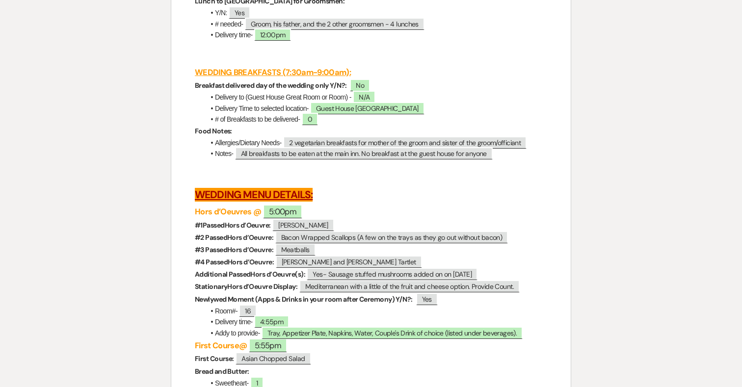
scroll to position [2522, 0]
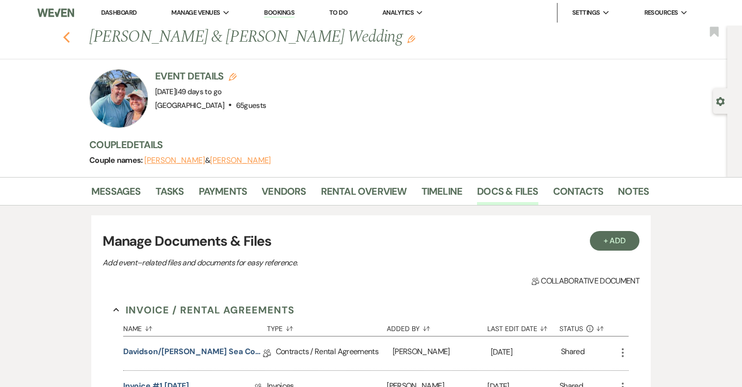
click at [68, 34] on use "button" at bounding box center [66, 37] width 6 height 11
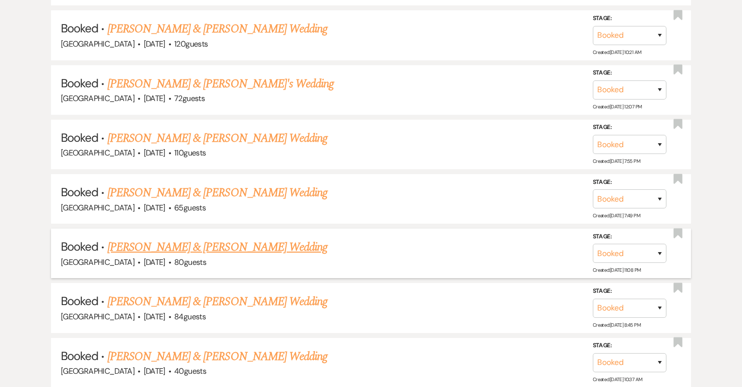
click at [230, 239] on link "[PERSON_NAME] & [PERSON_NAME] Wedding" at bounding box center [217, 247] width 220 height 18
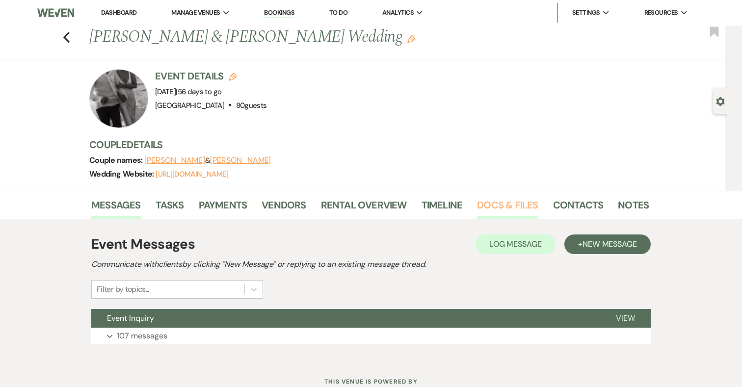
click at [515, 203] on link "Docs & Files" at bounding box center [507, 208] width 61 height 22
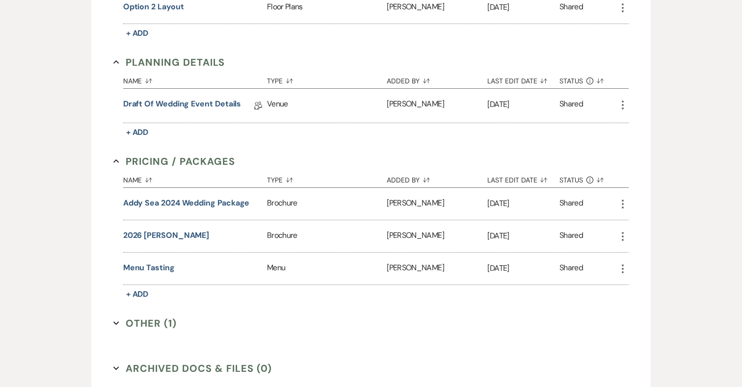
scroll to position [594, 0]
click at [201, 102] on link "Draft of Wedding Event Details" at bounding box center [182, 104] width 118 height 15
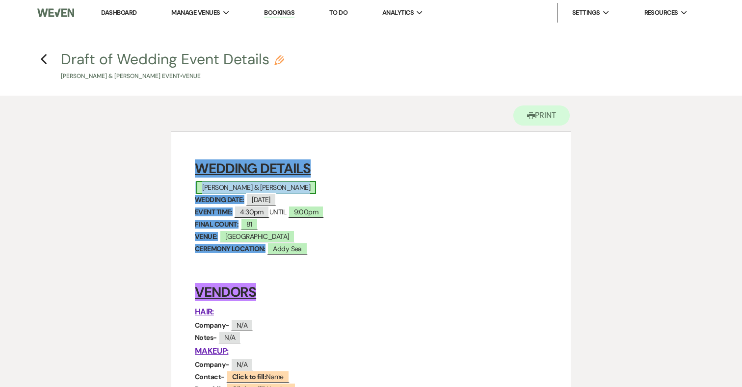
click at [298, 188] on span "Jonathan Frischkorn & Abby Emig" at bounding box center [256, 187] width 120 height 13
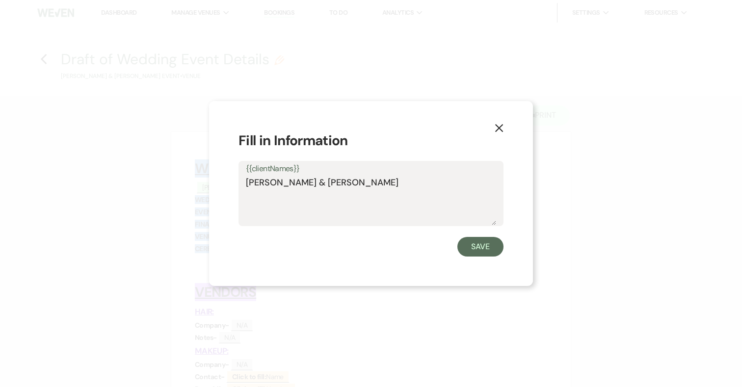
drag, startPoint x: 389, startPoint y: 183, endPoint x: 246, endPoint y: 182, distance: 143.7
click at [246, 182] on textarea "Jonathan Frischkorn & Abby Emig" at bounding box center [371, 200] width 250 height 49
click at [498, 129] on use "button" at bounding box center [499, 128] width 8 height 8
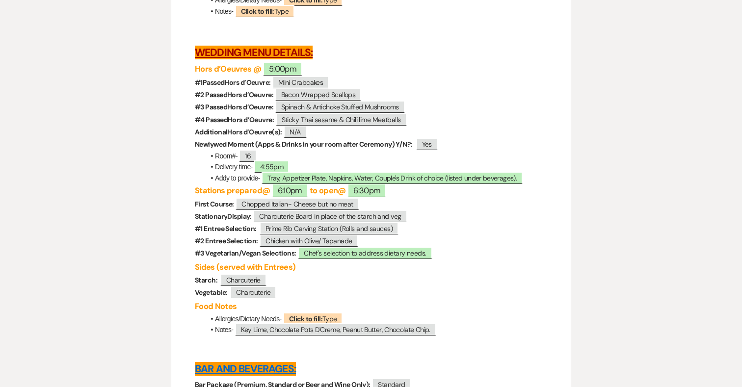
scroll to position [2637, 0]
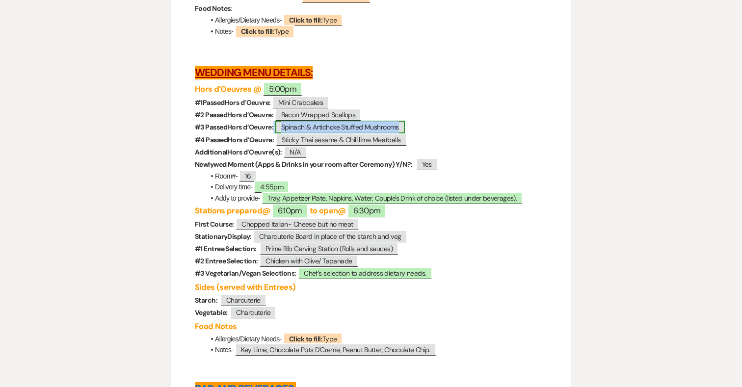
click at [342, 133] on span "Spinach & Artichoke Stuffed Mushrooms" at bounding box center [340, 127] width 130 height 13
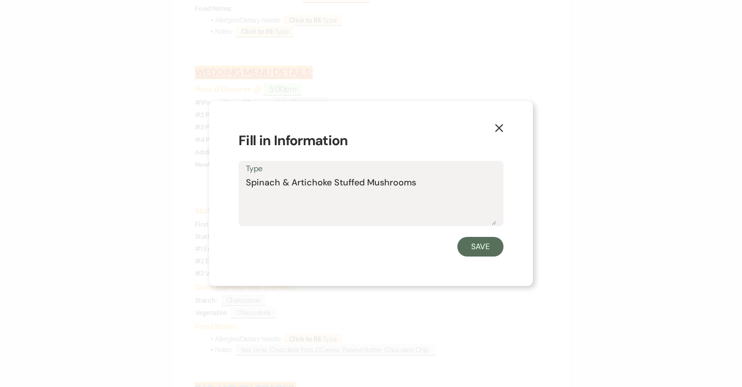
drag, startPoint x: 410, startPoint y: 183, endPoint x: 198, endPoint y: 183, distance: 211.9
click at [198, 183] on div "X Fill in Information Type Spinach & Artichoke Stuffed Mushrooms Save" at bounding box center [371, 193] width 742 height 387
click at [478, 245] on button "Save" at bounding box center [480, 247] width 46 height 20
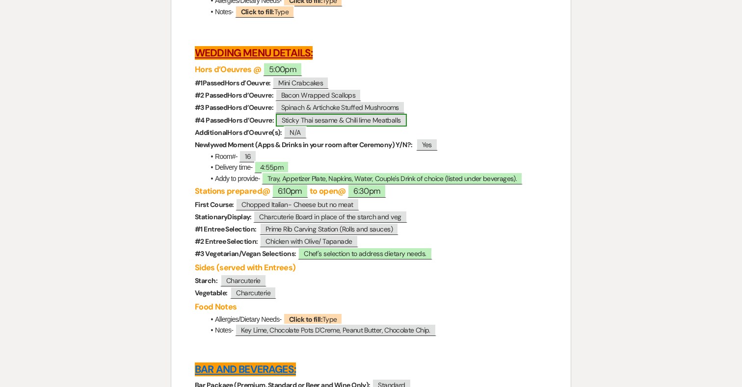
scroll to position [2657, 0]
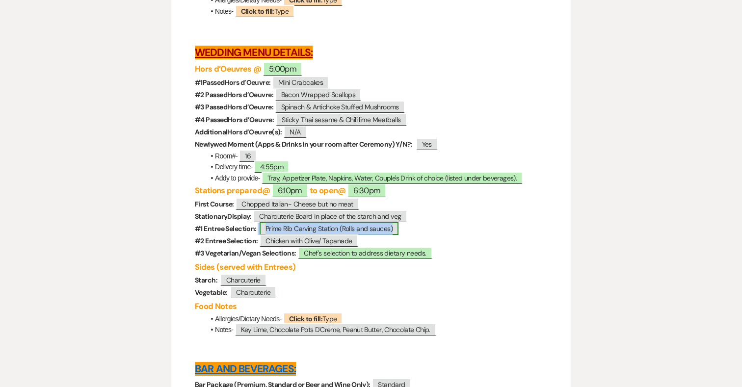
click at [368, 235] on span "Prime Rib Carving Station (Rolls and sauces)" at bounding box center [329, 228] width 139 height 13
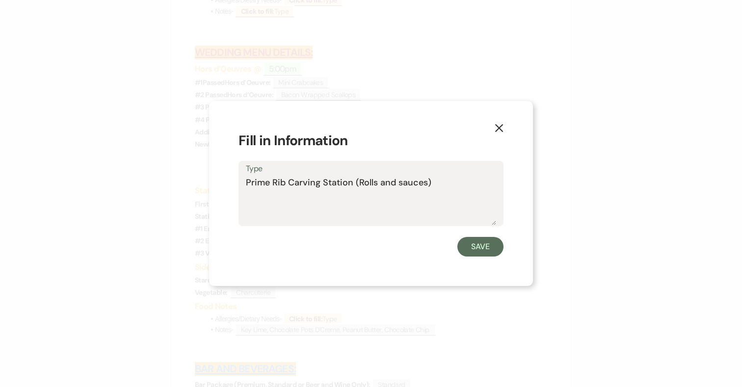
drag, startPoint x: 434, startPoint y: 183, endPoint x: 238, endPoint y: 182, distance: 195.7
click at [238, 182] on div "Type Prime Rib Carving Station (Rolls and sauces)" at bounding box center [370, 193] width 265 height 65
click at [500, 131] on icon "X" at bounding box center [498, 128] width 9 height 9
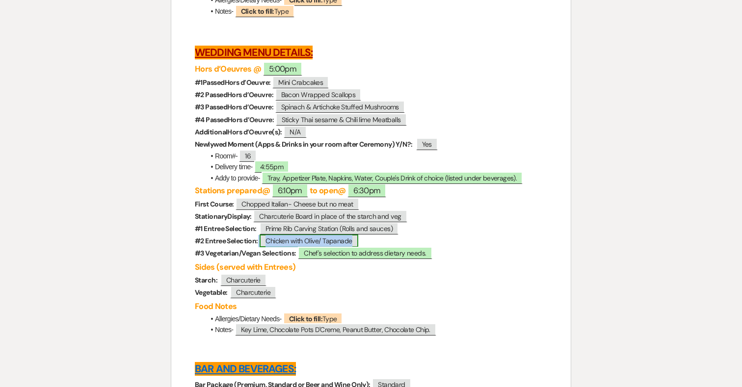
click at [316, 247] on span "Chicken with Olive/ Tapanade" at bounding box center [309, 240] width 98 height 13
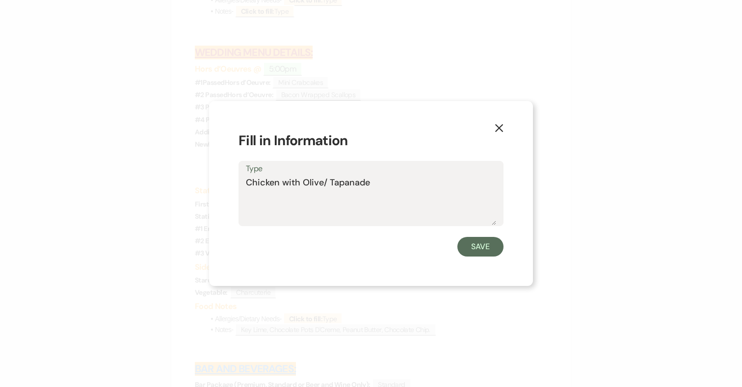
drag, startPoint x: 387, startPoint y: 183, endPoint x: 234, endPoint y: 175, distance: 152.8
click at [234, 175] on div "X Fill in Information Type Chicken with Olive/ Tapanade Save" at bounding box center [371, 193] width 324 height 185
click at [354, 189] on textarea "Chicken with Olive/ Tapanade" at bounding box center [371, 200] width 250 height 49
click at [330, 180] on textarea "Chicken with Olive/ Tapenade" at bounding box center [371, 200] width 250 height 49
drag, startPoint x: 371, startPoint y: 183, endPoint x: 225, endPoint y: 182, distance: 145.7
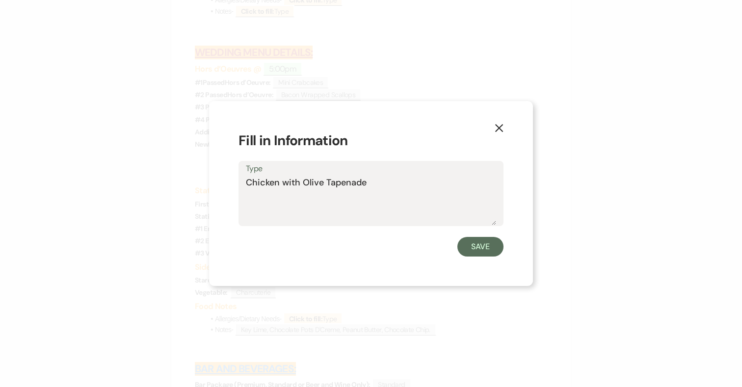
click at [225, 182] on div "X Fill in Information Type Chicken with Olive Tapenade Save" at bounding box center [371, 193] width 324 height 185
type textarea "Chicken with Olive Tapenade"
click at [498, 127] on use "button" at bounding box center [499, 128] width 8 height 8
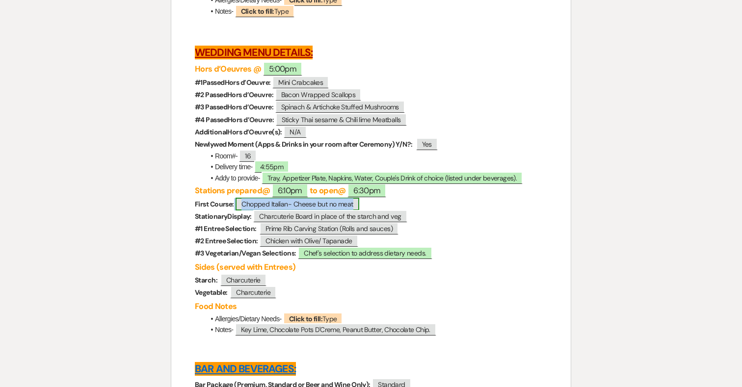
click at [322, 210] on span "Chopped Italian- Cheese but no meat" at bounding box center [296, 204] width 123 height 13
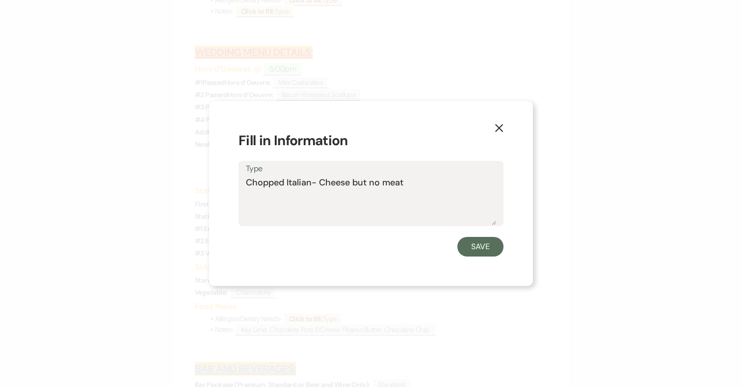
drag, startPoint x: 410, startPoint y: 182, endPoint x: 241, endPoint y: 181, distance: 169.2
click at [241, 181] on div "Type Chopped Italian- Cheese but no meat" at bounding box center [370, 193] width 265 height 65
click at [472, 247] on button "Save" at bounding box center [480, 247] width 46 height 20
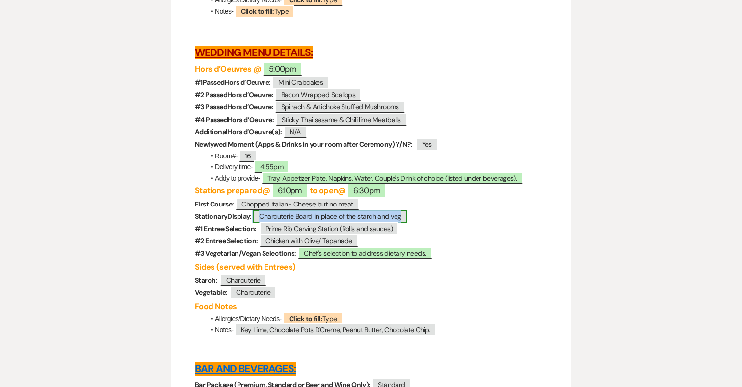
click at [320, 223] on span "Charcuterie Board in place of the starch and veg" at bounding box center [330, 216] width 154 height 13
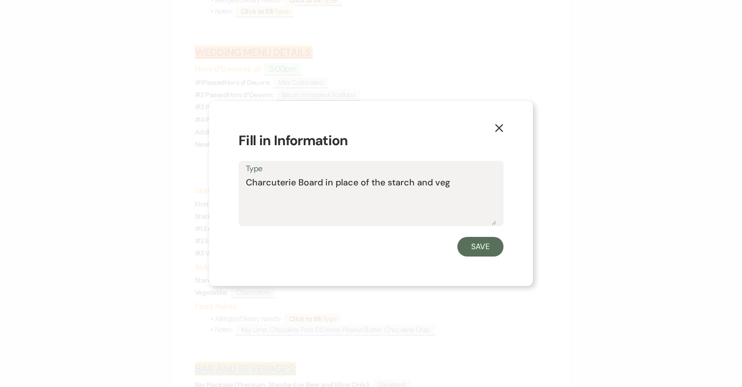
drag, startPoint x: 455, startPoint y: 182, endPoint x: 224, endPoint y: 182, distance: 231.0
click at [224, 182] on div "X Fill in Information Type Charcuterie Board in place of the starch and veg Save" at bounding box center [371, 193] width 324 height 185
click at [495, 121] on button "X" at bounding box center [499, 127] width 15 height 17
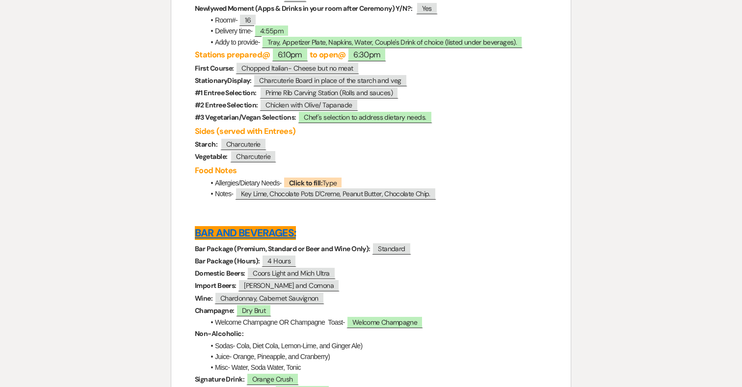
scroll to position [2798, 0]
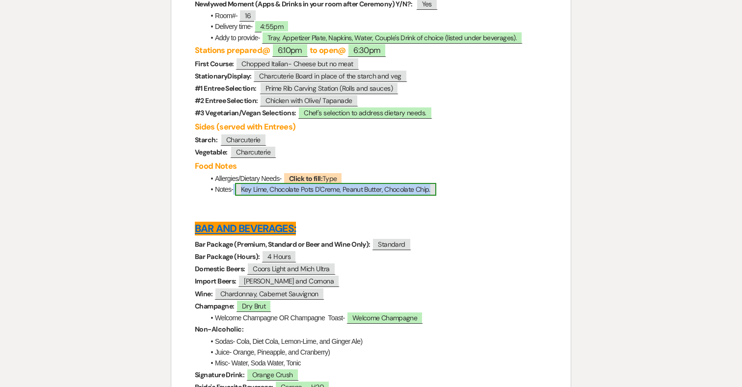
click at [419, 196] on span "Key Lime, Chocolate Pots D'Creme, Peanut Butter, Chocolate Chip." at bounding box center [335, 189] width 201 height 13
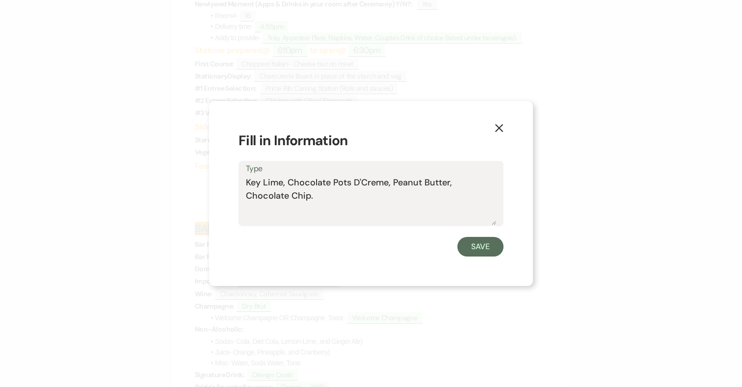
click at [449, 182] on textarea "Key Lime, Chocolate Pots D'Creme, Peanut Butter, Chocolate Chip." at bounding box center [371, 200] width 250 height 49
click at [310, 198] on textarea "Key Lime, Chocolate Pots D'Creme, Peanut Butter Cookies, Chocolate Chip." at bounding box center [371, 200] width 250 height 49
type textarea "Key Lime, Chocolate Pots D'Creme, Peanut Butter Cookies, Chocolate Chip Cookies."
click at [489, 241] on button "Save" at bounding box center [480, 247] width 46 height 20
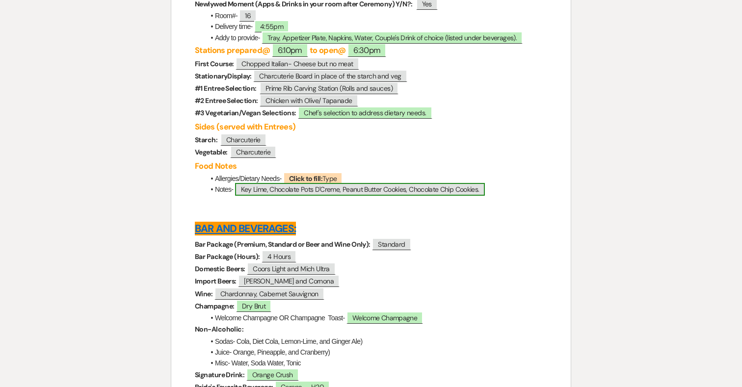
click at [419, 196] on span "Key Lime, Chocolate Pots D'Creme, Peanut Butter Cookies, Chocolate Chip Cookies." at bounding box center [360, 189] width 250 height 13
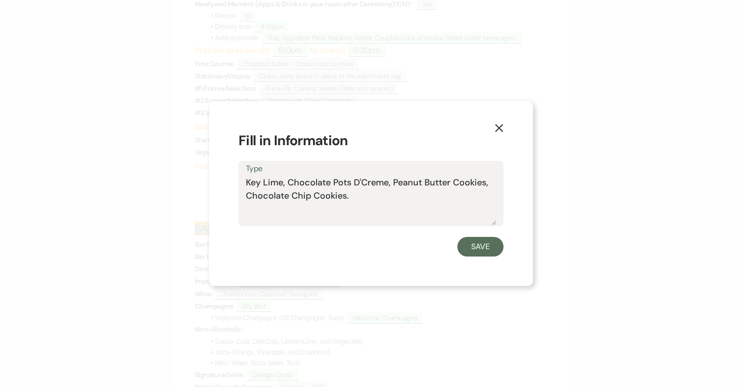
drag, startPoint x: 355, startPoint y: 194, endPoint x: 242, endPoint y: 179, distance: 113.9
click at [242, 179] on div "Type Key Lime, Chocolate Pots D'Creme, Peanut Butter Cookies, Chocolate Chip Co…" at bounding box center [370, 193] width 265 height 65
click at [483, 249] on button "Save" at bounding box center [480, 247] width 46 height 20
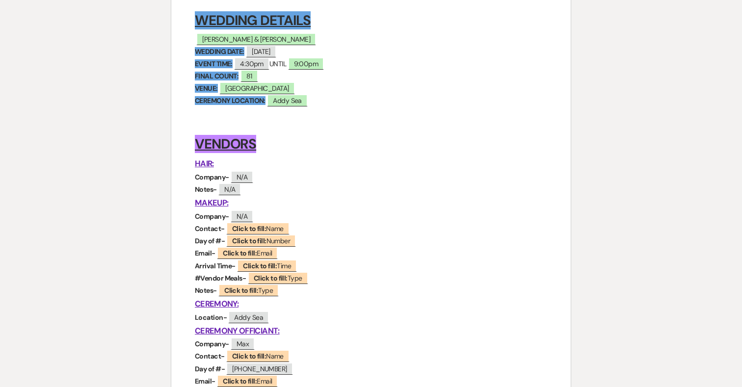
scroll to position [0, 0]
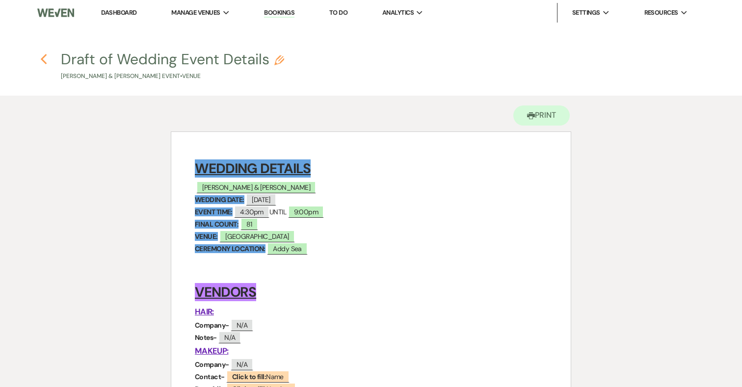
click at [44, 56] on use "button" at bounding box center [43, 59] width 6 height 11
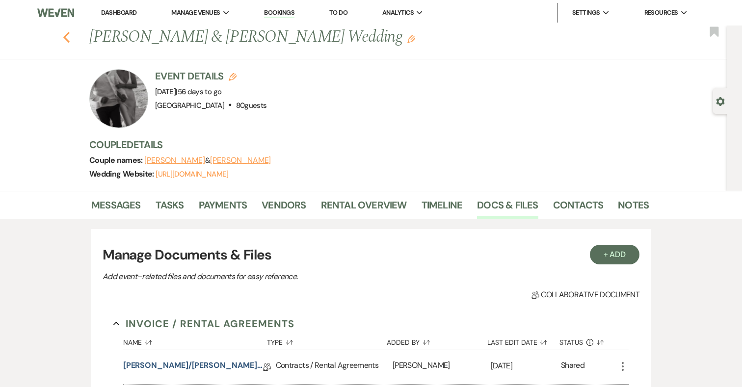
click at [66, 36] on use "button" at bounding box center [66, 37] width 6 height 11
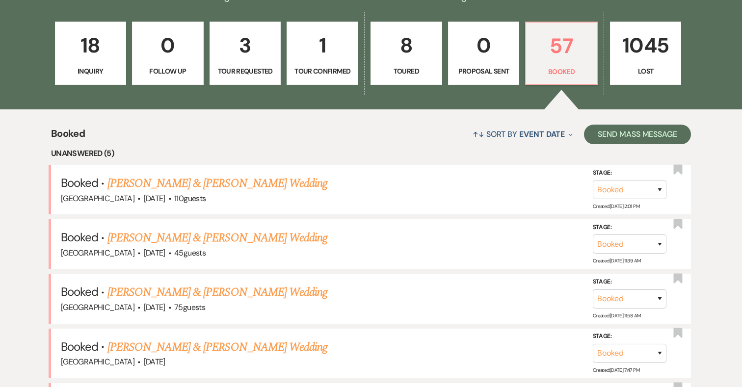
scroll to position [323, 0]
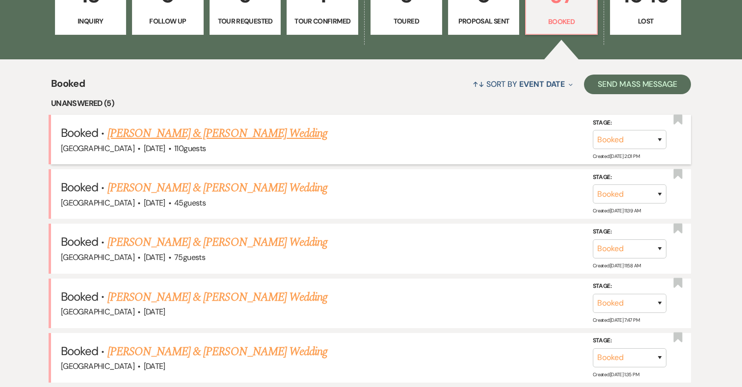
click at [266, 129] on link "[PERSON_NAME] & [PERSON_NAME] Wedding" at bounding box center [217, 134] width 220 height 18
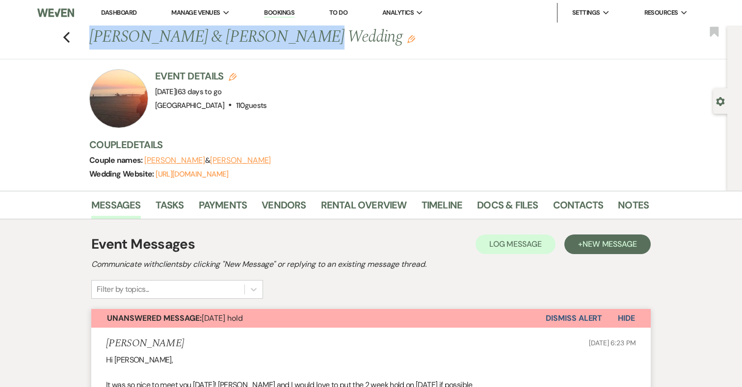
drag, startPoint x: 279, startPoint y: 33, endPoint x: 89, endPoint y: 43, distance: 190.6
click at [89, 43] on h1 "Rachel Burstein & Karmo Bolay's Wedding Edit" at bounding box center [309, 38] width 440 height 24
copy h1 "Rachel Burstein & Karmo Bolay"
click at [507, 202] on link "Docs & Files" at bounding box center [507, 208] width 61 height 22
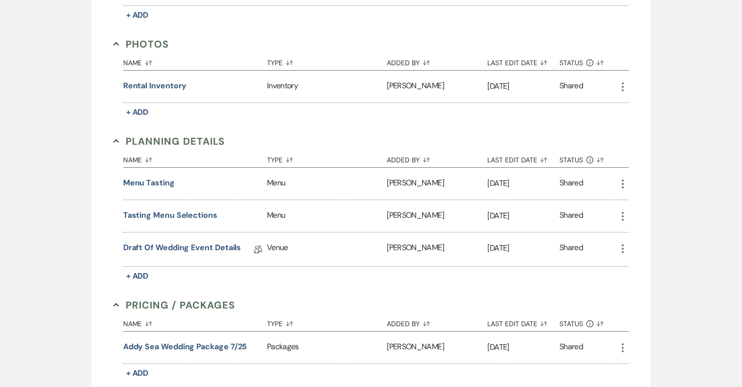
scroll to position [655, 0]
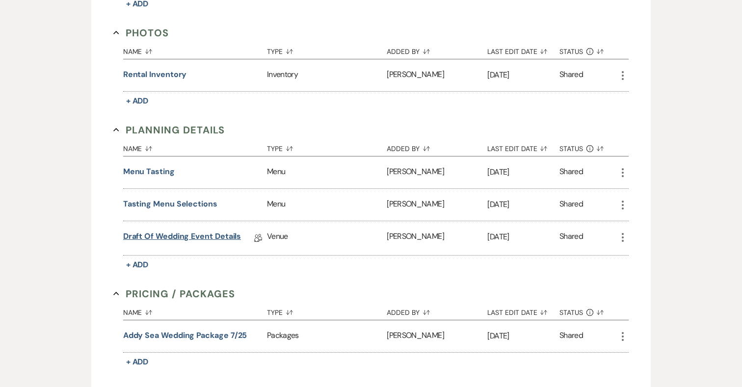
click at [182, 234] on link "Draft of Wedding Event Details" at bounding box center [182, 238] width 118 height 15
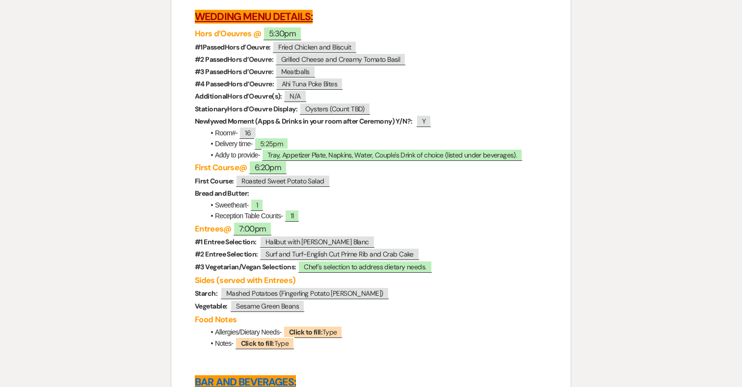
scroll to position [2947, 0]
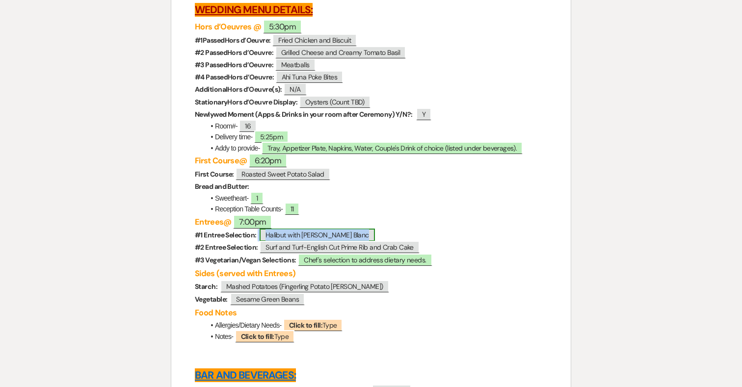
click at [325, 241] on span "Halibut with Lemon Beurre Blanc" at bounding box center [317, 235] width 115 height 13
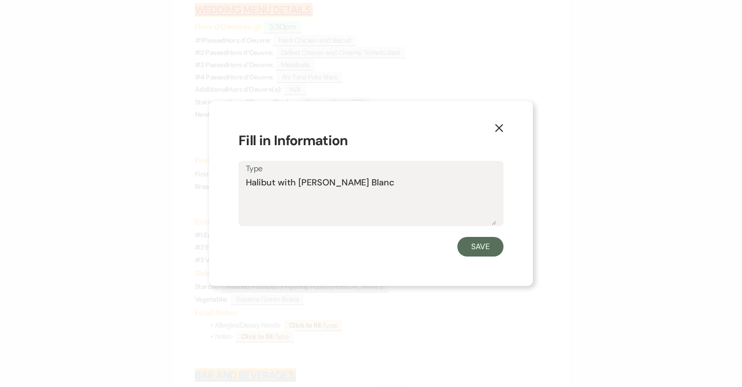
drag, startPoint x: 390, startPoint y: 182, endPoint x: 205, endPoint y: 182, distance: 185.9
click at [205, 182] on div "X Fill in Information Type Halibut with Lemon Beurre Blanc Save" at bounding box center [371, 193] width 742 height 387
click at [469, 246] on button "Save" at bounding box center [480, 247] width 46 height 20
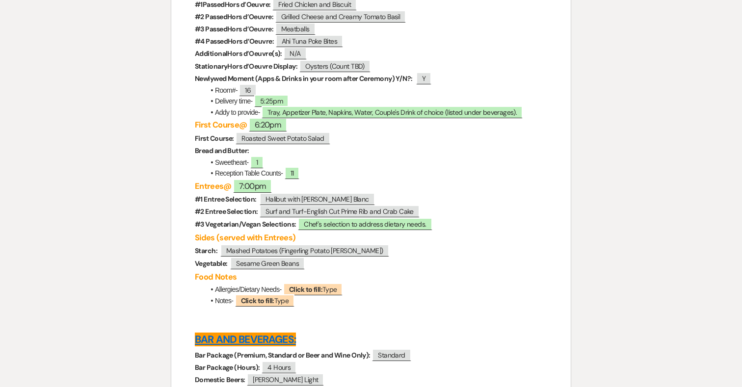
scroll to position [2985, 0]
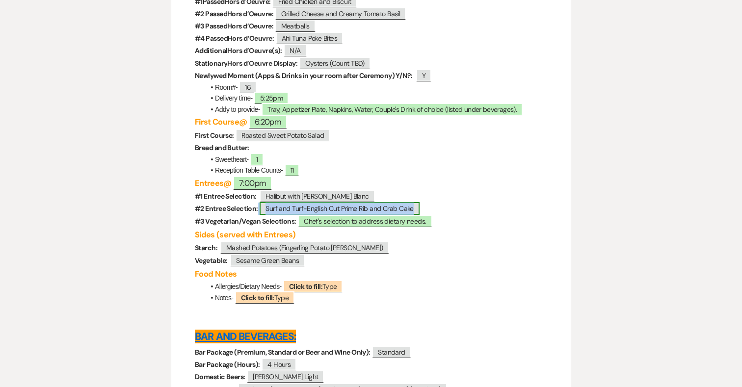
click at [362, 215] on span "Surf and Turf-English Cut Prime Rib and Crab Cake" at bounding box center [340, 208] width 160 height 13
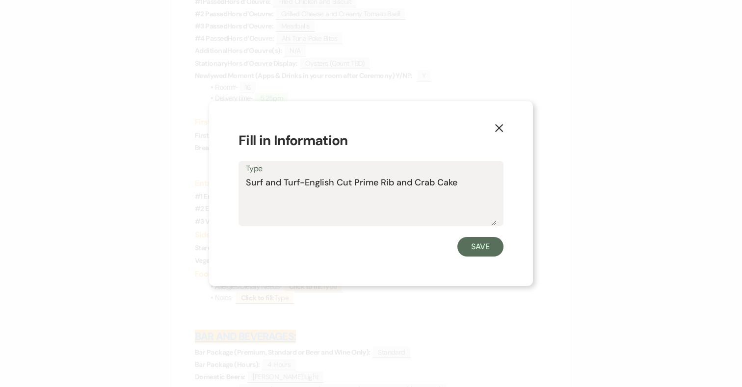
drag, startPoint x: 461, startPoint y: 182, endPoint x: 211, endPoint y: 175, distance: 249.3
click at [211, 175] on div "X Fill in Information Type Surf and Turf-English Cut Prime Rib and Crab Cake Sa…" at bounding box center [371, 193] width 324 height 185
click at [467, 247] on button "Save" at bounding box center [480, 247] width 46 height 20
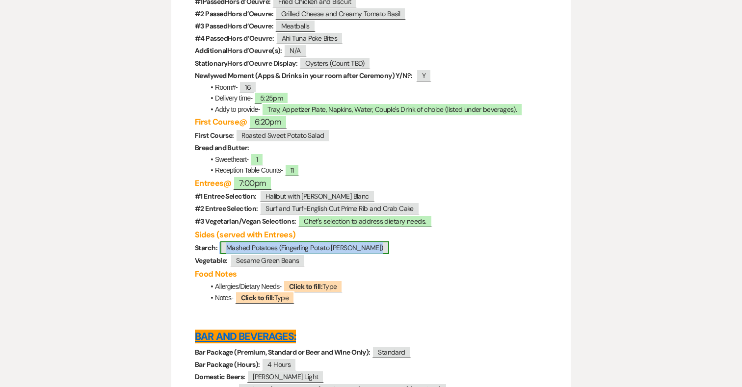
click at [344, 254] on span "Mashed Potatoes (Fingerling Potato Medley-Karmo)" at bounding box center [304, 247] width 169 height 13
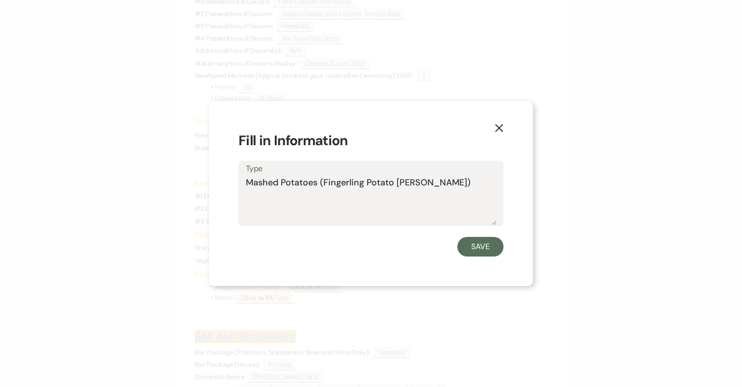
drag, startPoint x: 469, startPoint y: 183, endPoint x: 235, endPoint y: 179, distance: 234.0
click at [235, 179] on div "X Fill in Information Type Mashed Potatoes (Fingerling Potato Medley-Karmo) Save" at bounding box center [371, 193] width 324 height 185
click at [477, 245] on button "Save" at bounding box center [480, 247] width 46 height 20
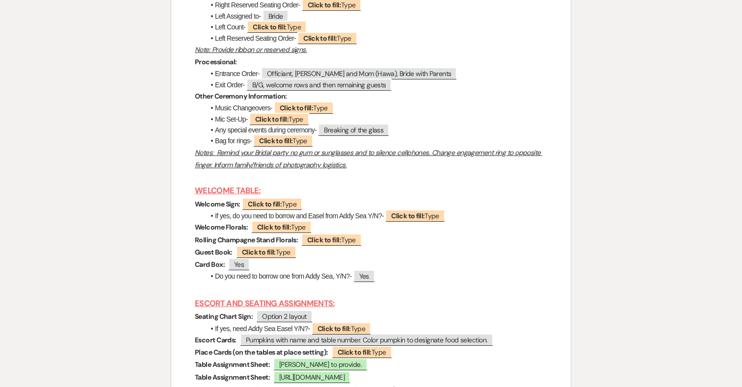
scroll to position [3900, 0]
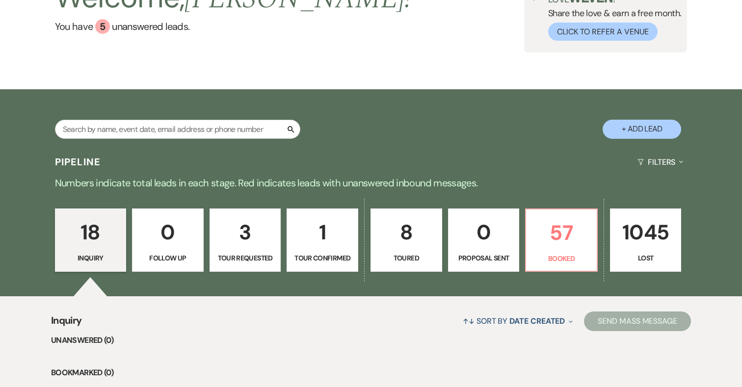
scroll to position [105, 0]
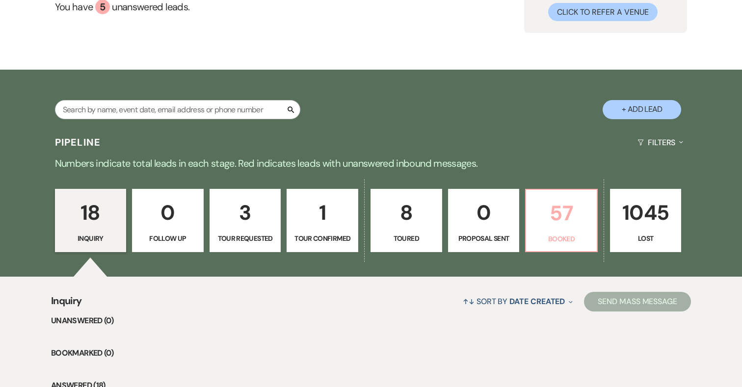
click at [566, 211] on p "57" at bounding box center [561, 213] width 59 height 33
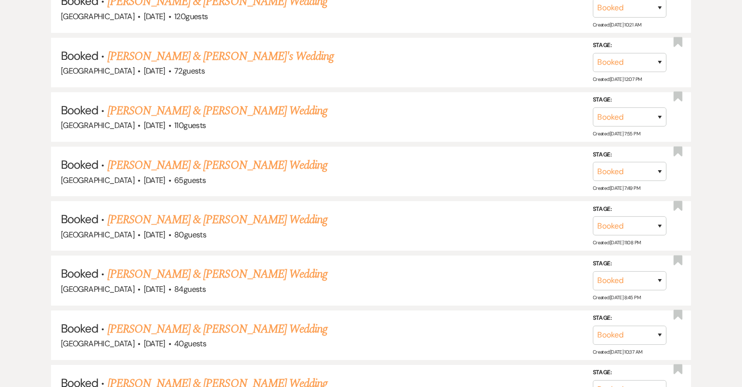
scroll to position [905, 0]
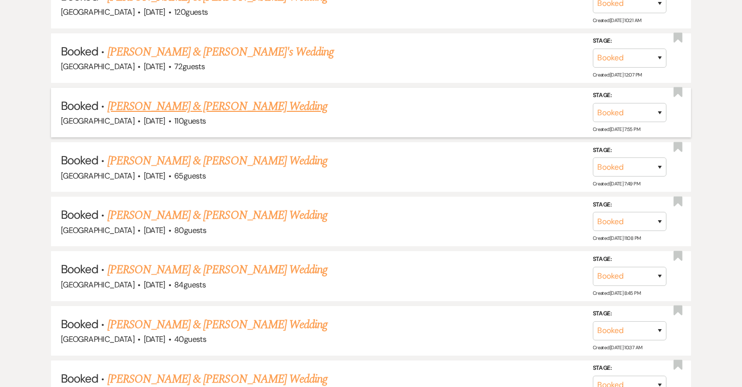
click at [210, 104] on link "[PERSON_NAME] & [PERSON_NAME] Wedding" at bounding box center [217, 107] width 220 height 18
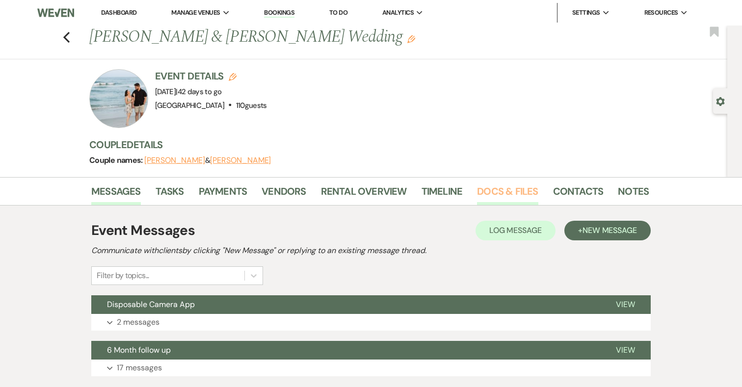
click at [501, 185] on link "Docs & Files" at bounding box center [507, 194] width 61 height 22
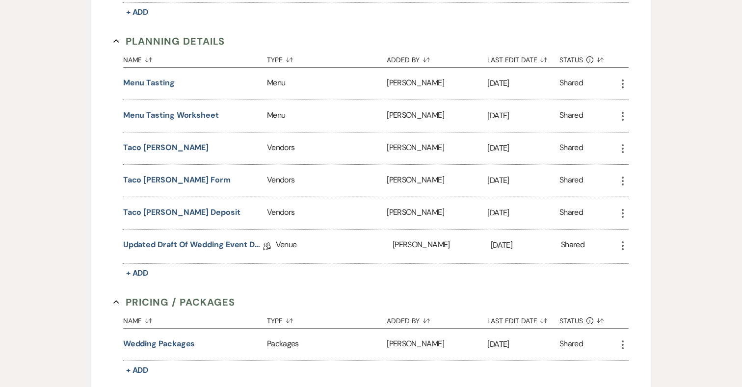
scroll to position [734, 0]
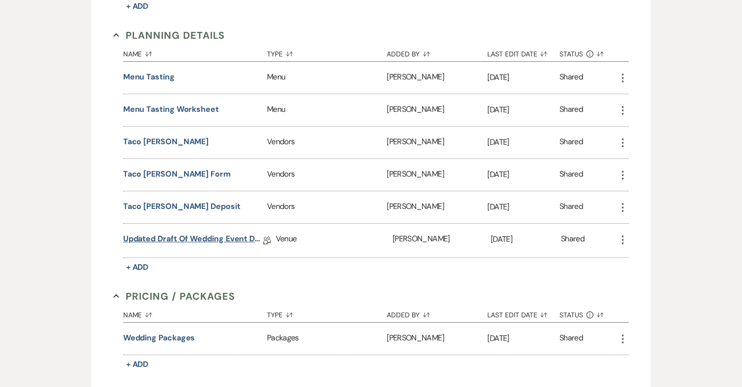
click at [190, 235] on link "Updated Draft of Wedding Event Details" at bounding box center [193, 240] width 140 height 15
